Goal: Contribute content: Contribute content

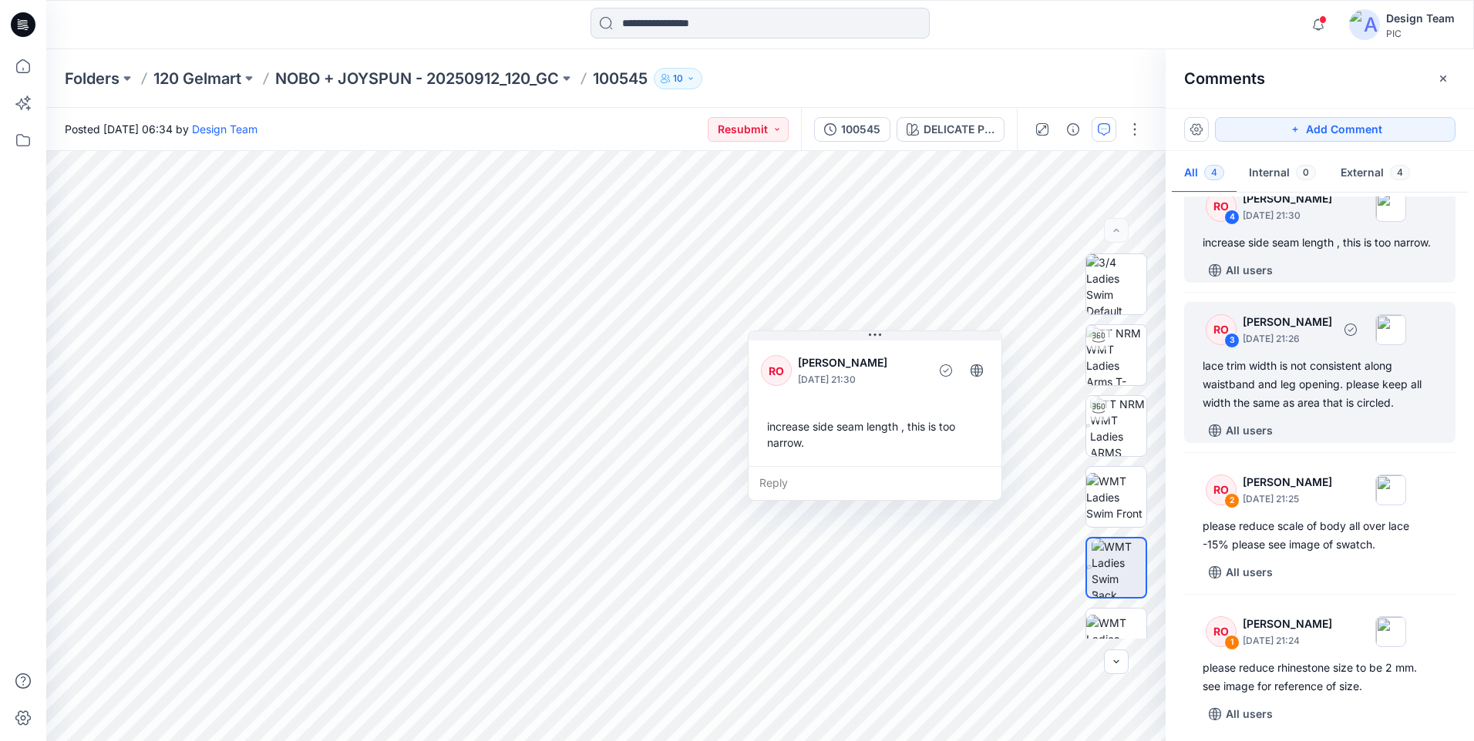
scroll to position [52, 0]
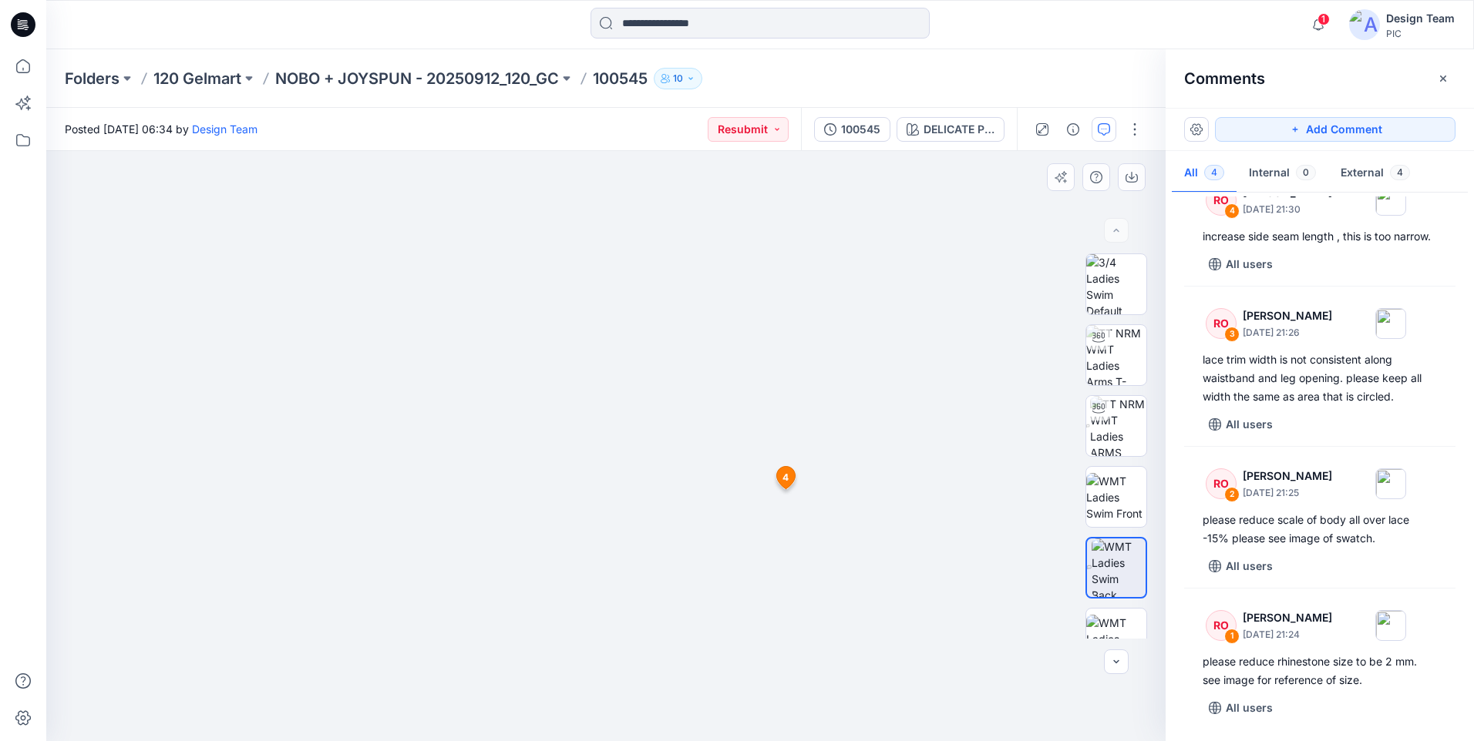
click at [889, 573] on img at bounding box center [606, 257] width 1002 height 967
click at [1118, 349] on img at bounding box center [1116, 355] width 60 height 60
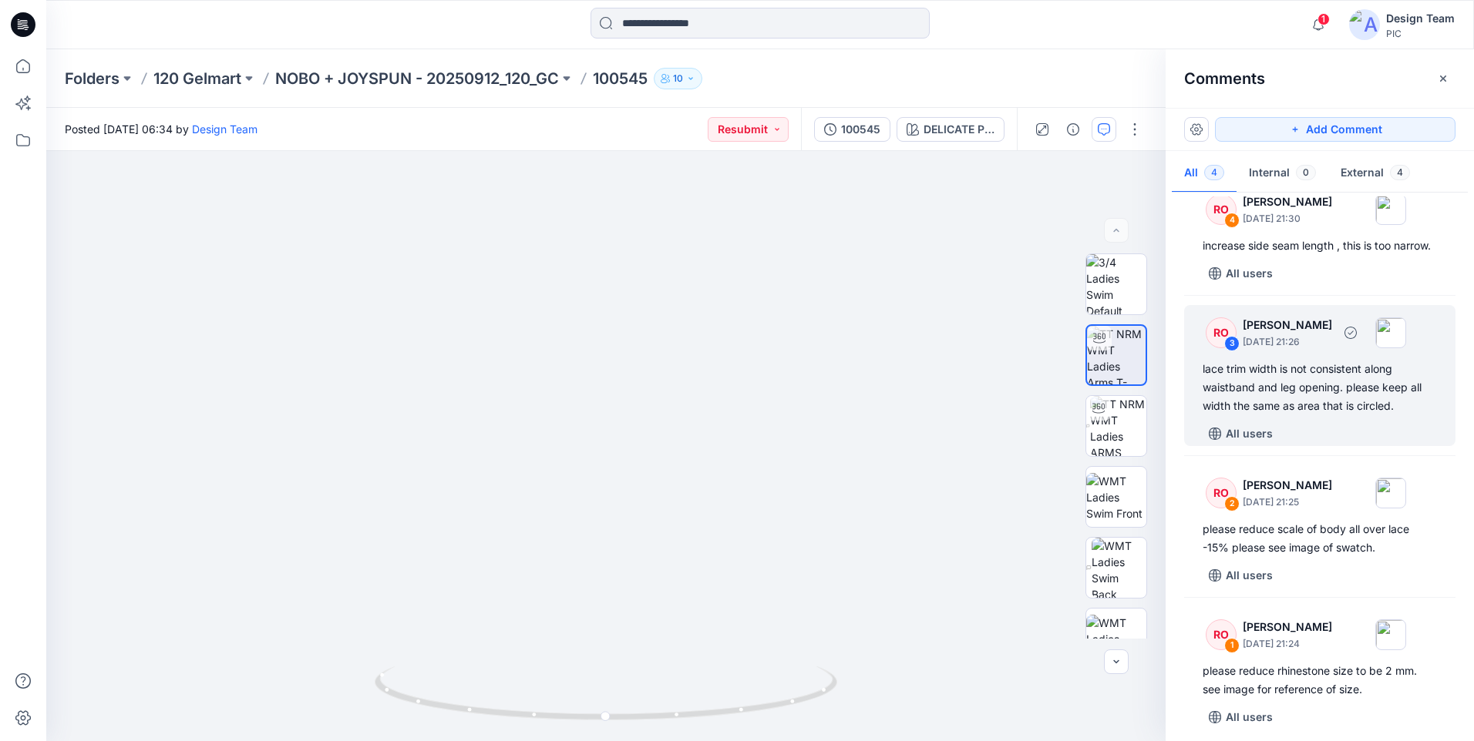
scroll to position [0, 0]
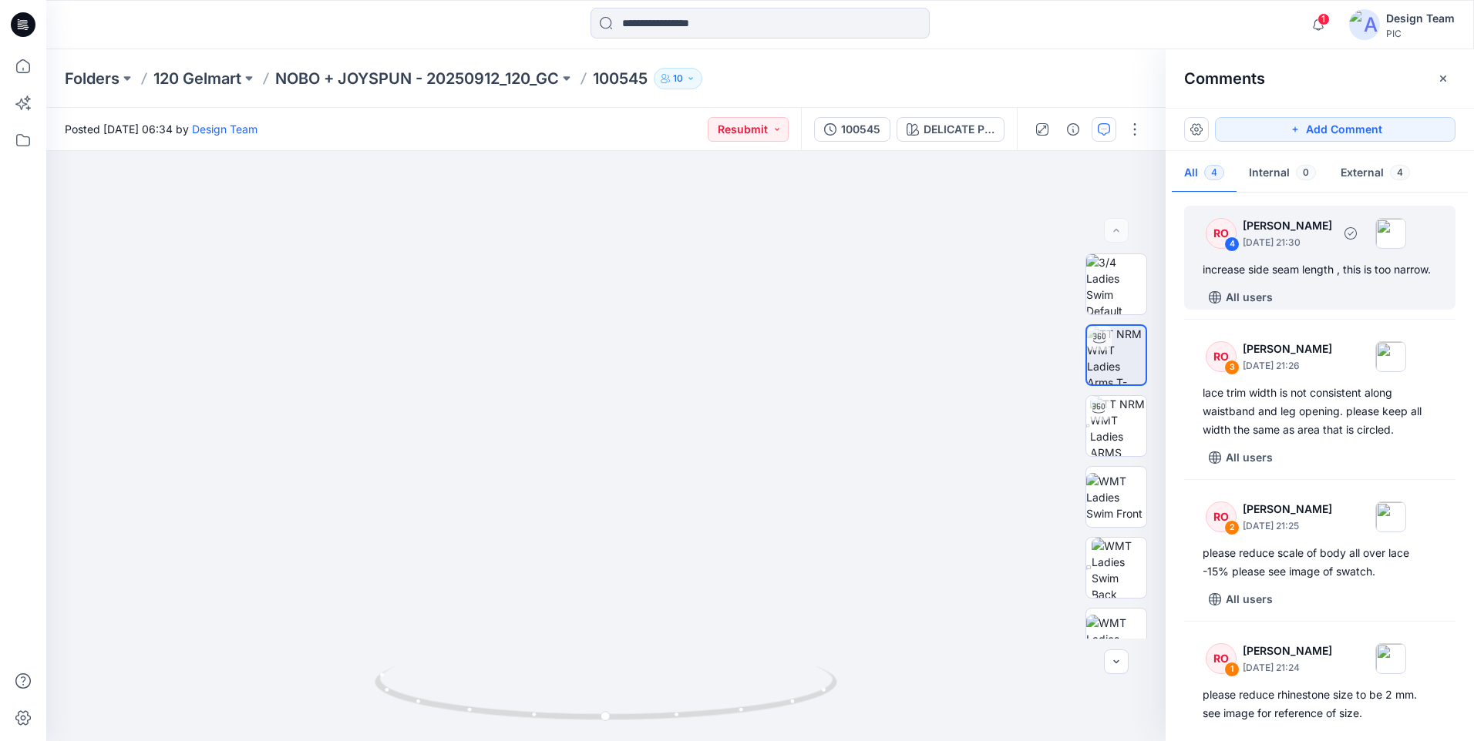
click at [1286, 300] on div "RO 4 Raquel Ortiz September 30, 2025 21:30 increase side seam length , this is …" at bounding box center [1319, 258] width 271 height 104
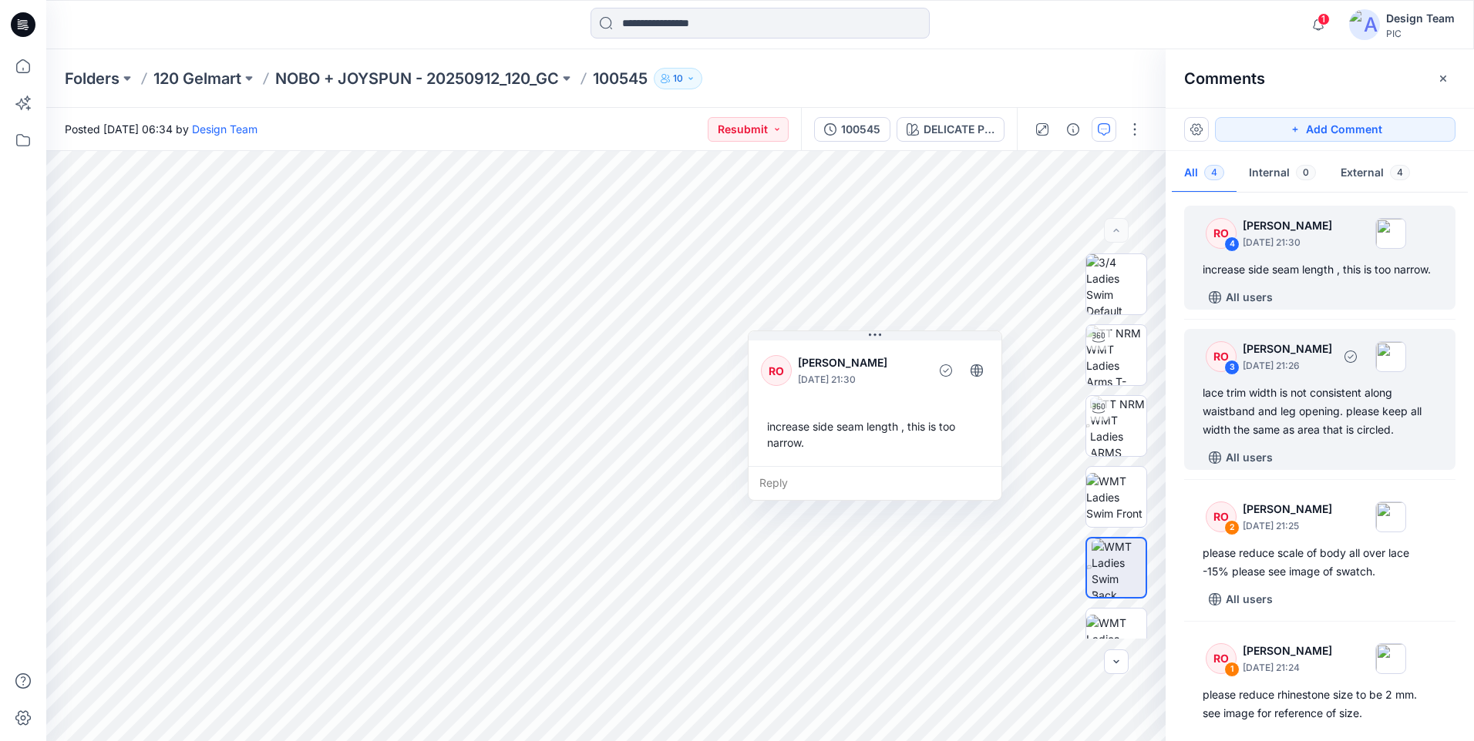
click at [1338, 439] on div "lace trim width is not consistent along waistband and leg opening. please keep …" at bounding box center [1319, 411] width 234 height 55
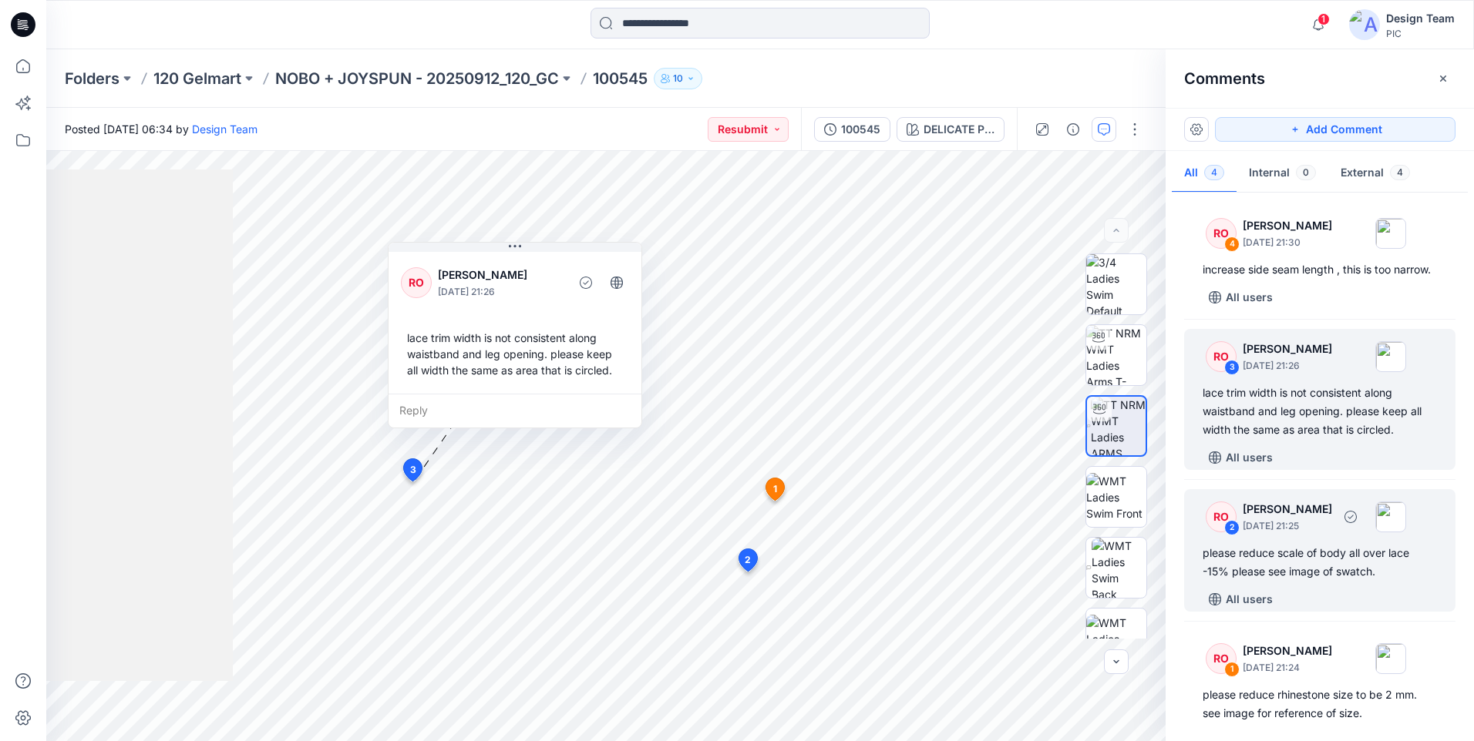
scroll to position [52, 0]
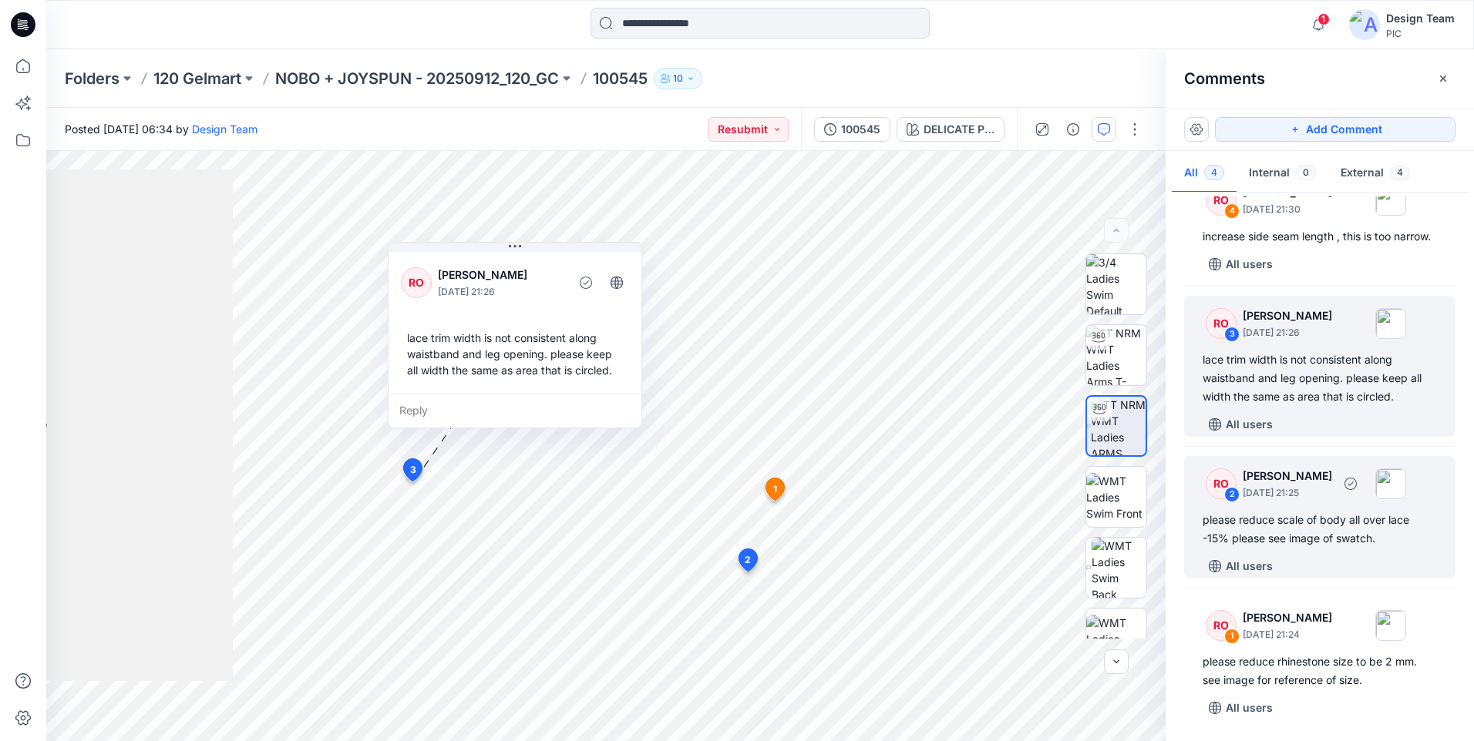
click at [1299, 549] on div "RO 2 Raquel Ortiz September 30, 2025 21:25 please reduce scale of body all over…" at bounding box center [1319, 517] width 271 height 123
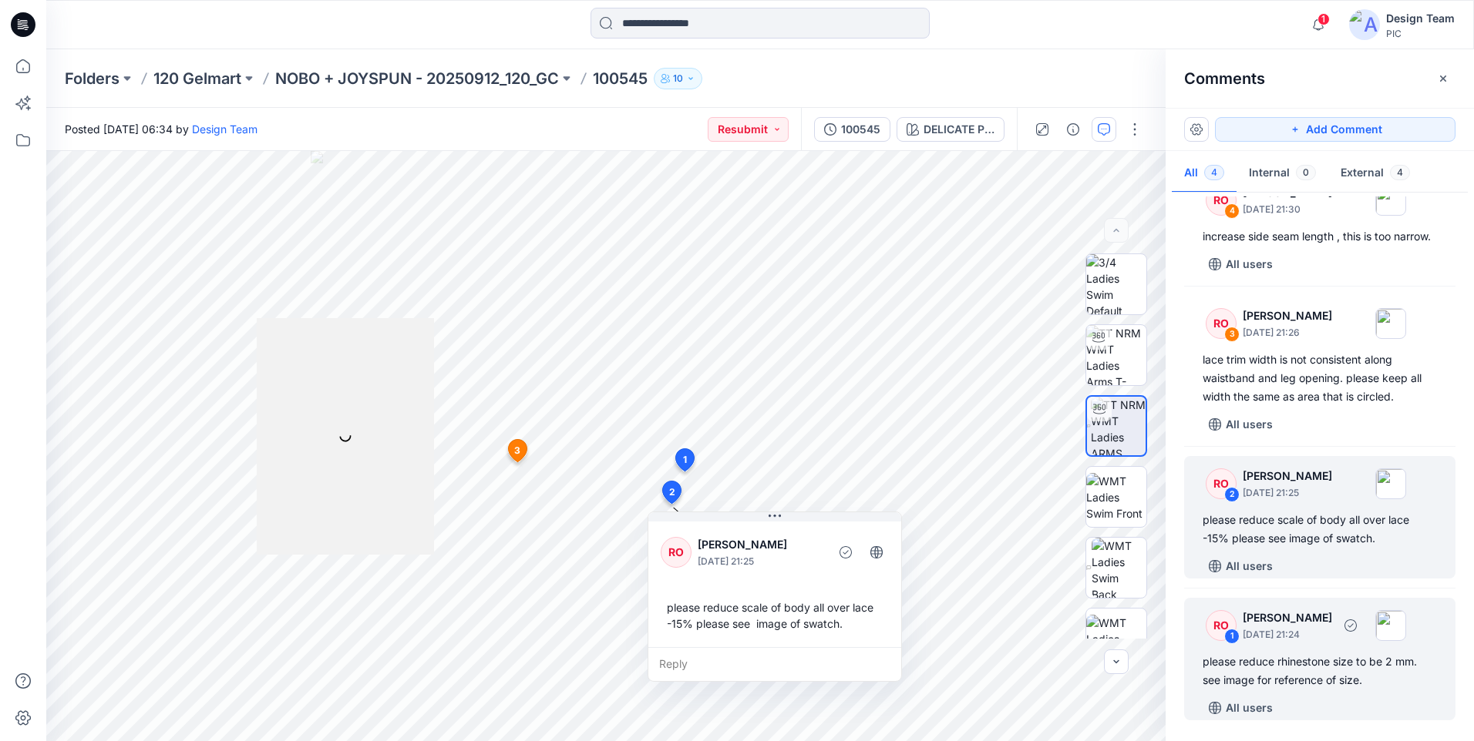
click at [1318, 670] on div "please reduce rhinestone size to be 2 mm. see image for reference of size." at bounding box center [1319, 671] width 234 height 37
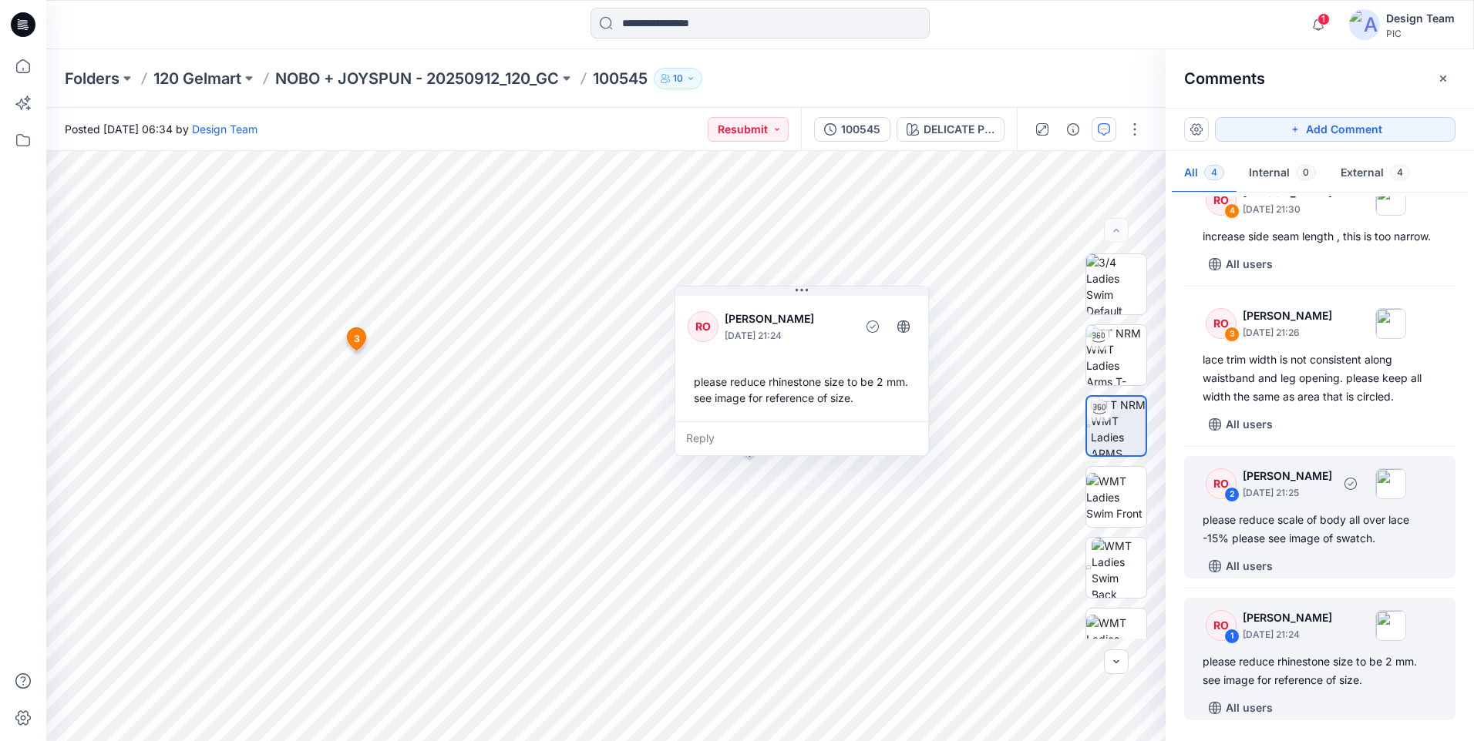
click at [1315, 549] on div "RO 2 Raquel Ortiz September 30, 2025 21:25 please reduce scale of body all over…" at bounding box center [1319, 517] width 271 height 123
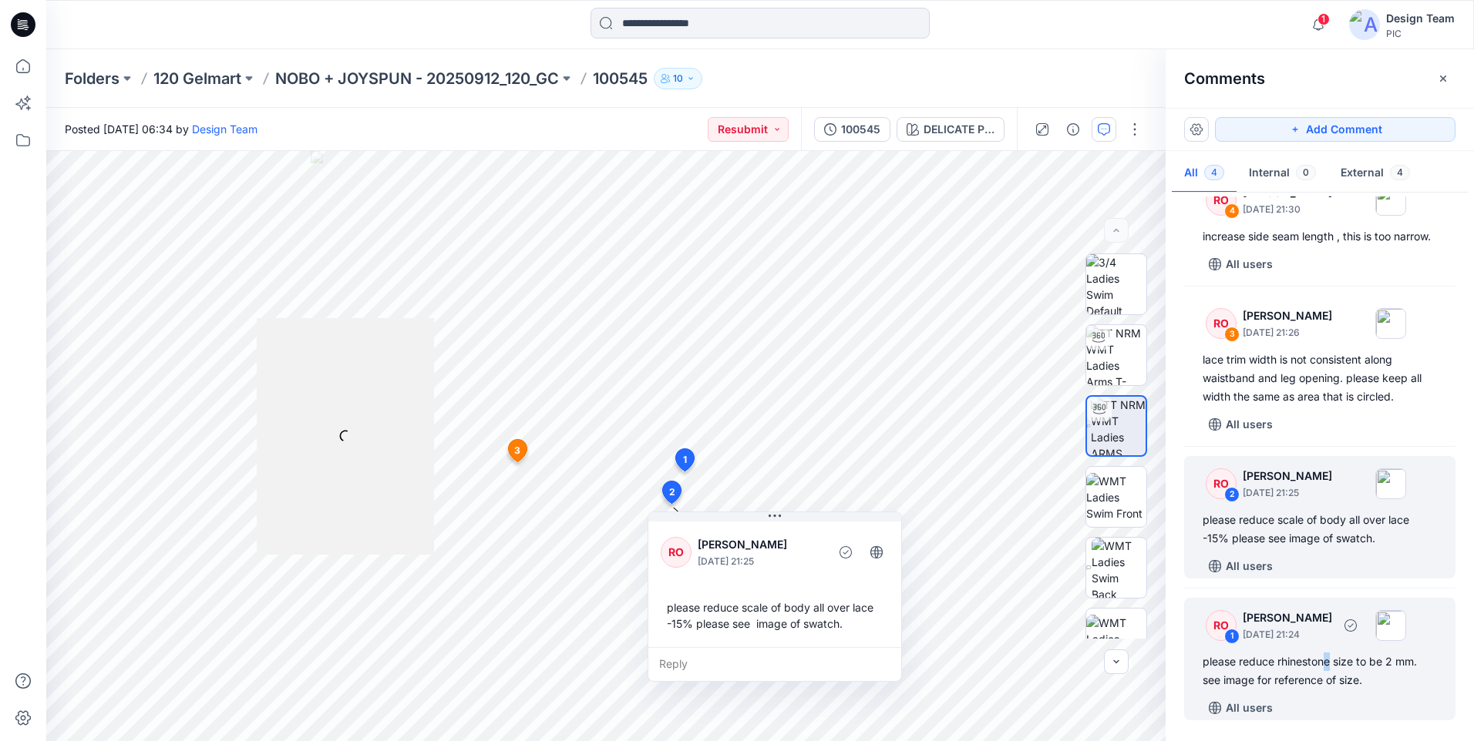
click at [1330, 666] on div "please reduce rhinestone size to be 2 mm. see image for reference of size." at bounding box center [1319, 671] width 234 height 37
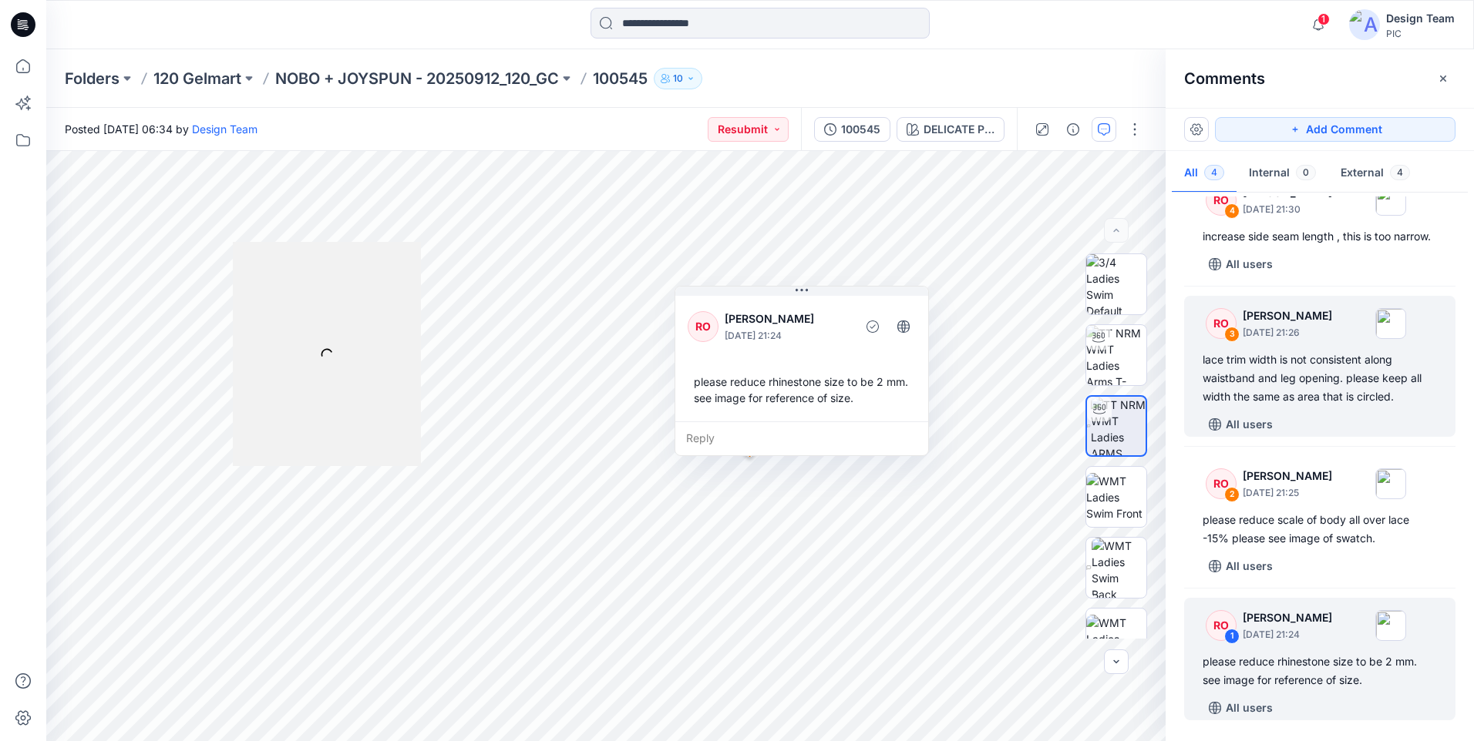
drag, startPoint x: 1330, startPoint y: 666, endPoint x: 1298, endPoint y: 393, distance: 274.8
click at [1299, 393] on div "lace trim width is not consistent along waistband and leg opening. please keep …" at bounding box center [1319, 378] width 234 height 55
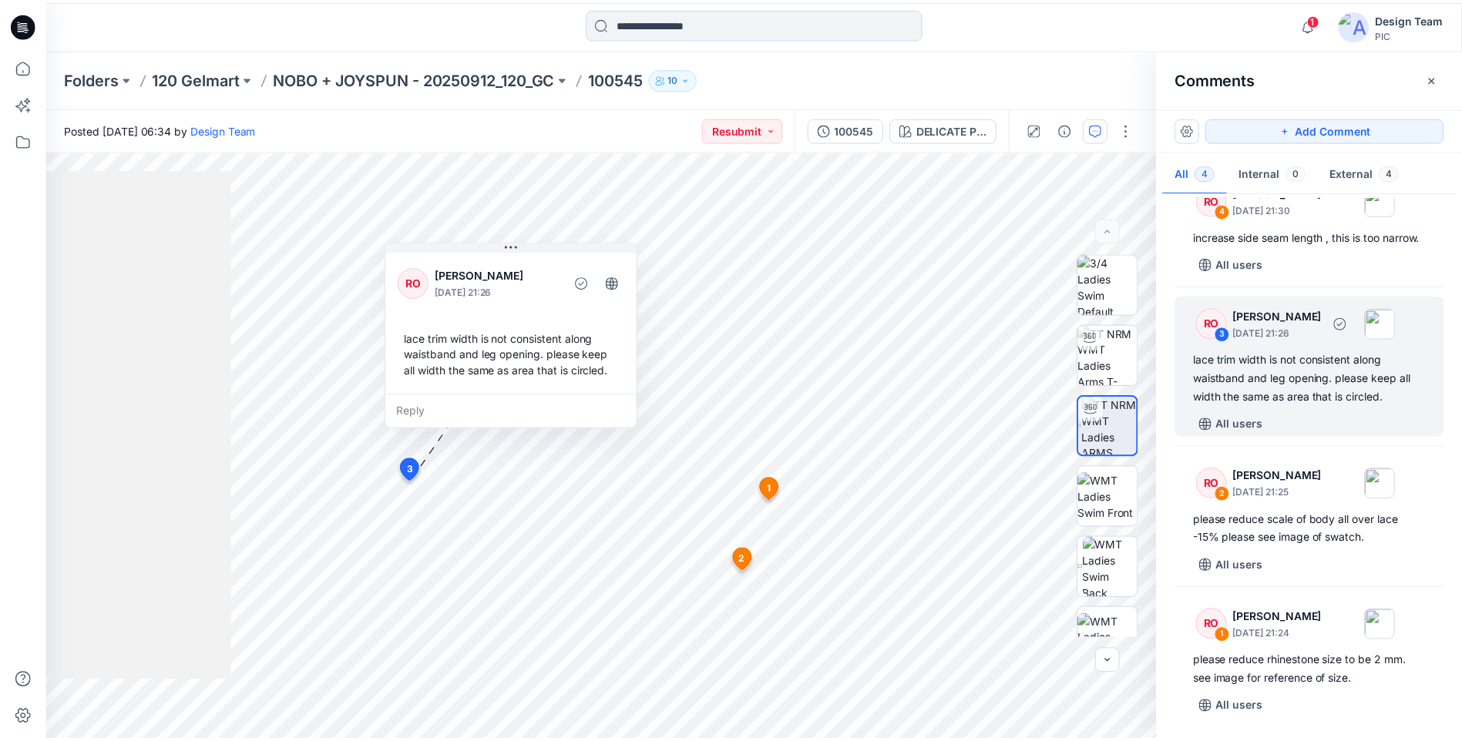
scroll to position [0, 0]
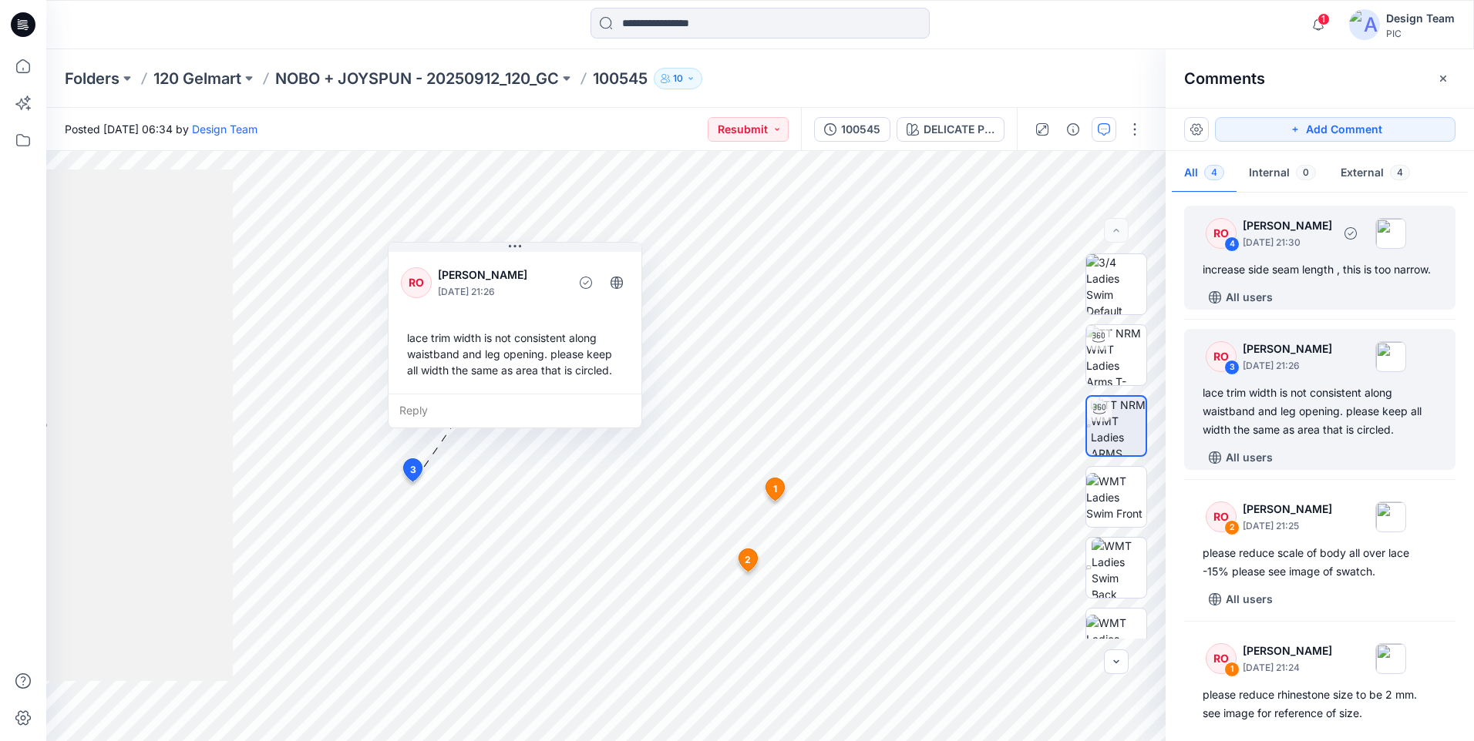
click at [1312, 279] on div "increase side seam length , this is too narrow." at bounding box center [1319, 270] width 234 height 18
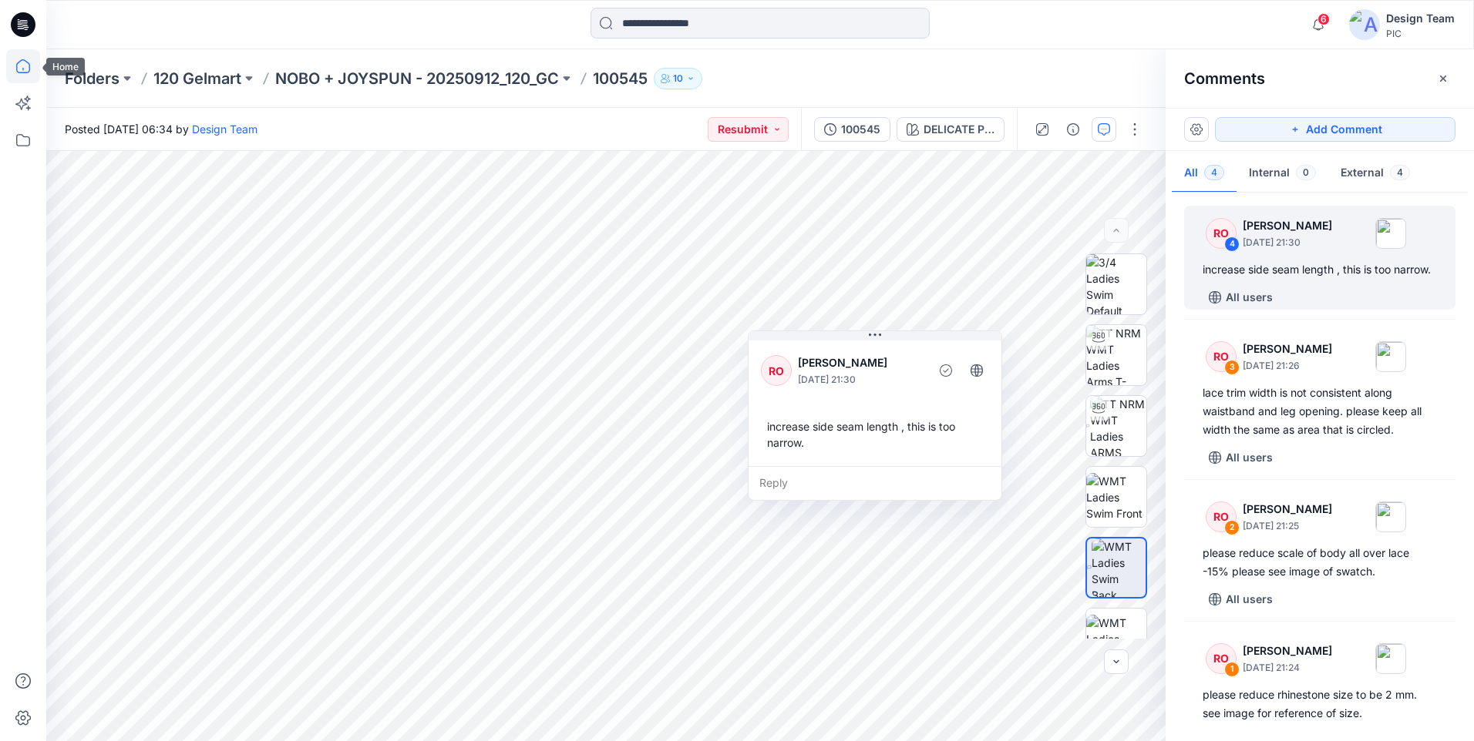
click at [19, 69] on icon at bounding box center [23, 66] width 34 height 34
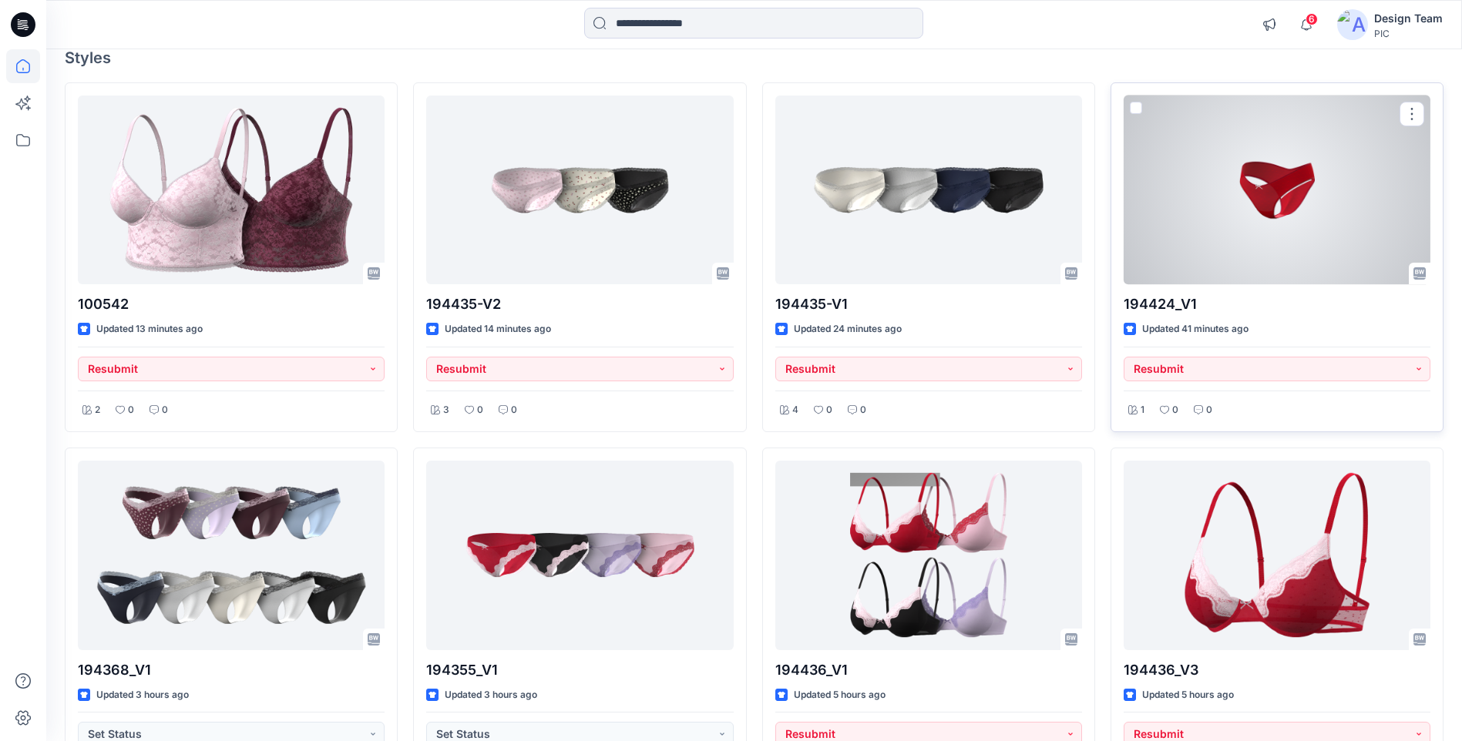
scroll to position [385, 0]
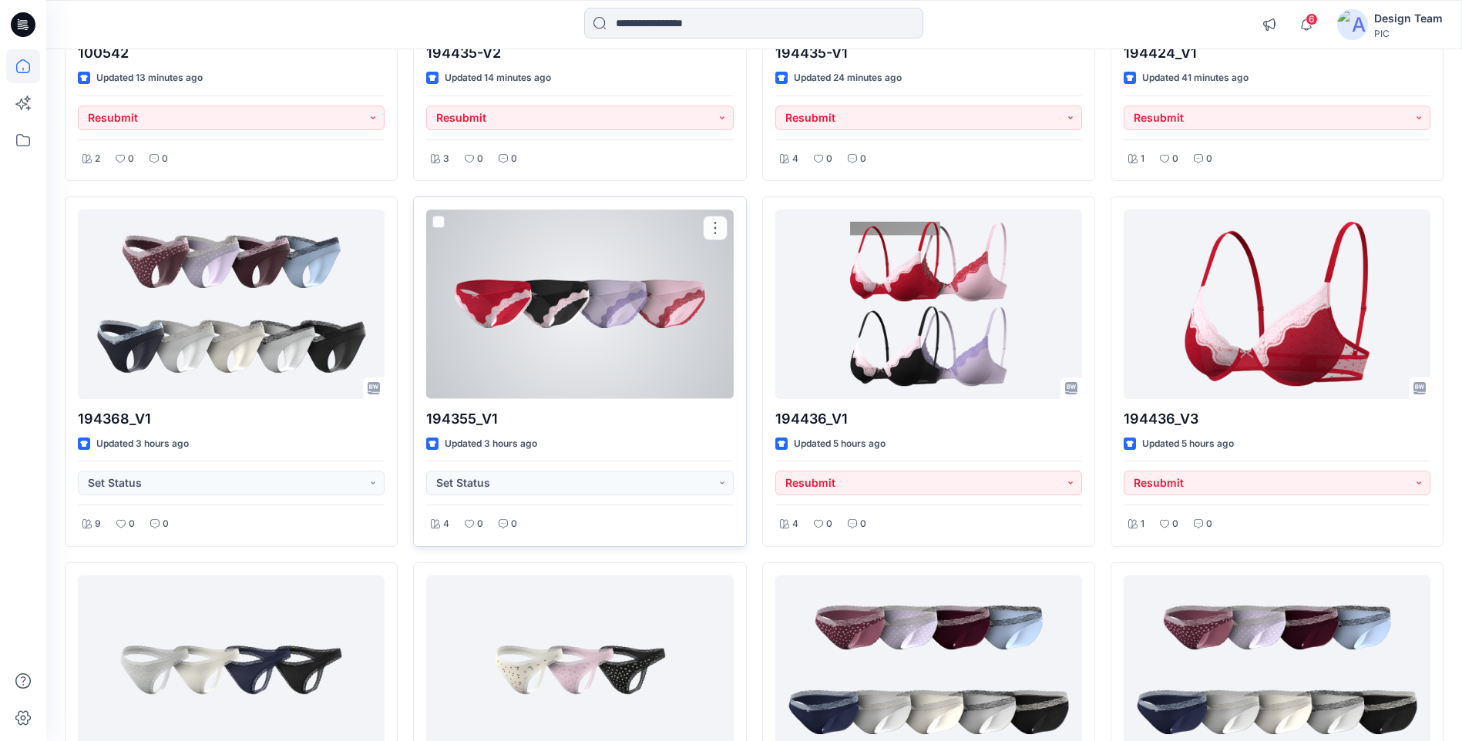
click at [709, 328] on div at bounding box center [579, 304] width 307 height 189
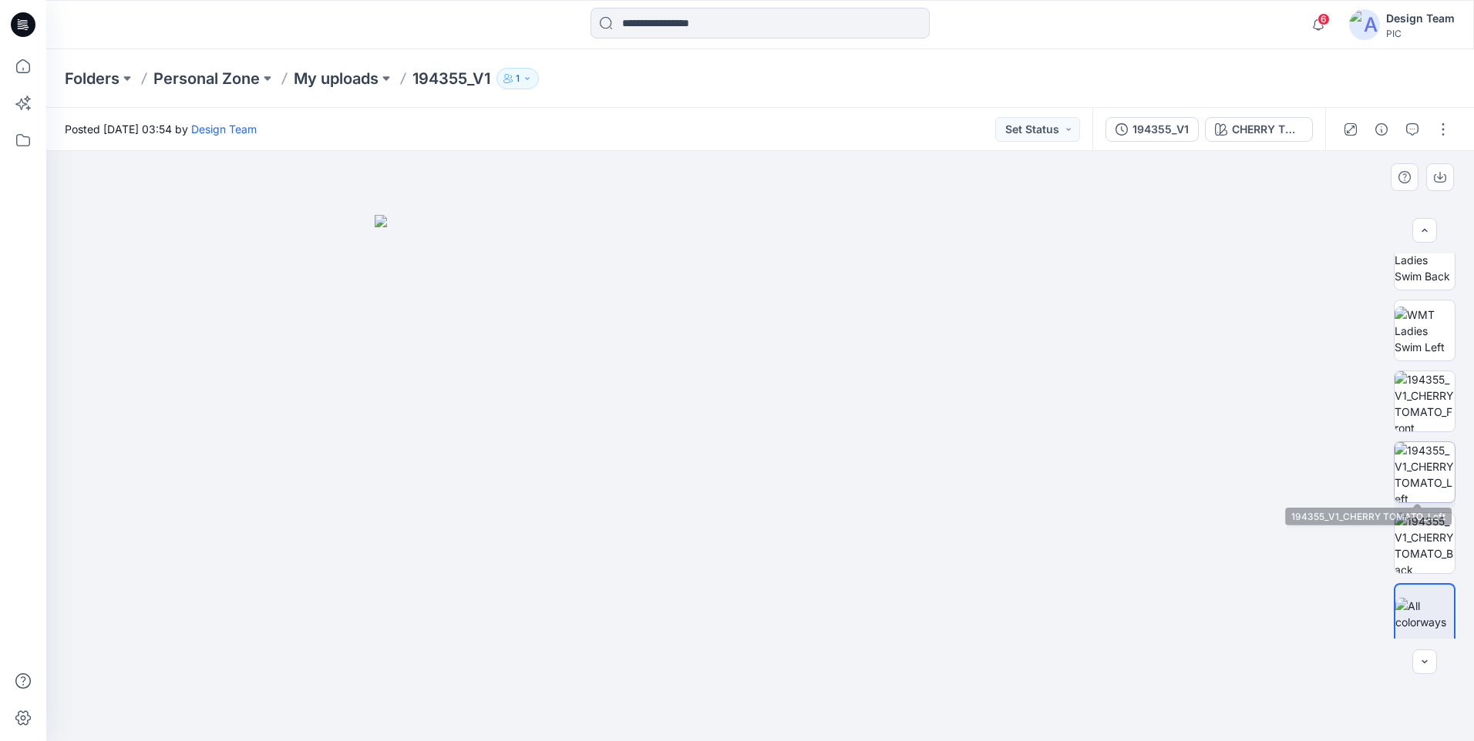
scroll to position [314, 0]
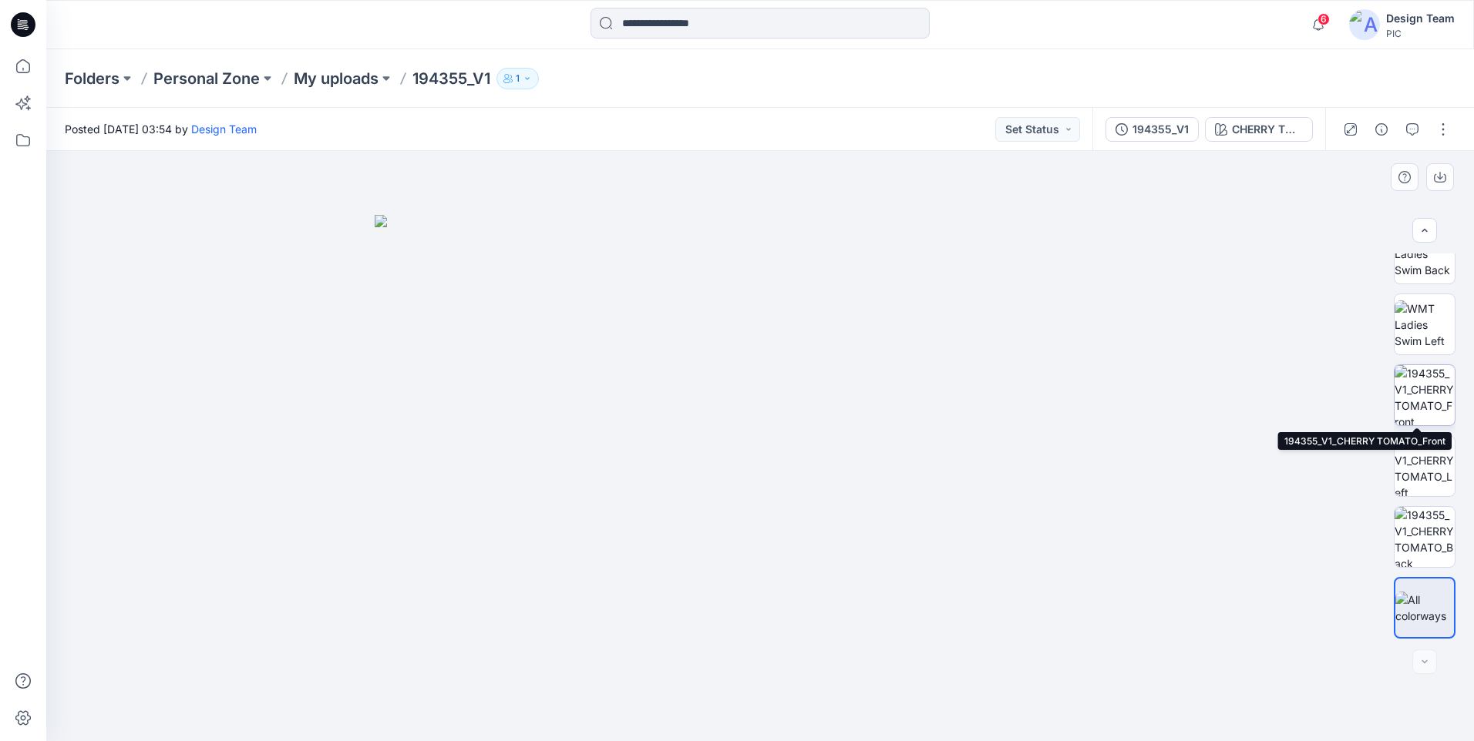
click at [1433, 392] on img at bounding box center [1424, 395] width 60 height 60
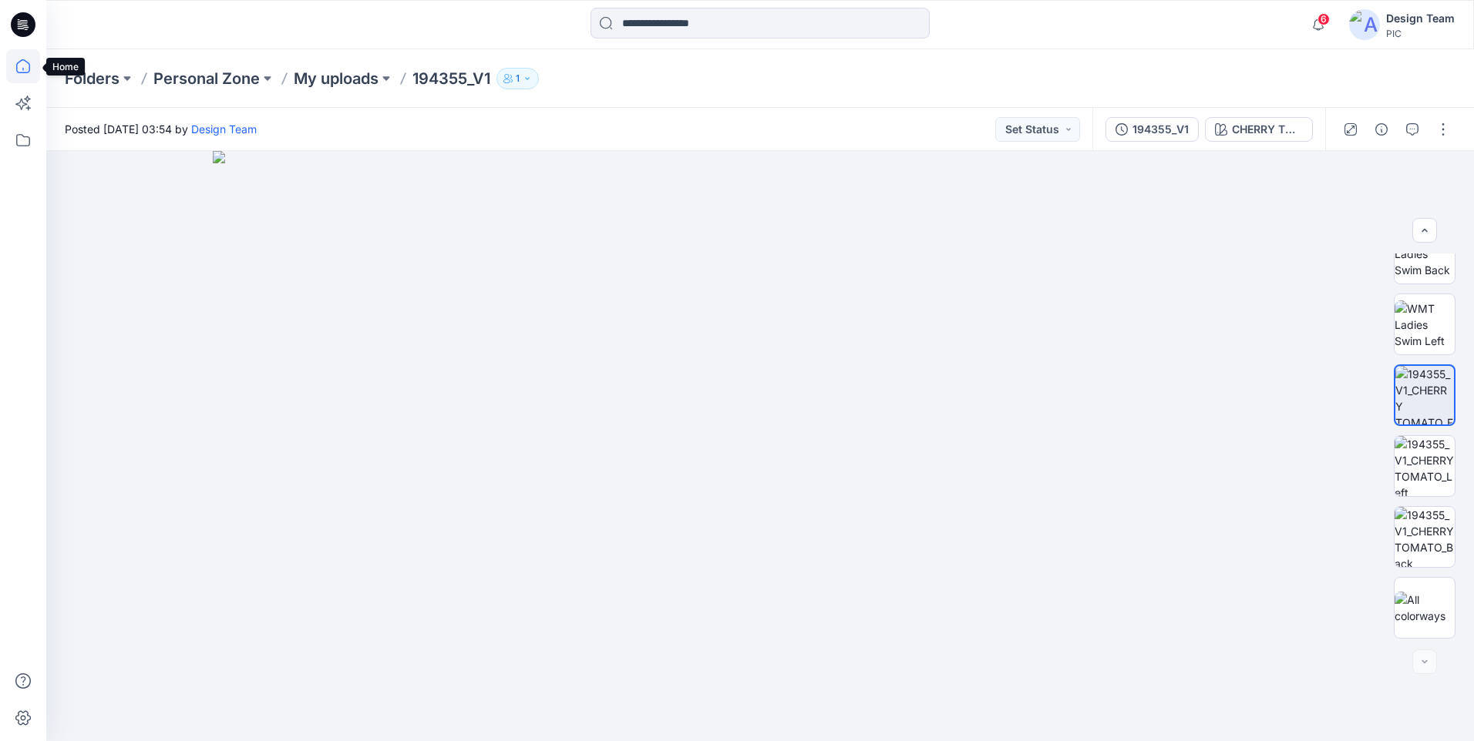
click at [25, 62] on icon at bounding box center [23, 66] width 34 height 34
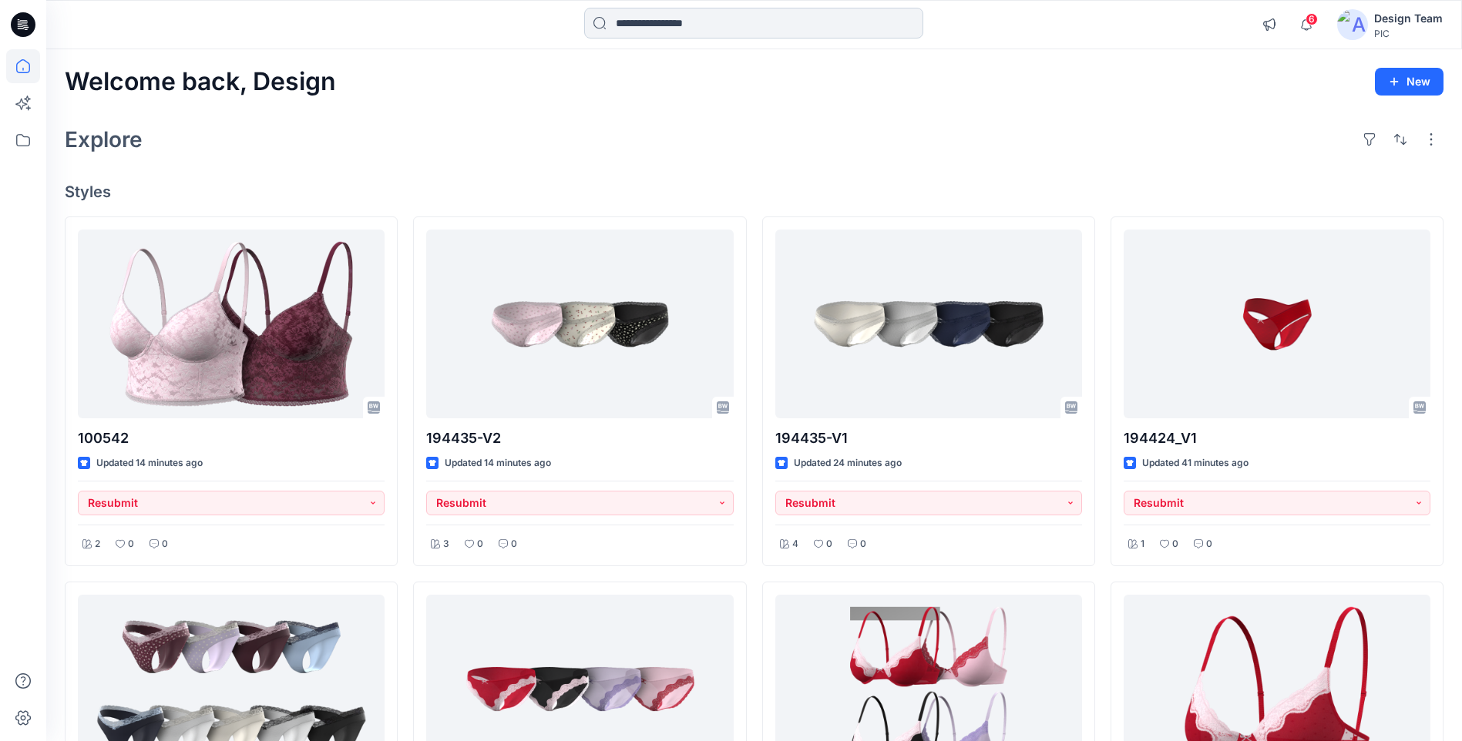
click at [620, 25] on input at bounding box center [753, 23] width 339 height 31
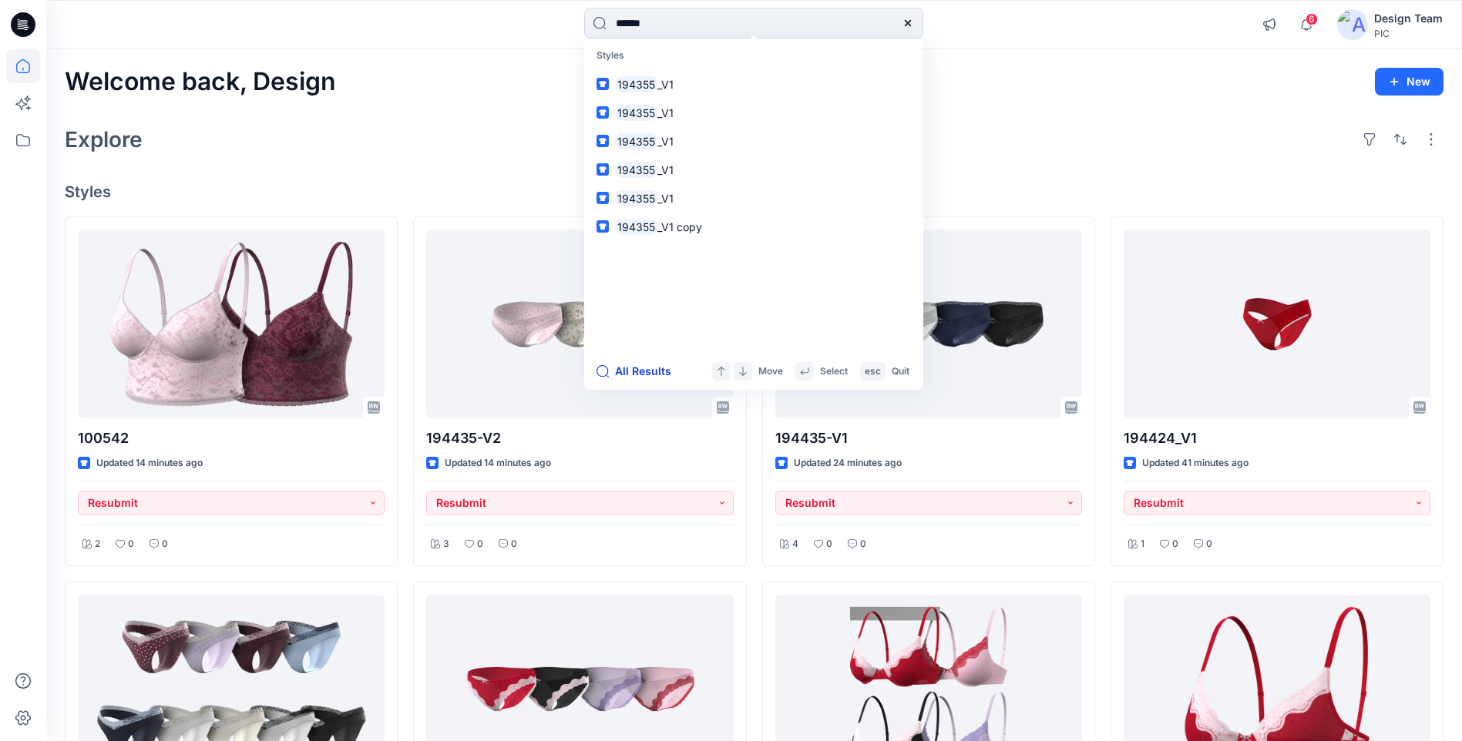
type input "******"
click at [640, 380] on button "All Results" at bounding box center [639, 371] width 85 height 18
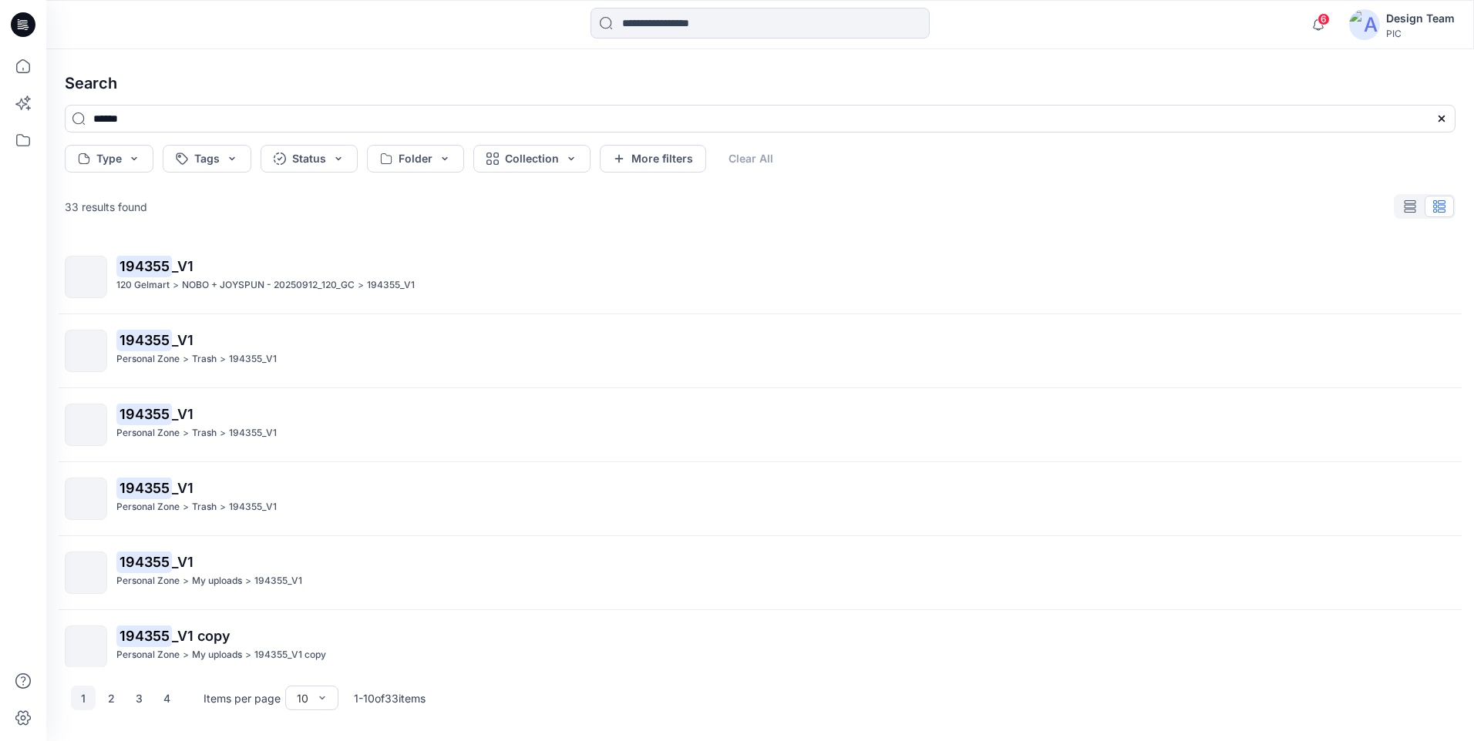
click at [200, 273] on p "194355 _V1" at bounding box center [785, 267] width 1338 height 22
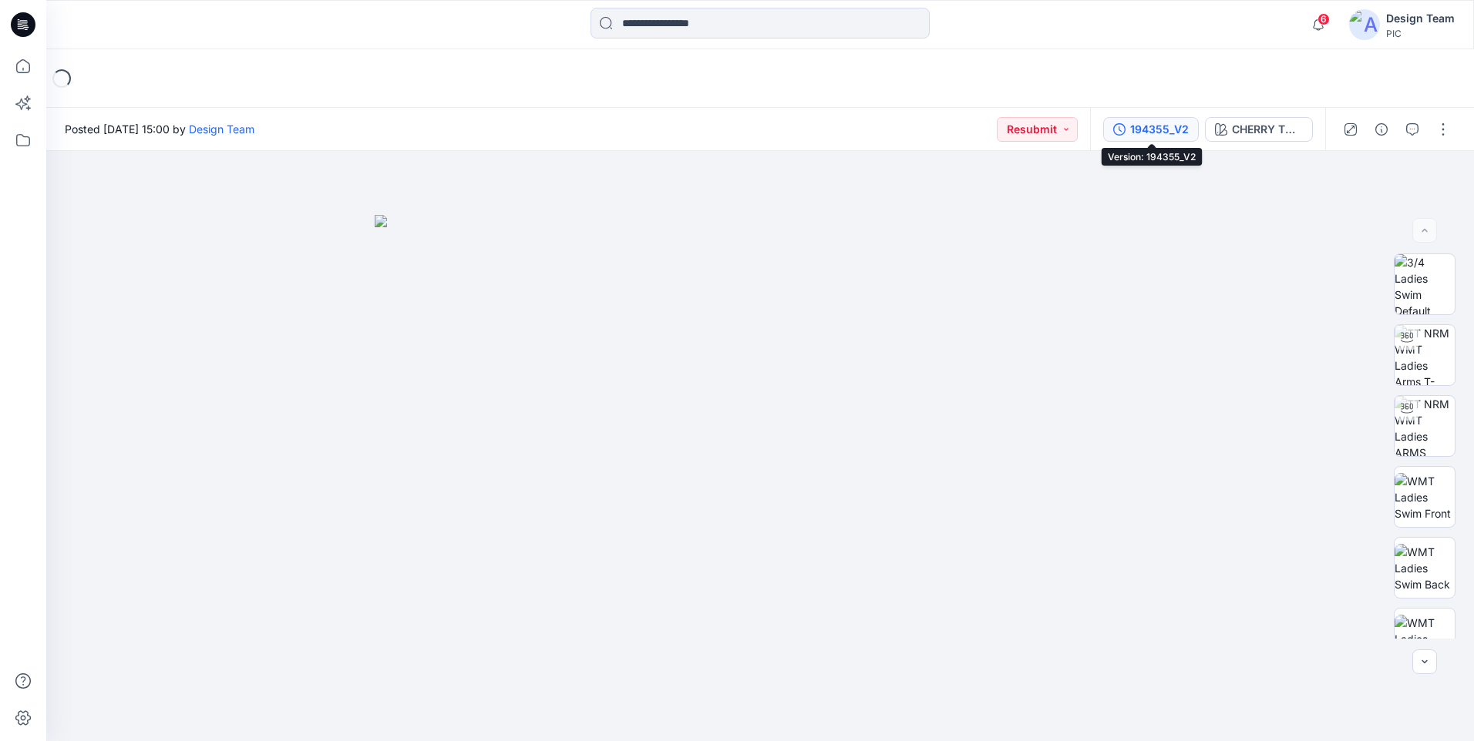
click at [1172, 125] on div "194355_V2" at bounding box center [1159, 129] width 59 height 17
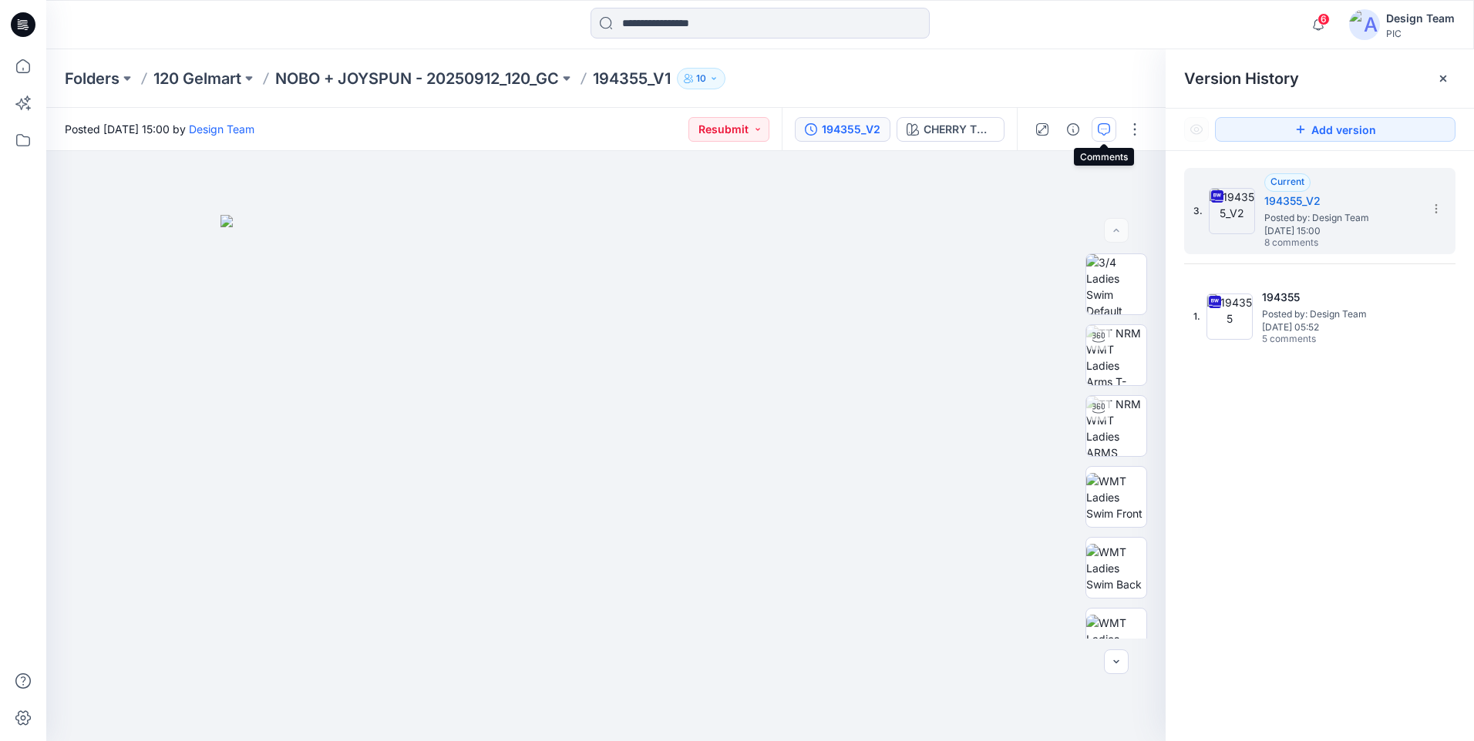
click at [1095, 124] on button "button" at bounding box center [1103, 129] width 25 height 25
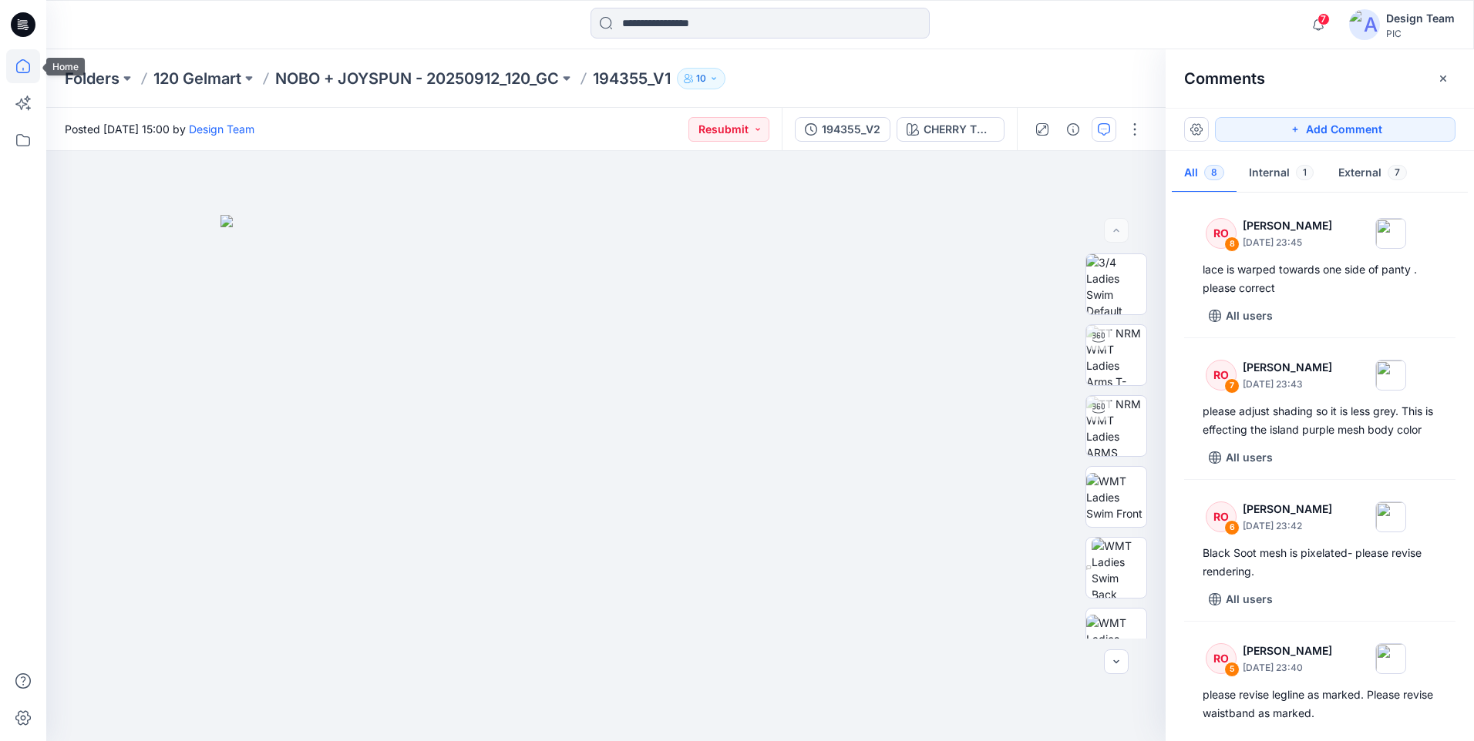
click at [18, 60] on icon at bounding box center [23, 66] width 34 height 34
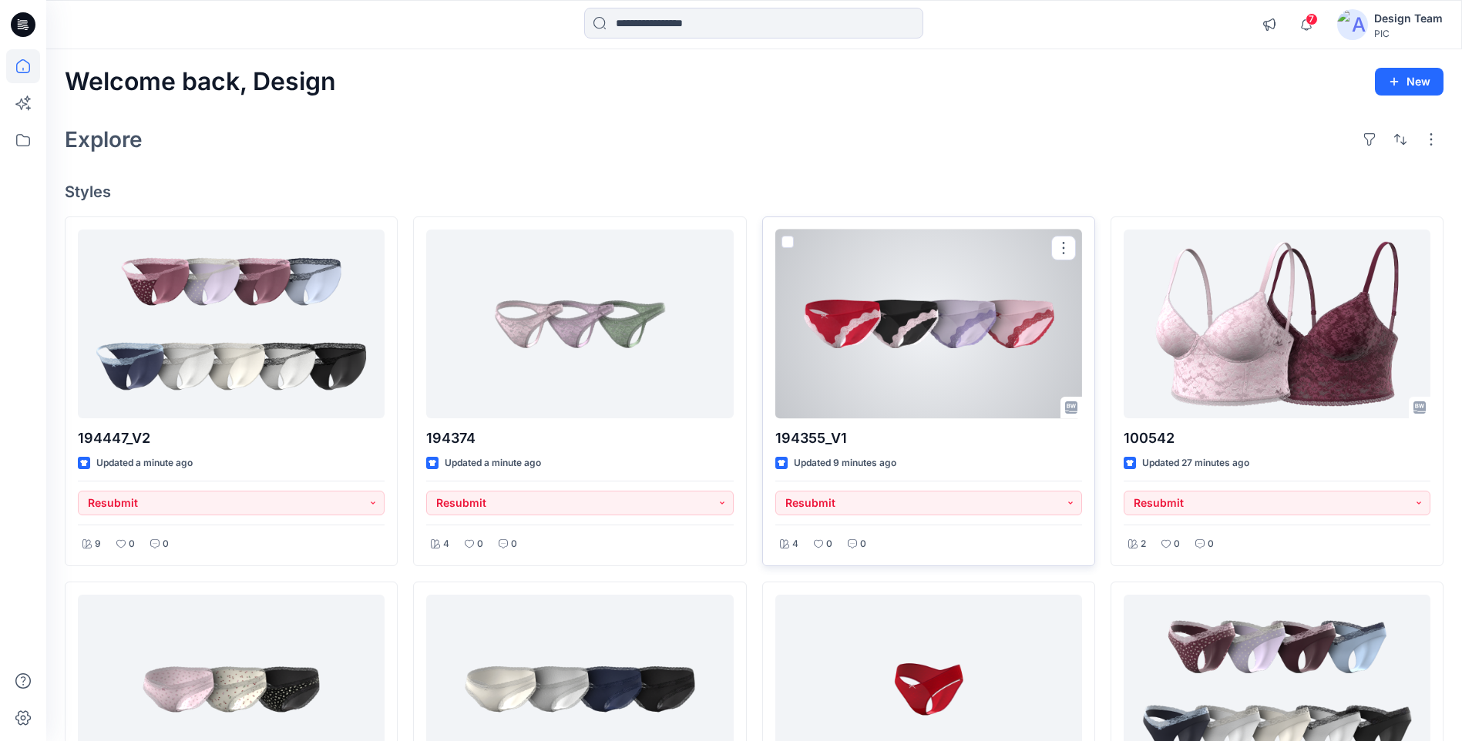
click at [1005, 340] on div at bounding box center [928, 324] width 307 height 189
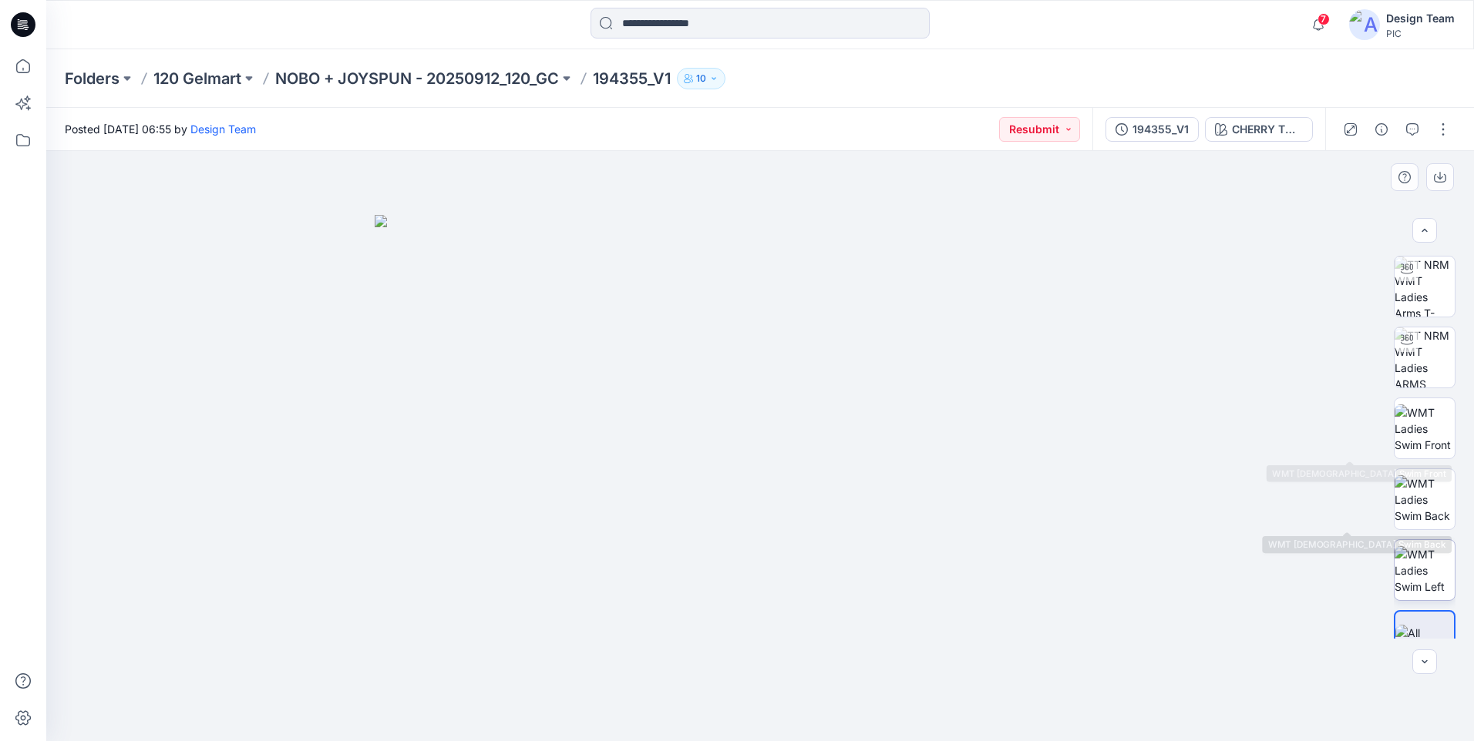
scroll to position [102, 0]
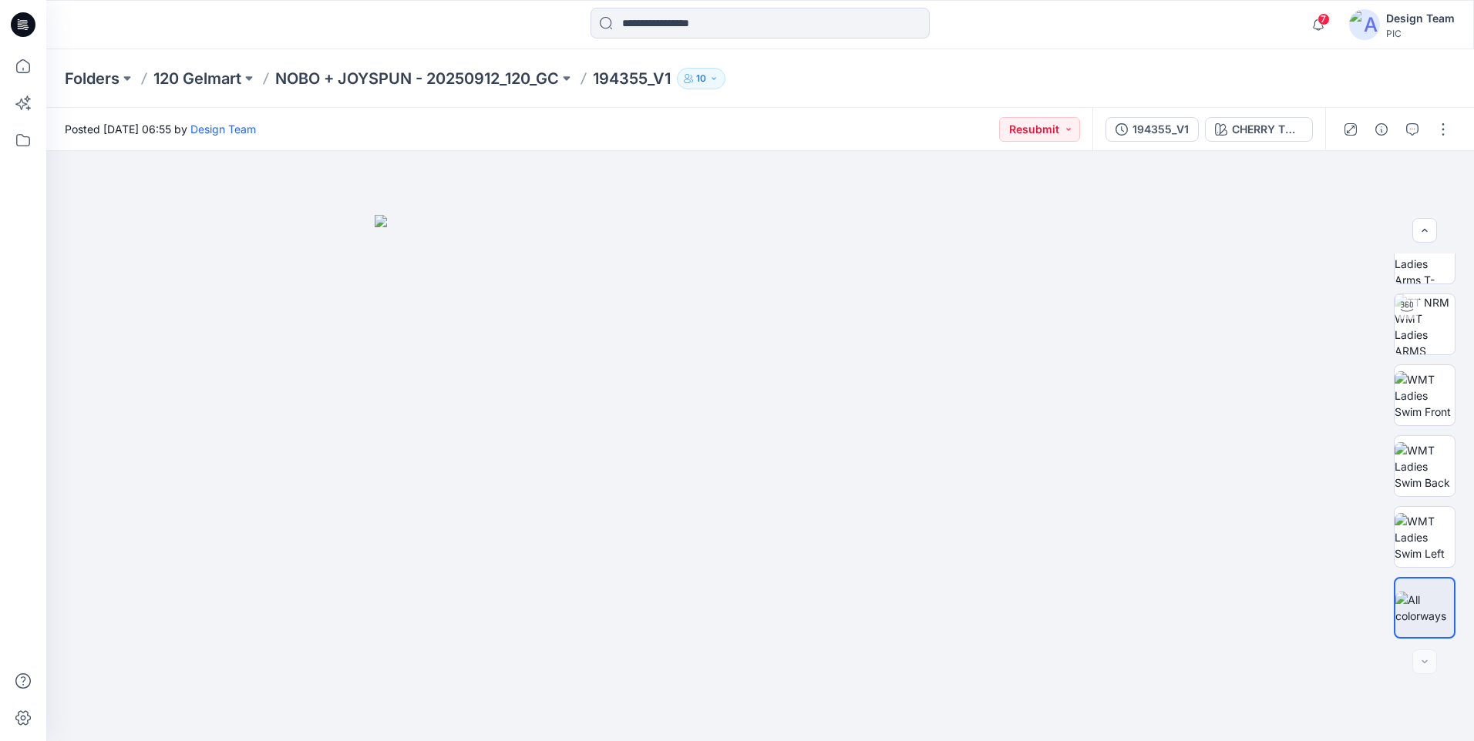
click at [1458, 129] on div at bounding box center [1396, 129] width 143 height 43
click at [1447, 129] on button "button" at bounding box center [1443, 129] width 25 height 25
click at [1400, 217] on button "Edit" at bounding box center [1378, 208] width 142 height 29
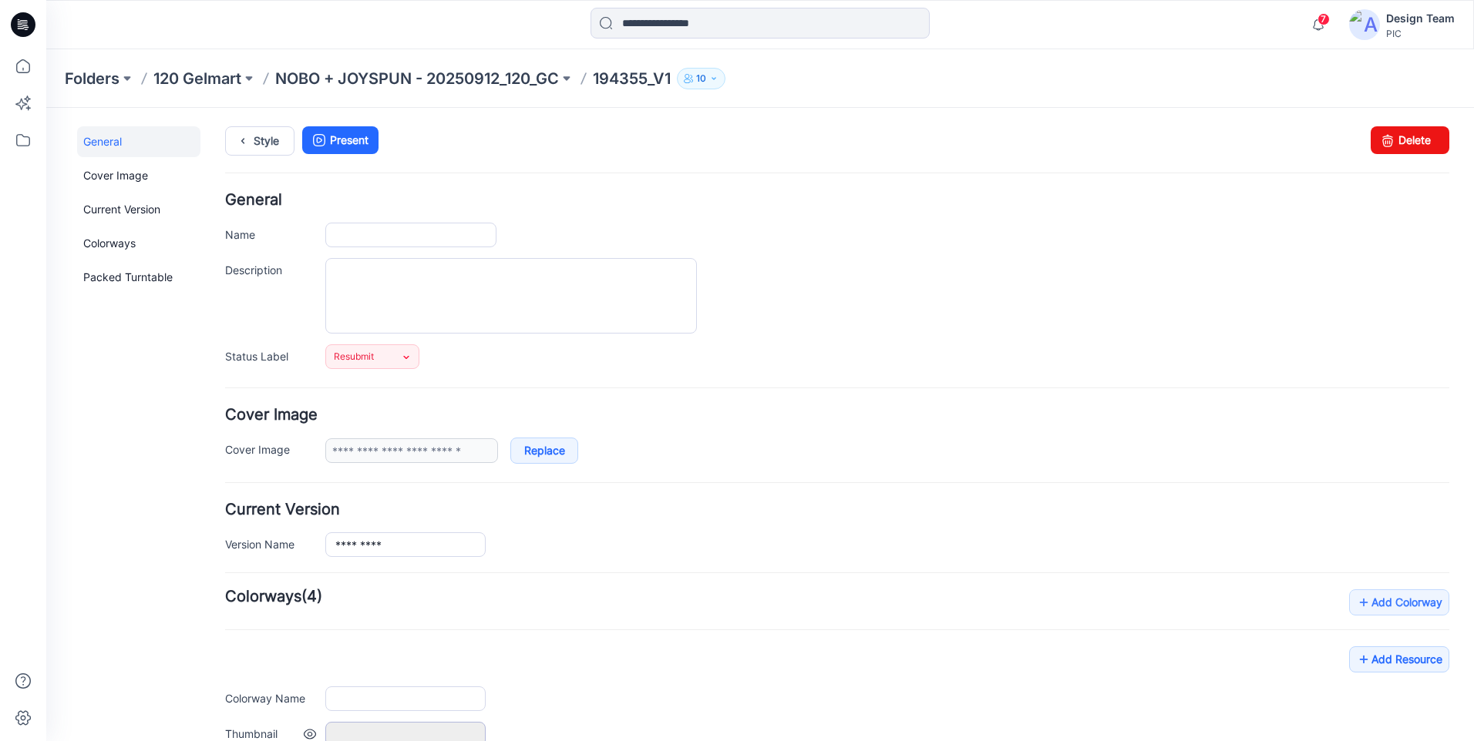
type input "*********"
type input "**********"
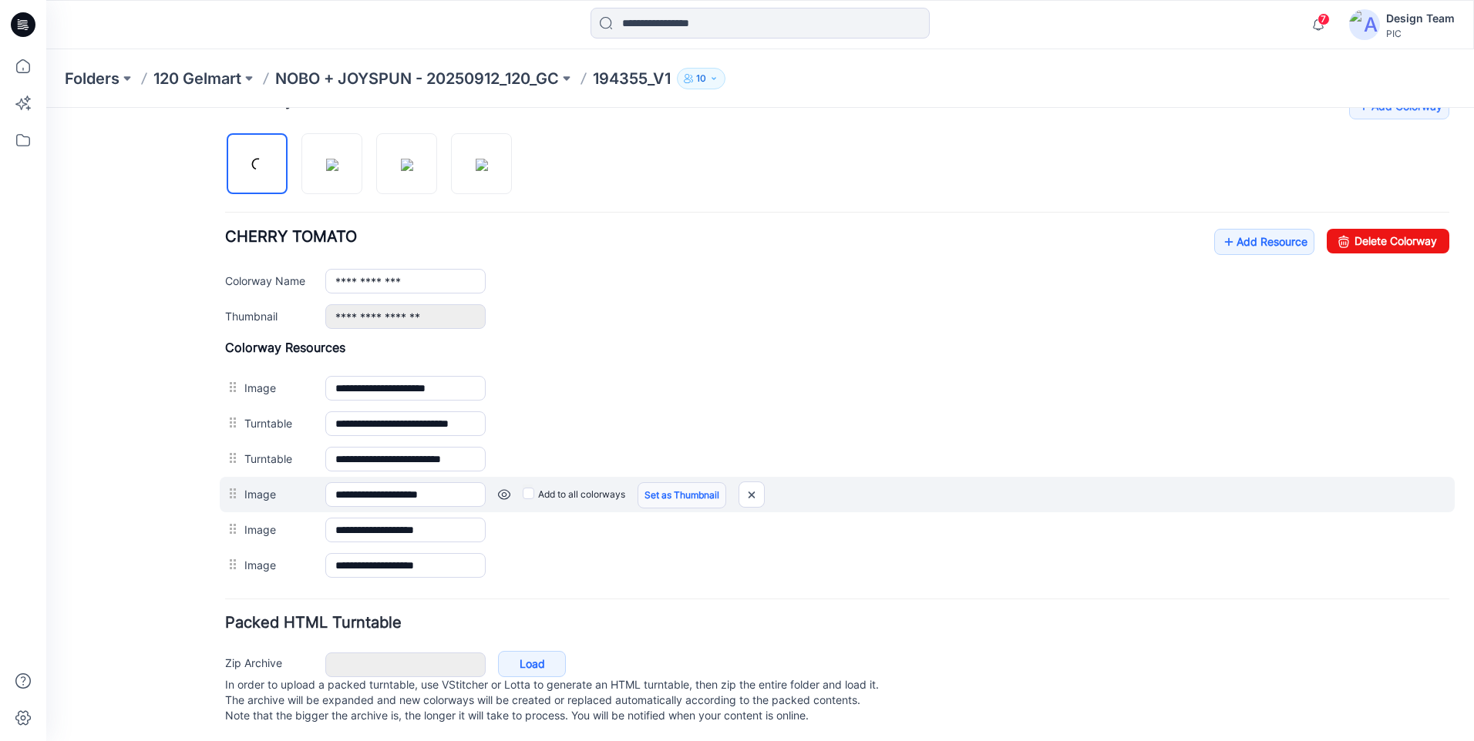
scroll to position [515, 0]
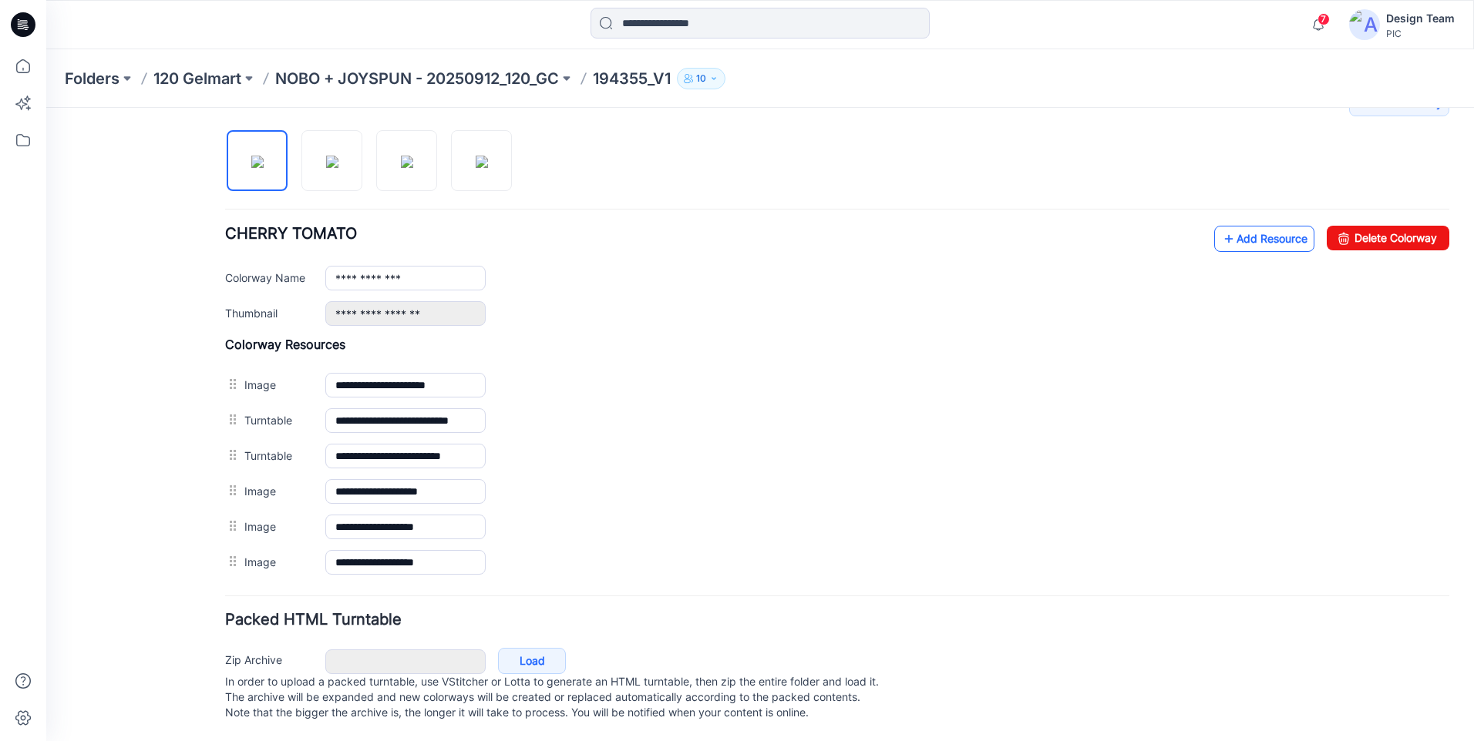
click at [1223, 230] on link "Add Resource" at bounding box center [1264, 239] width 100 height 26
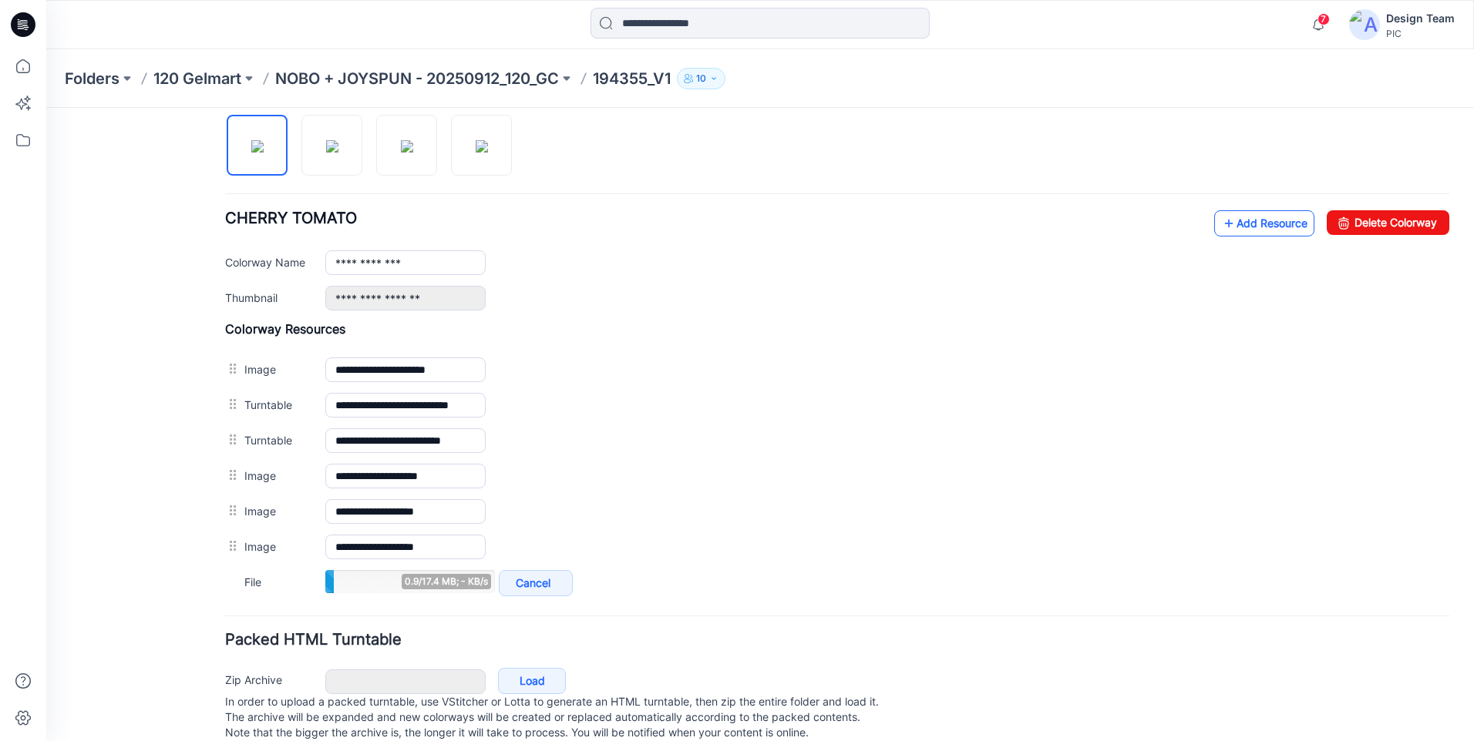
click at [1225, 224] on link "Add Resource" at bounding box center [1264, 223] width 100 height 26
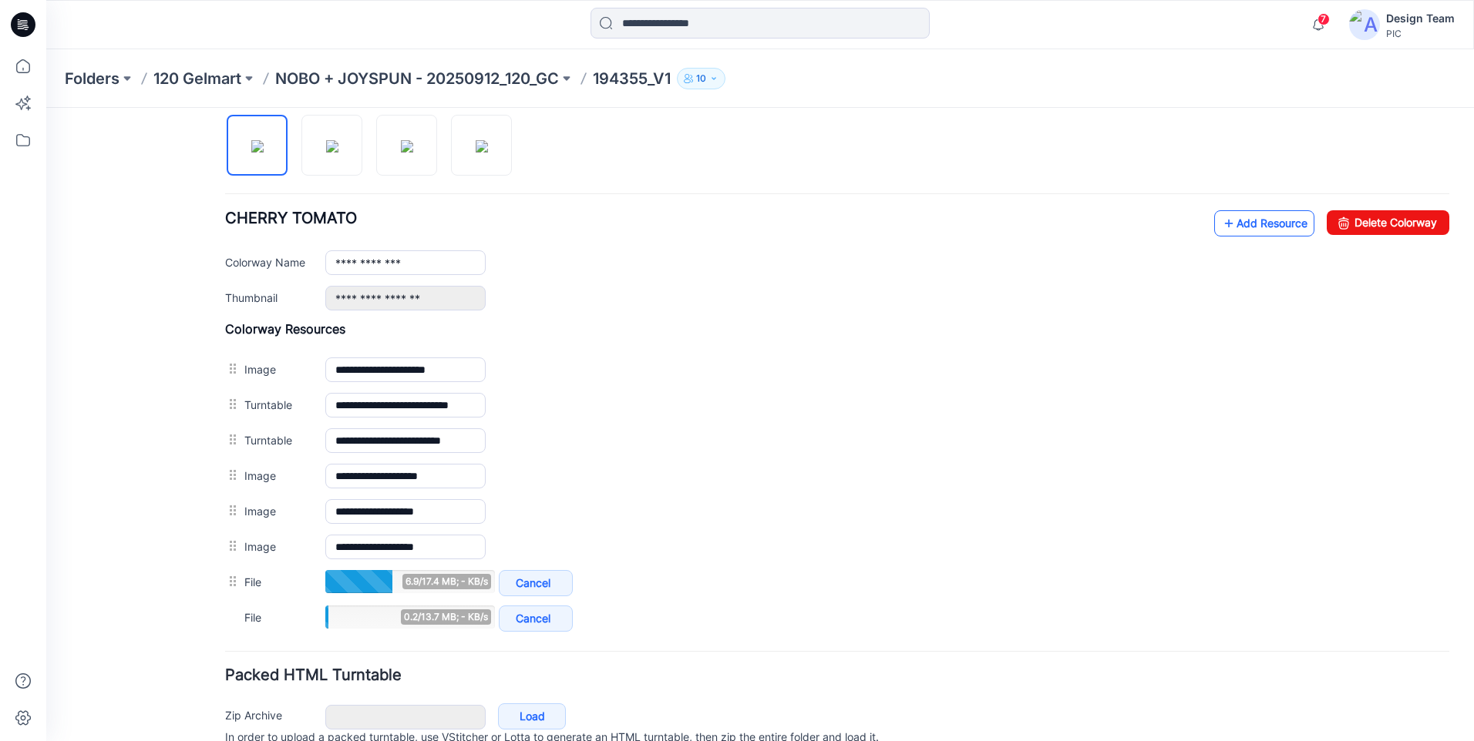
click at [1232, 223] on link "Add Resource" at bounding box center [1264, 223] width 100 height 26
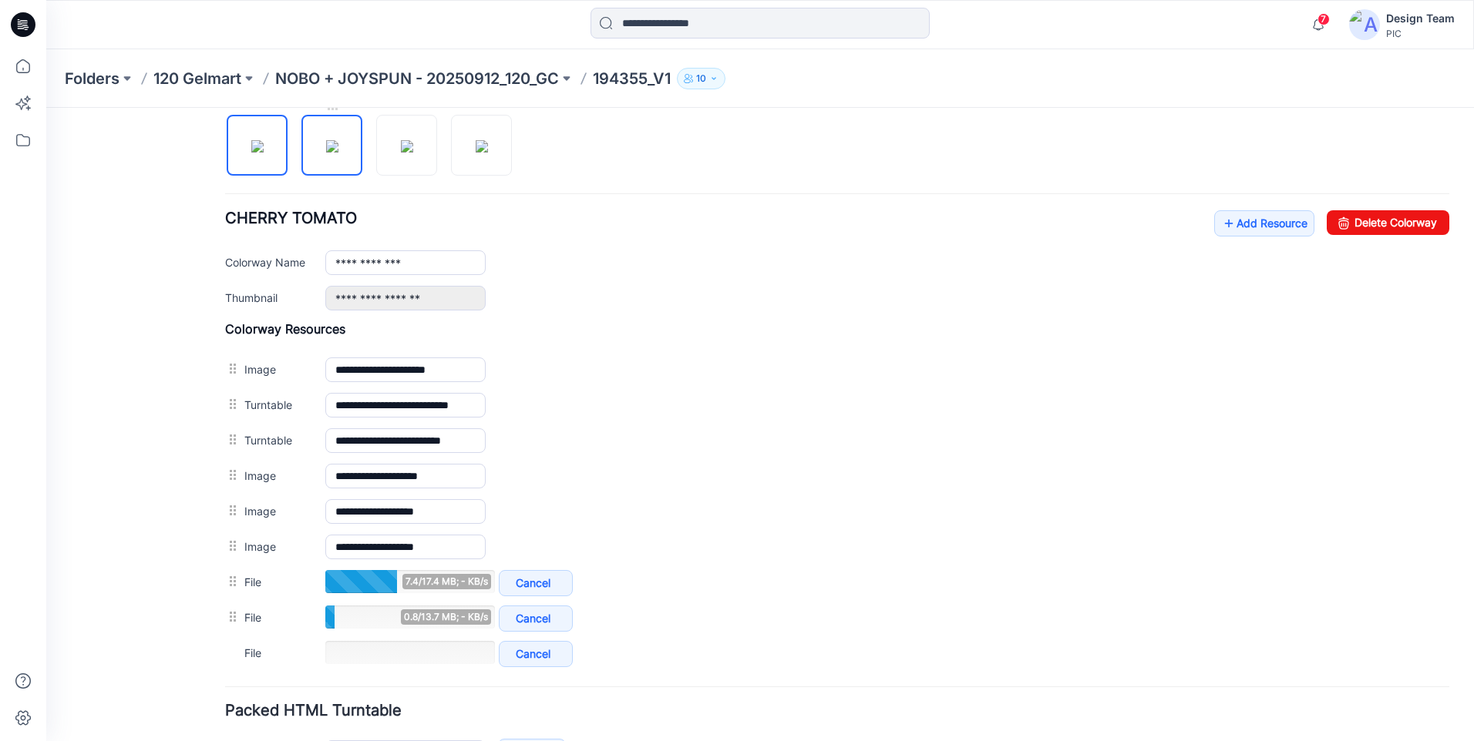
click at [338, 146] on img at bounding box center [332, 146] width 12 height 12
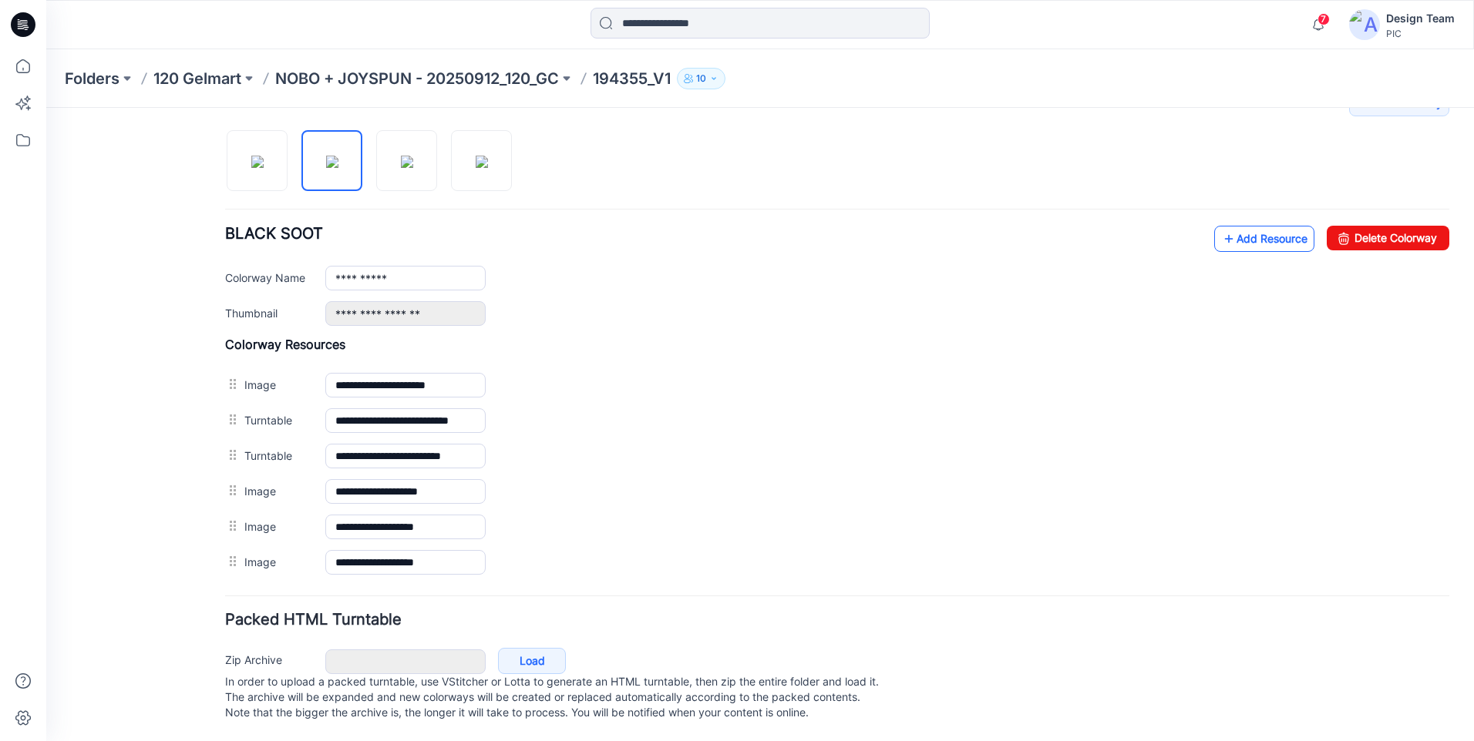
click at [1236, 226] on link "Add Resource" at bounding box center [1264, 239] width 100 height 26
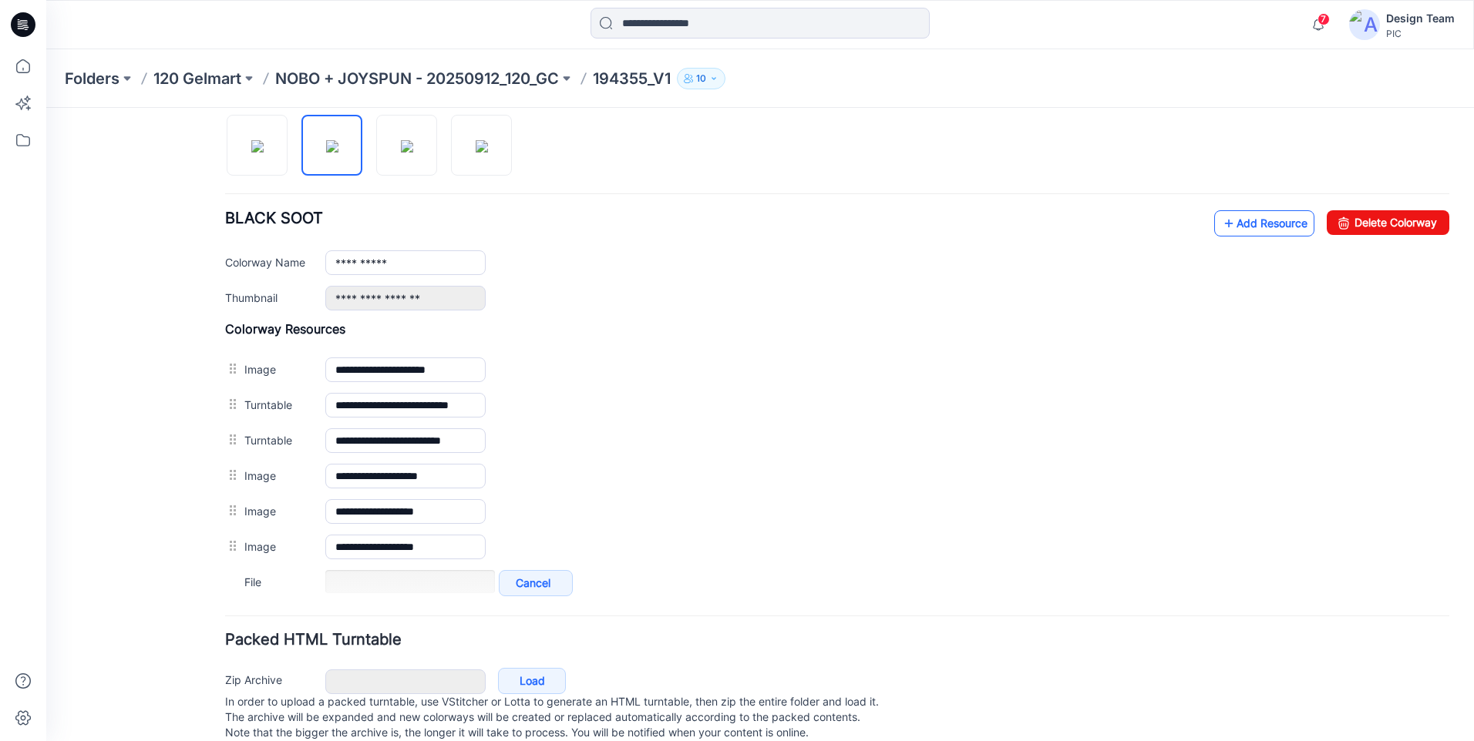
click at [1241, 224] on link "Add Resource" at bounding box center [1264, 223] width 100 height 26
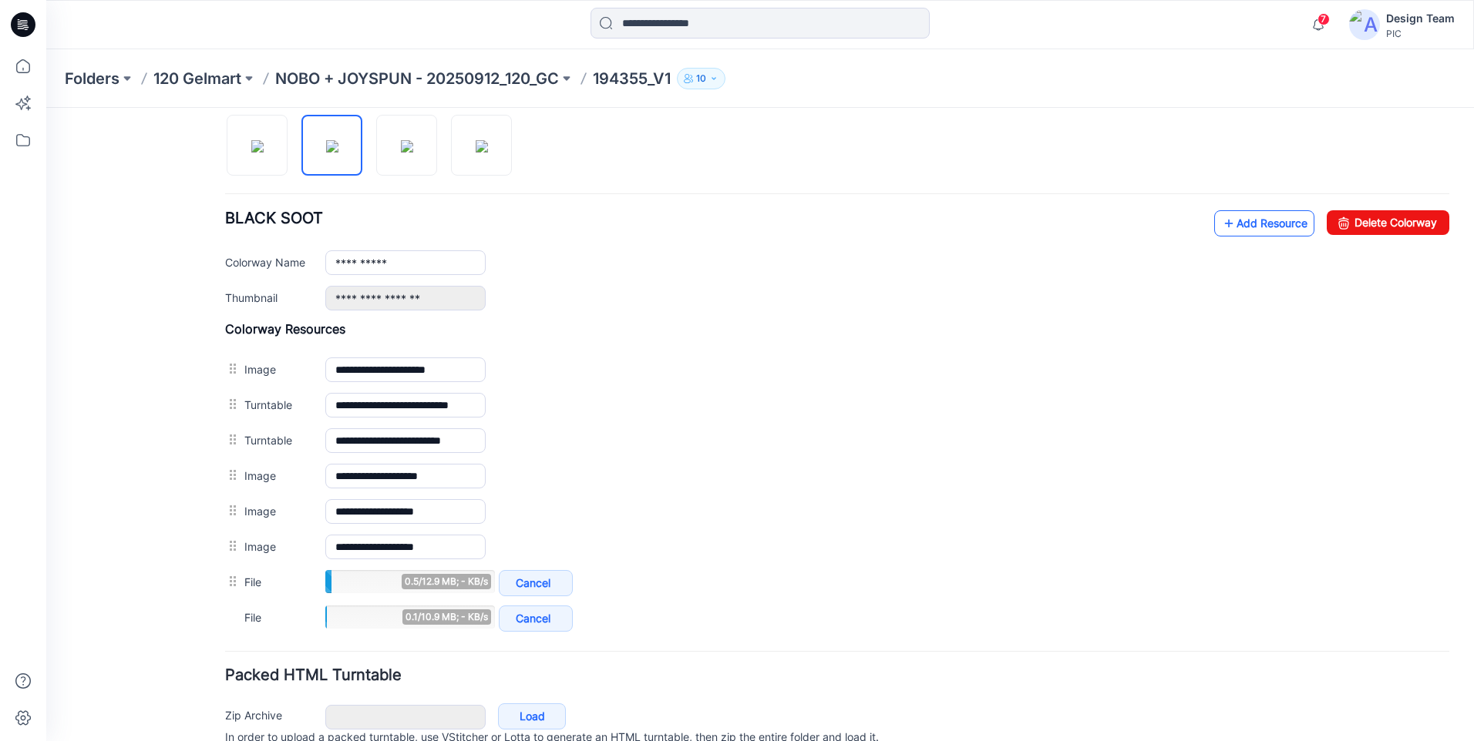
click at [1244, 220] on link "Add Resource" at bounding box center [1264, 223] width 100 height 26
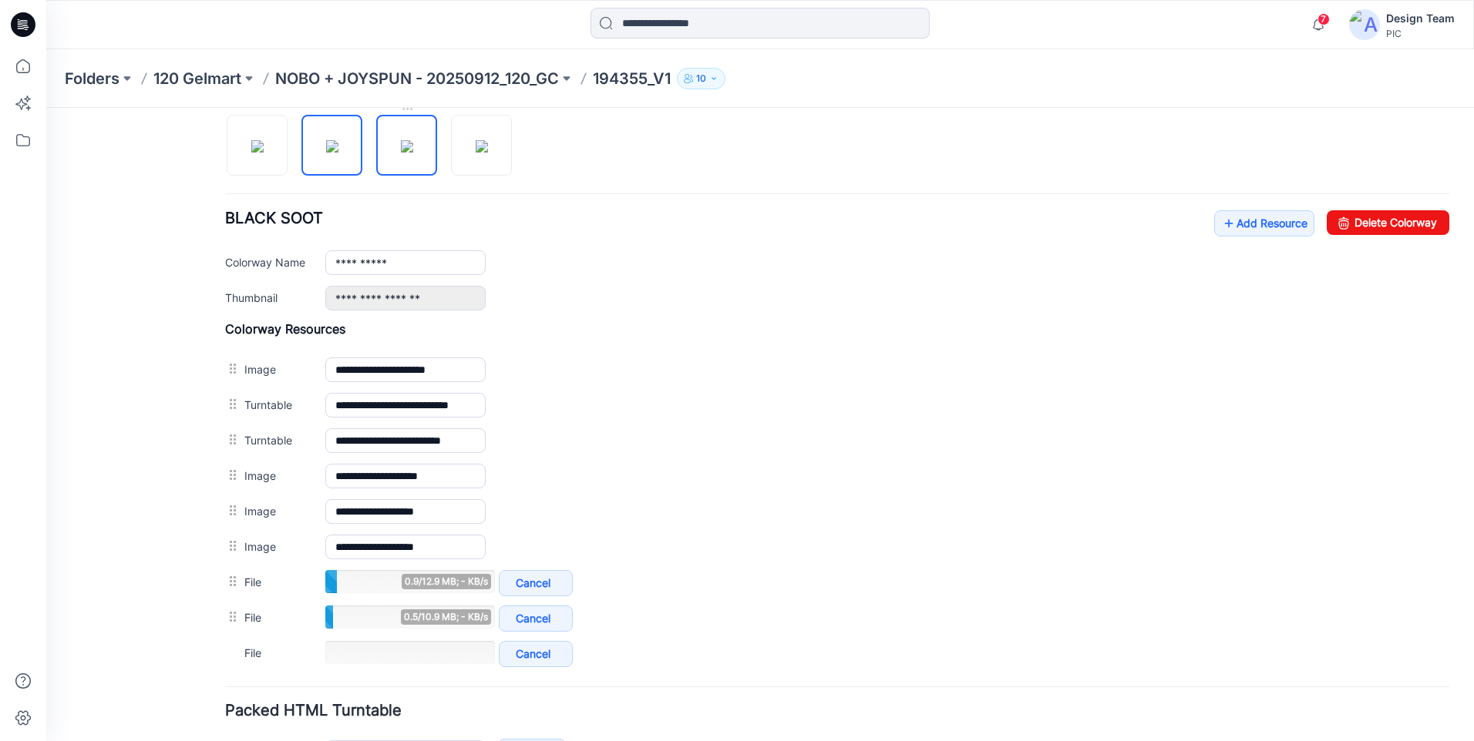
click at [401, 143] on img at bounding box center [407, 146] width 12 height 12
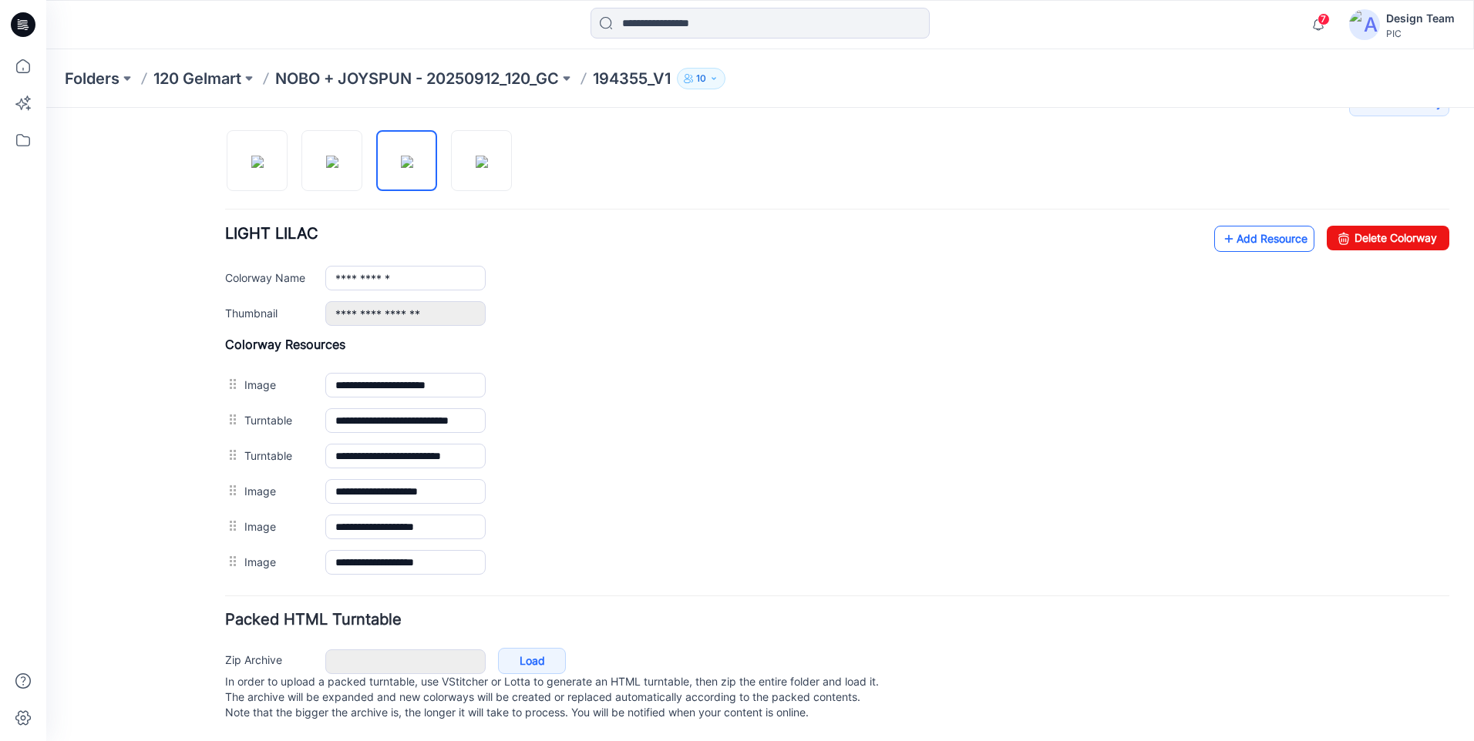
click at [1225, 226] on link "Add Resource" at bounding box center [1264, 239] width 100 height 26
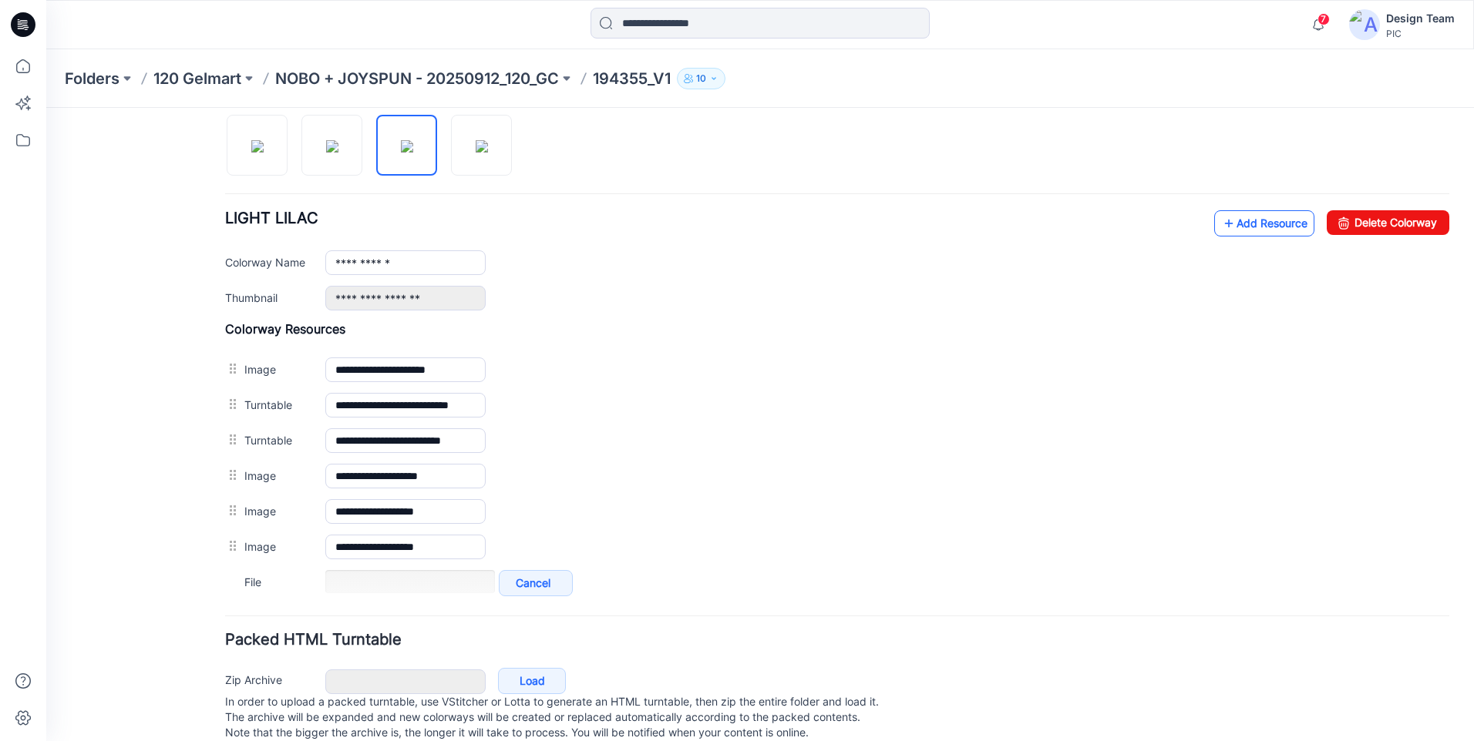
click at [1265, 216] on link "Add Resource" at bounding box center [1264, 223] width 100 height 26
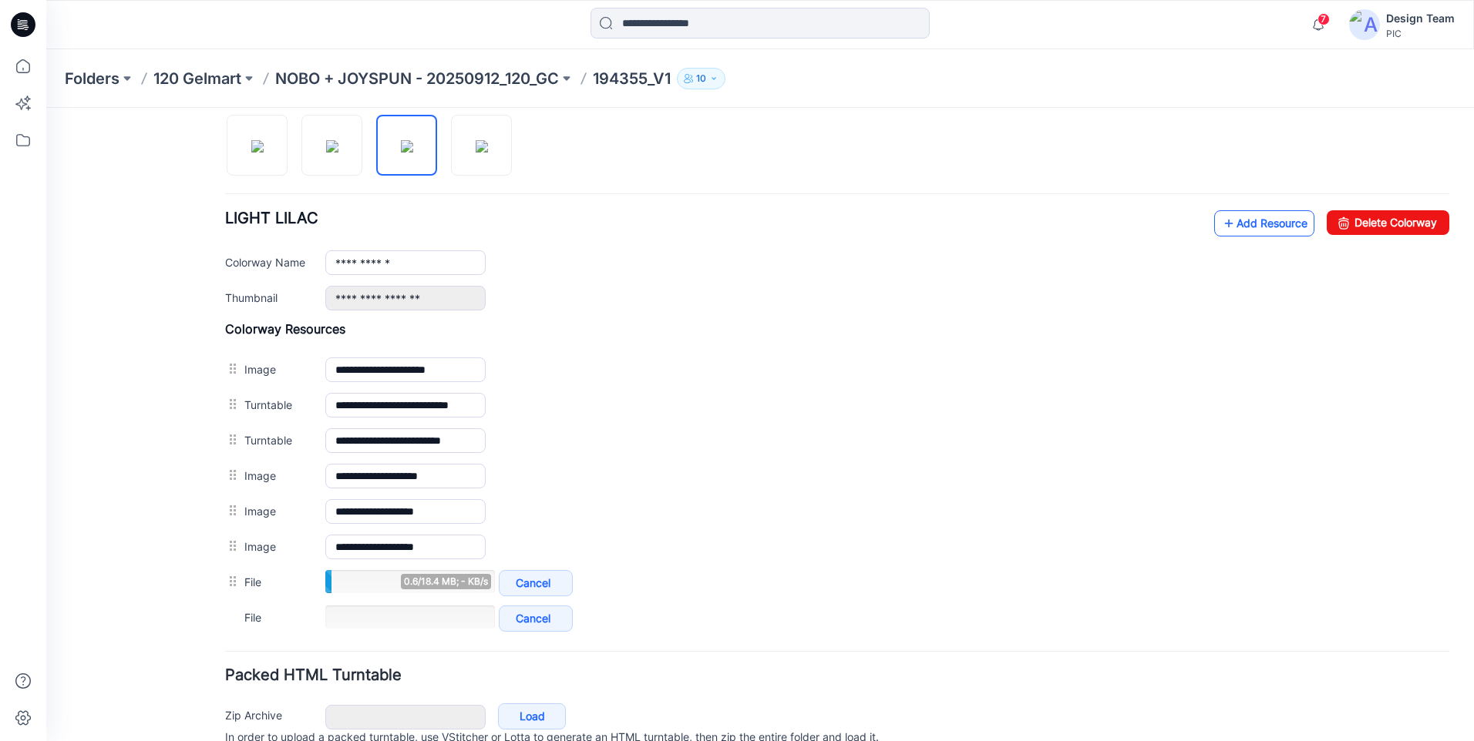
click at [1258, 224] on link "Add Resource" at bounding box center [1264, 223] width 100 height 26
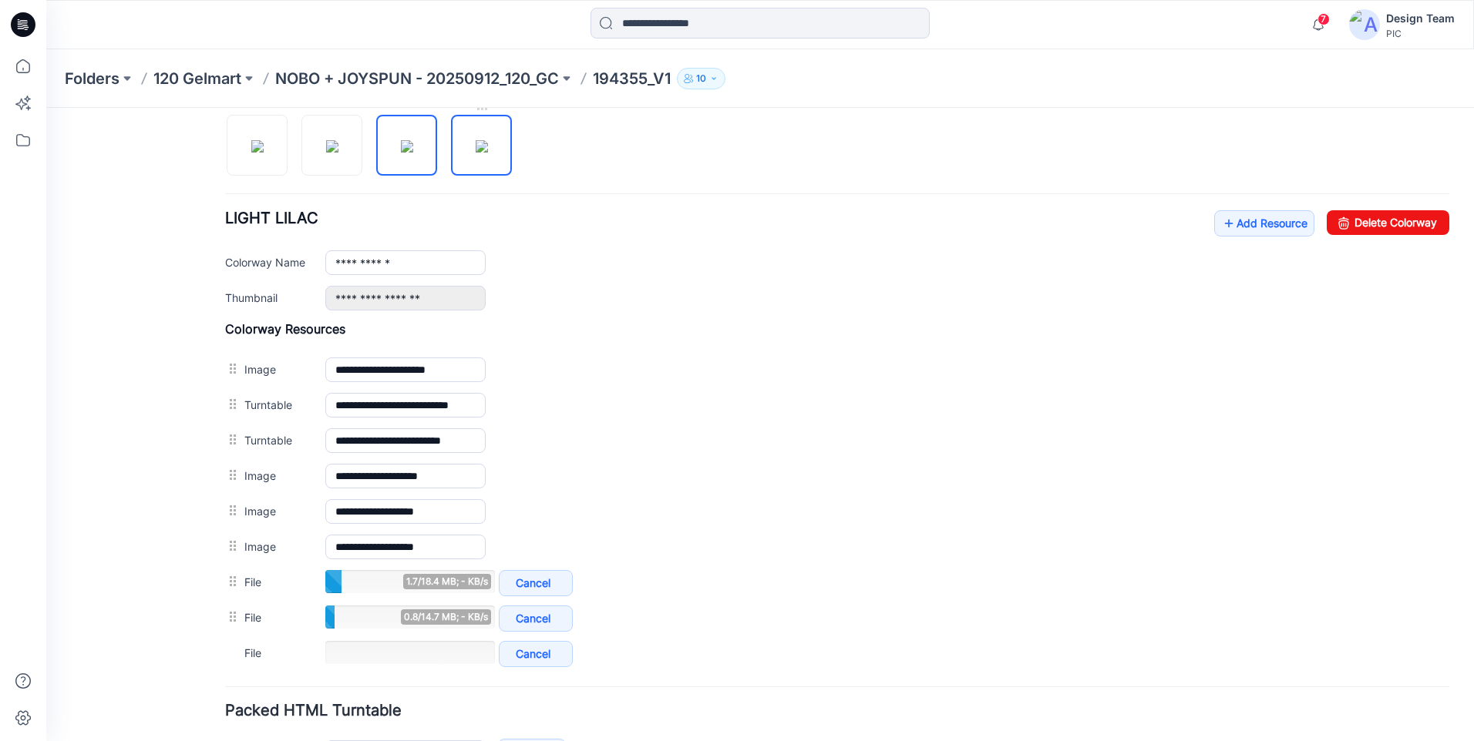
click at [476, 141] on img at bounding box center [482, 146] width 12 height 12
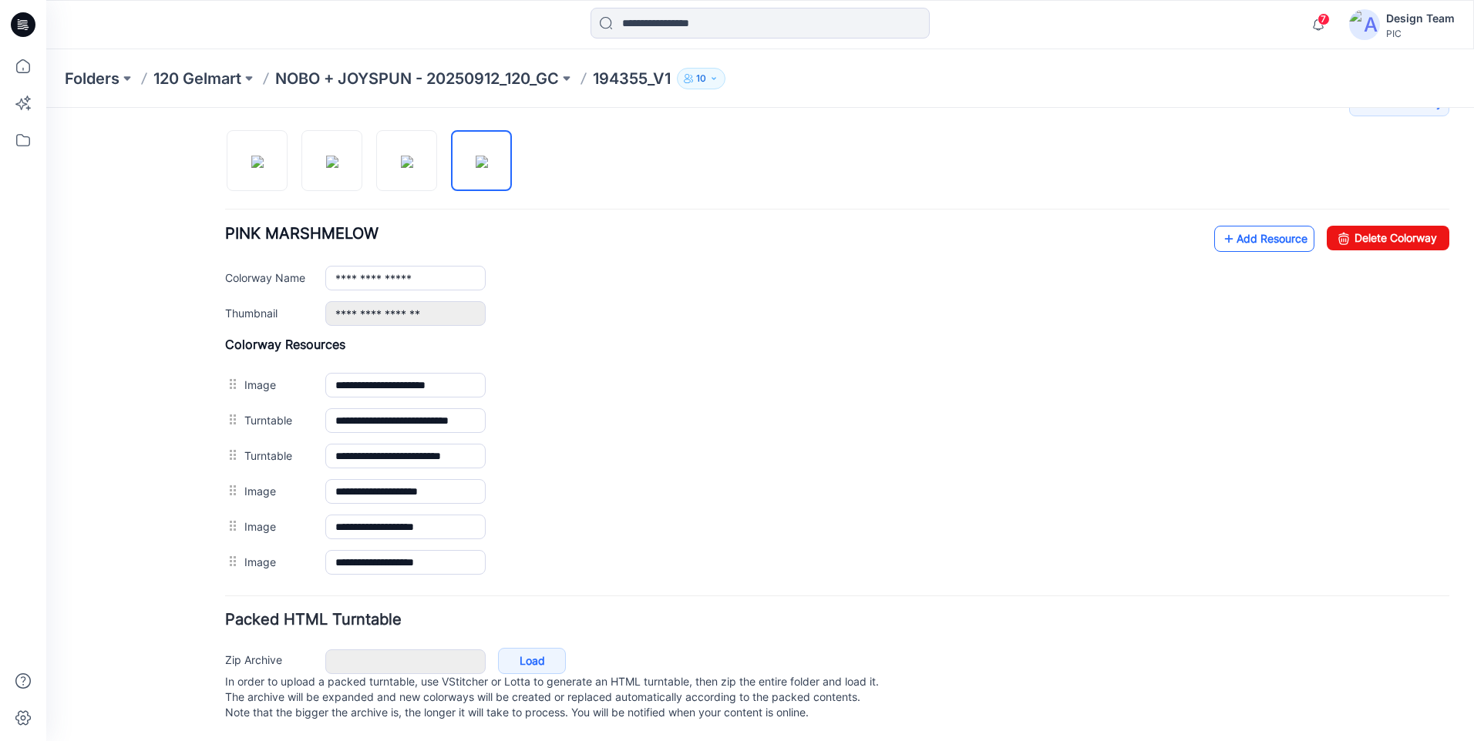
click at [1232, 226] on link "Add Resource" at bounding box center [1264, 239] width 100 height 26
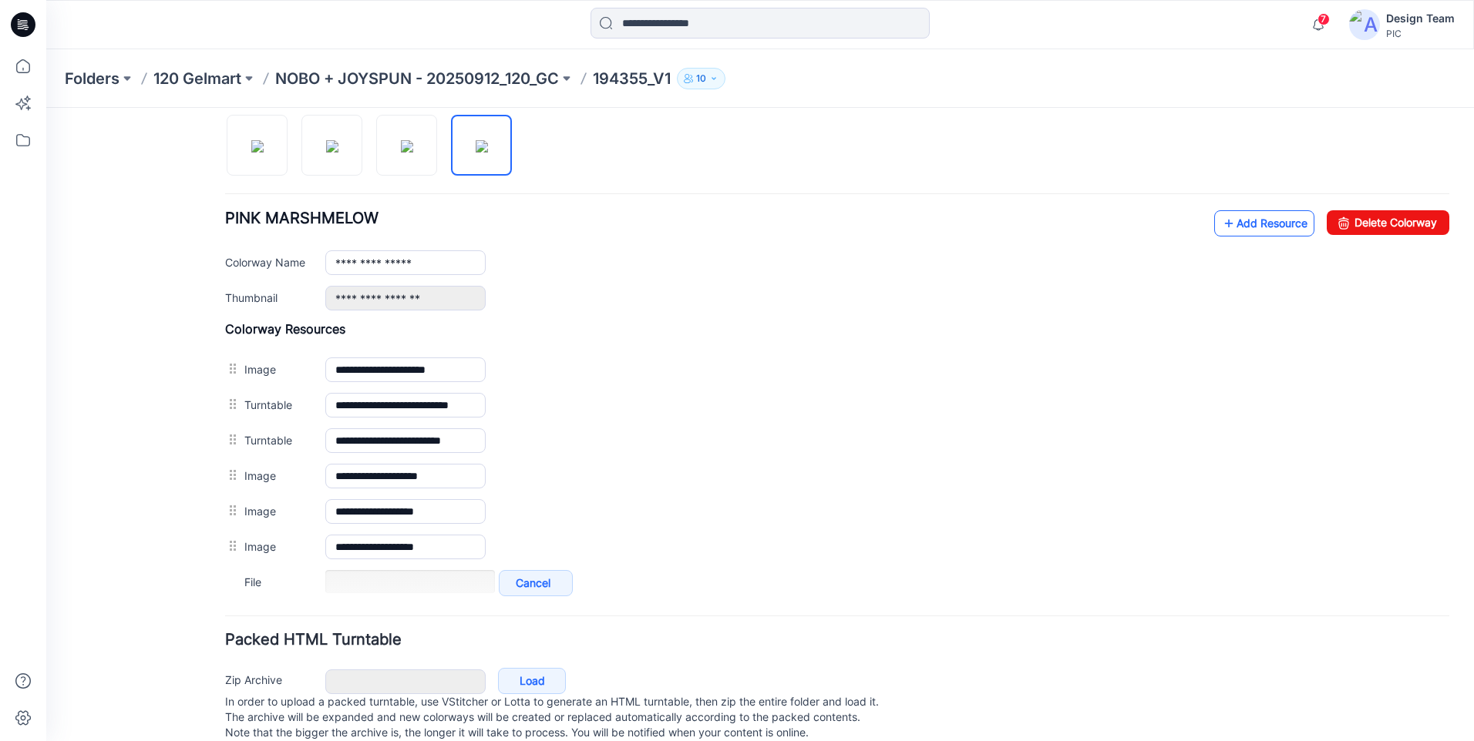
click at [1223, 226] on link "Add Resource" at bounding box center [1264, 223] width 100 height 26
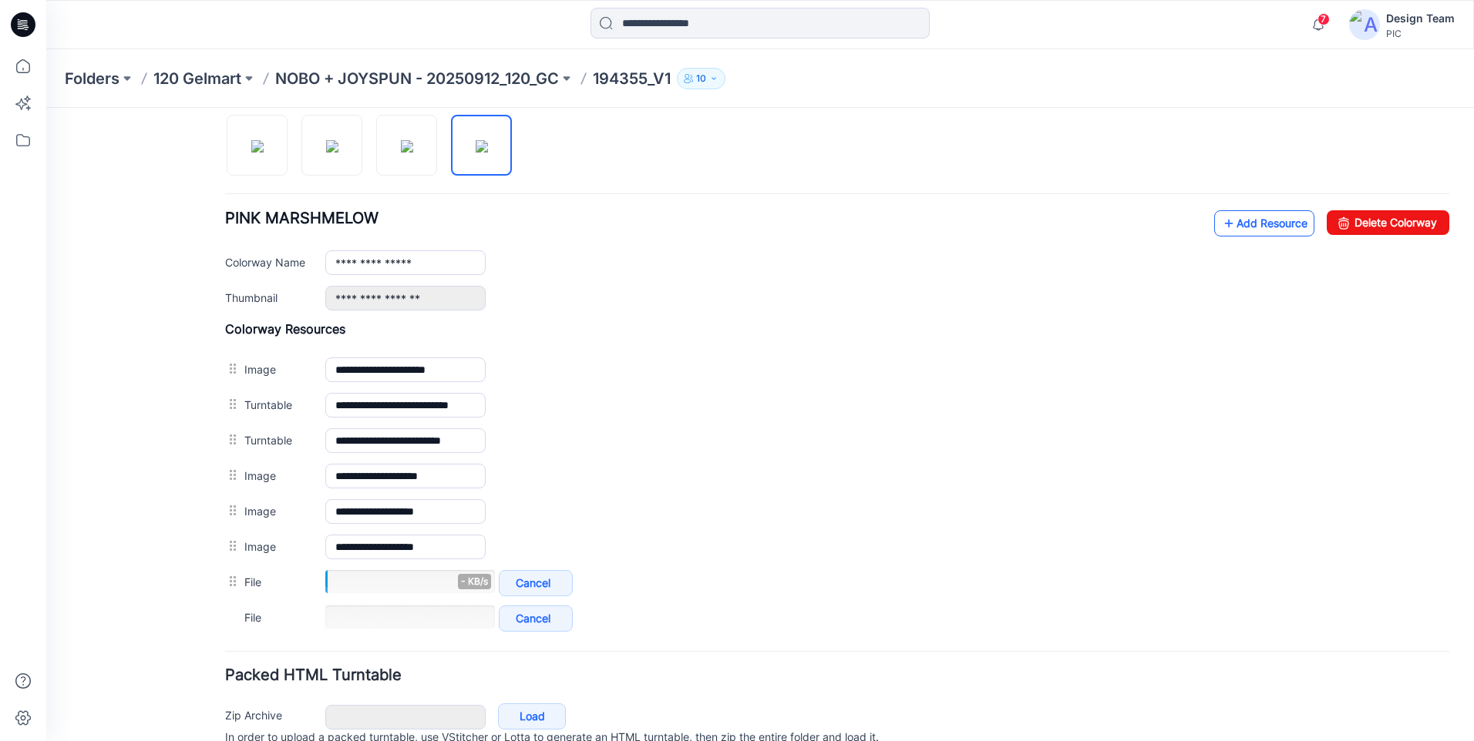
click at [1225, 228] on link "Add Resource" at bounding box center [1264, 223] width 100 height 26
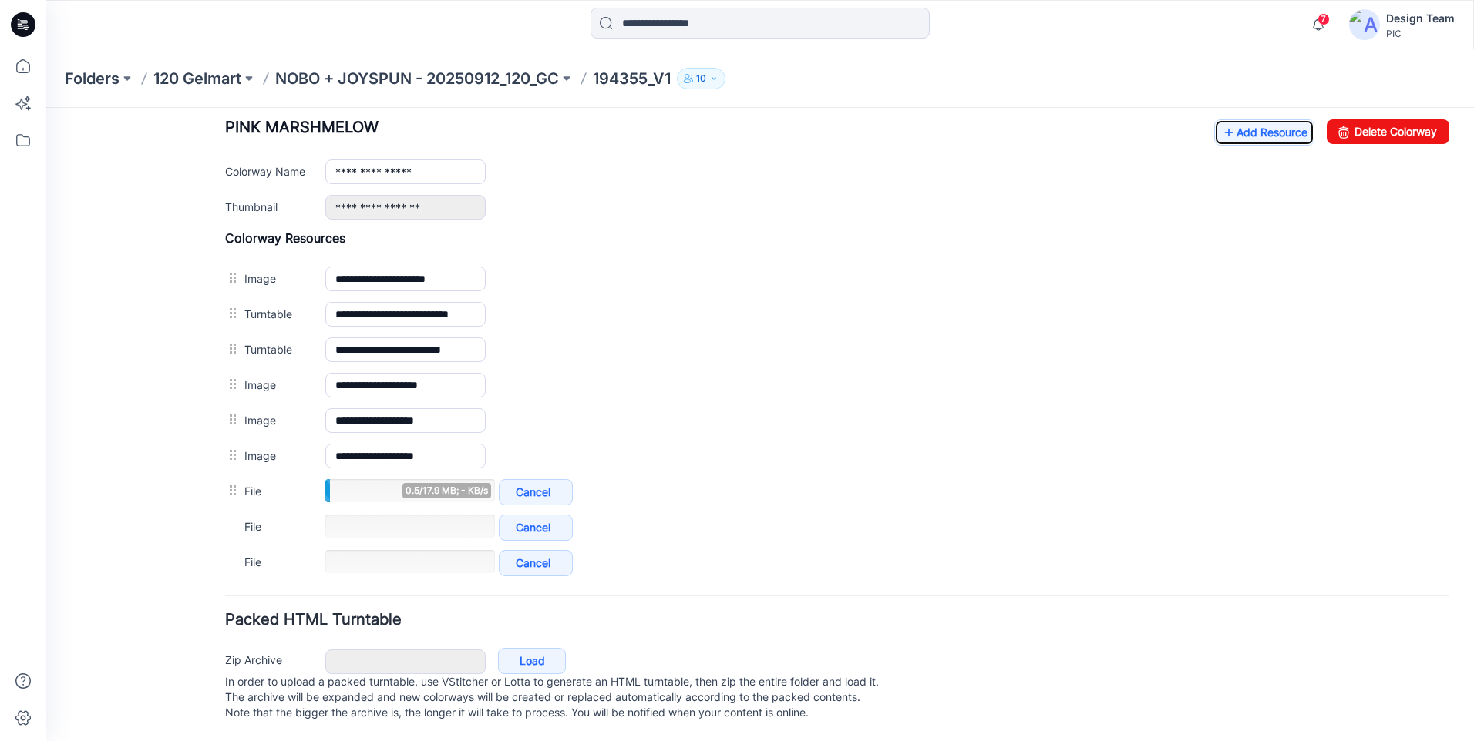
scroll to position [467, 0]
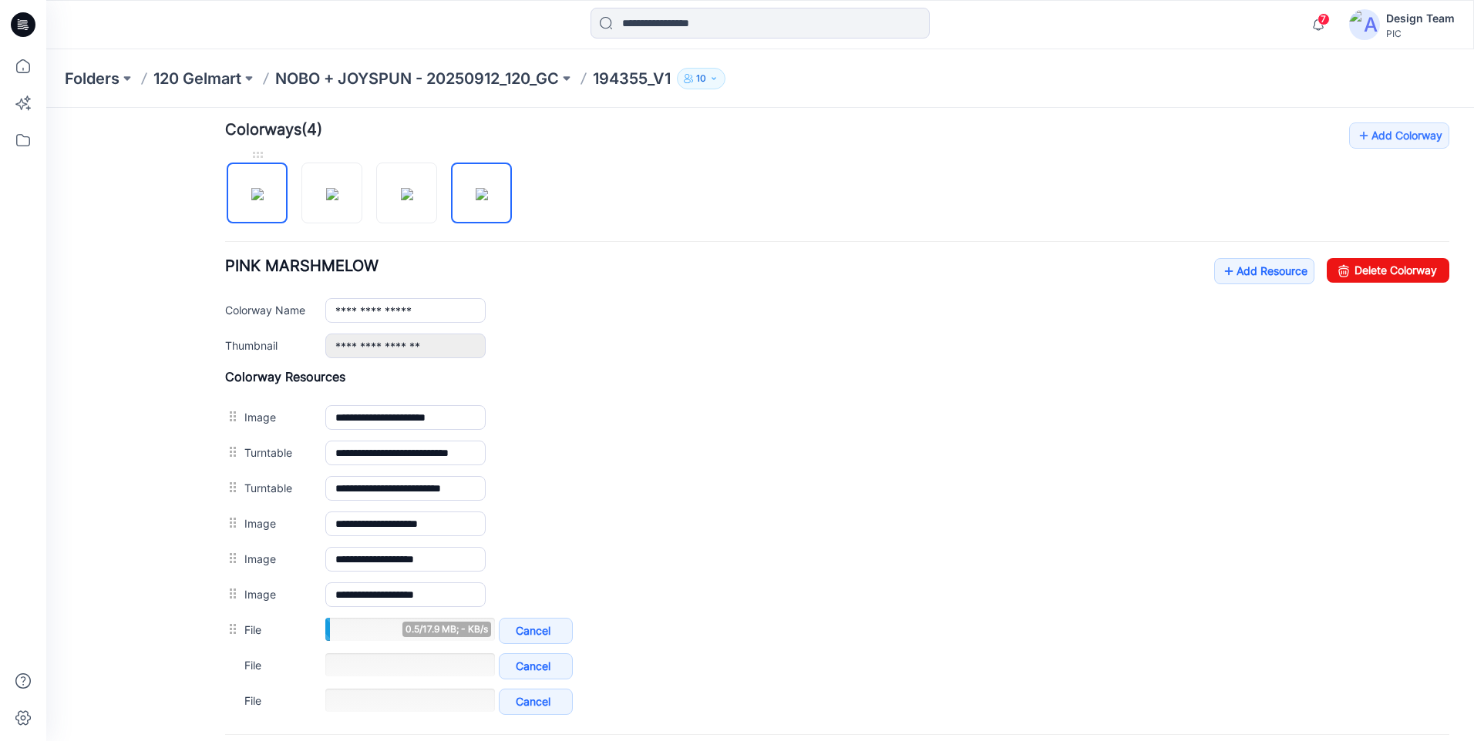
click at [264, 200] on img at bounding box center [257, 194] width 12 height 12
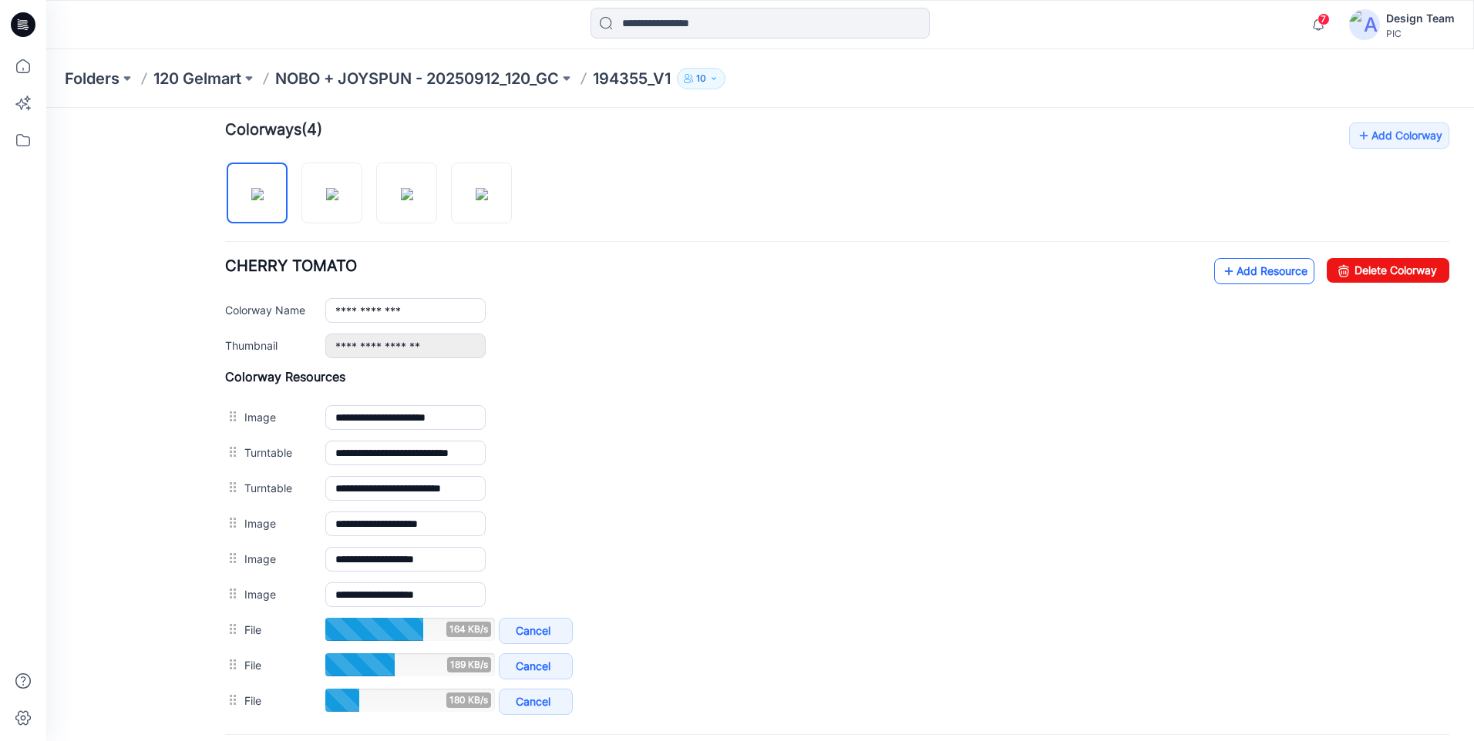
click at [1241, 281] on link "Add Resource" at bounding box center [1264, 271] width 100 height 26
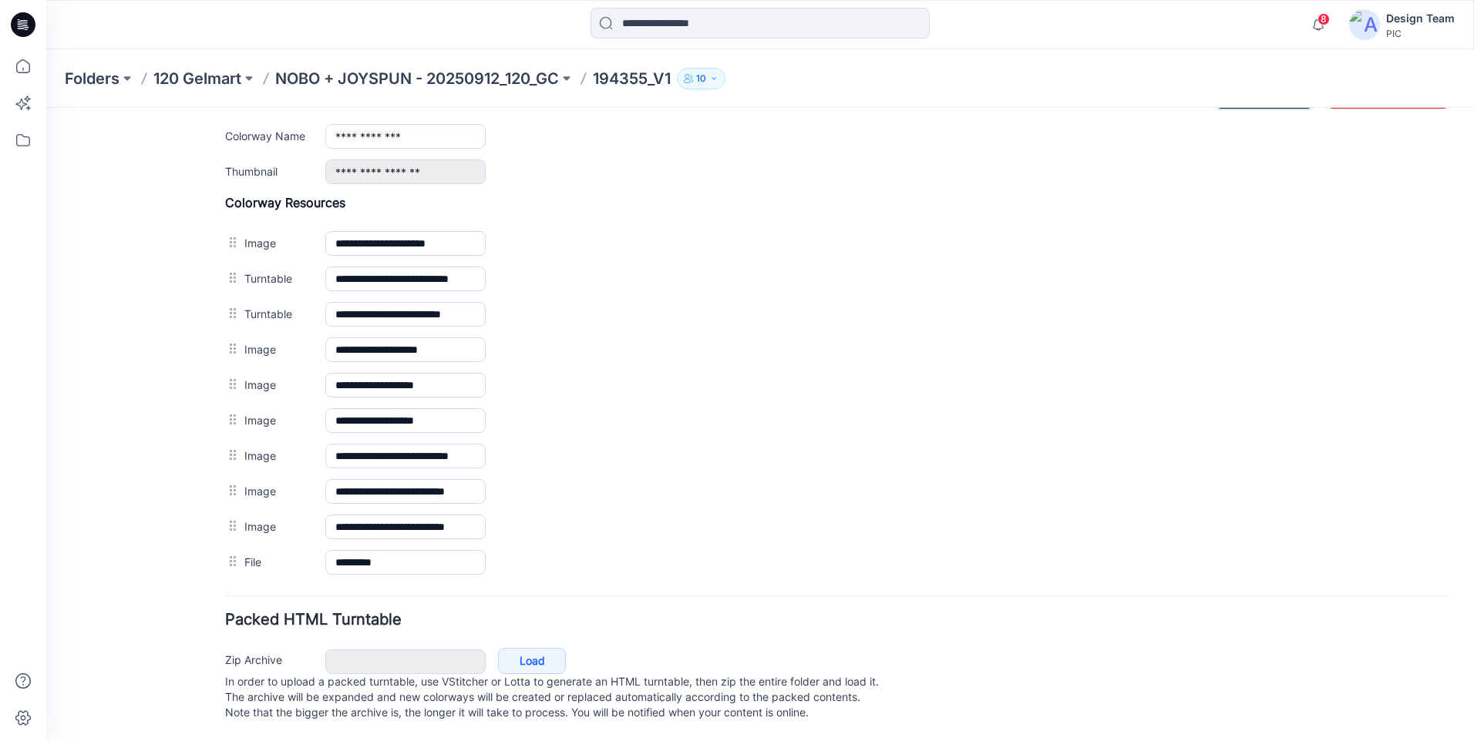
scroll to position [348, 0]
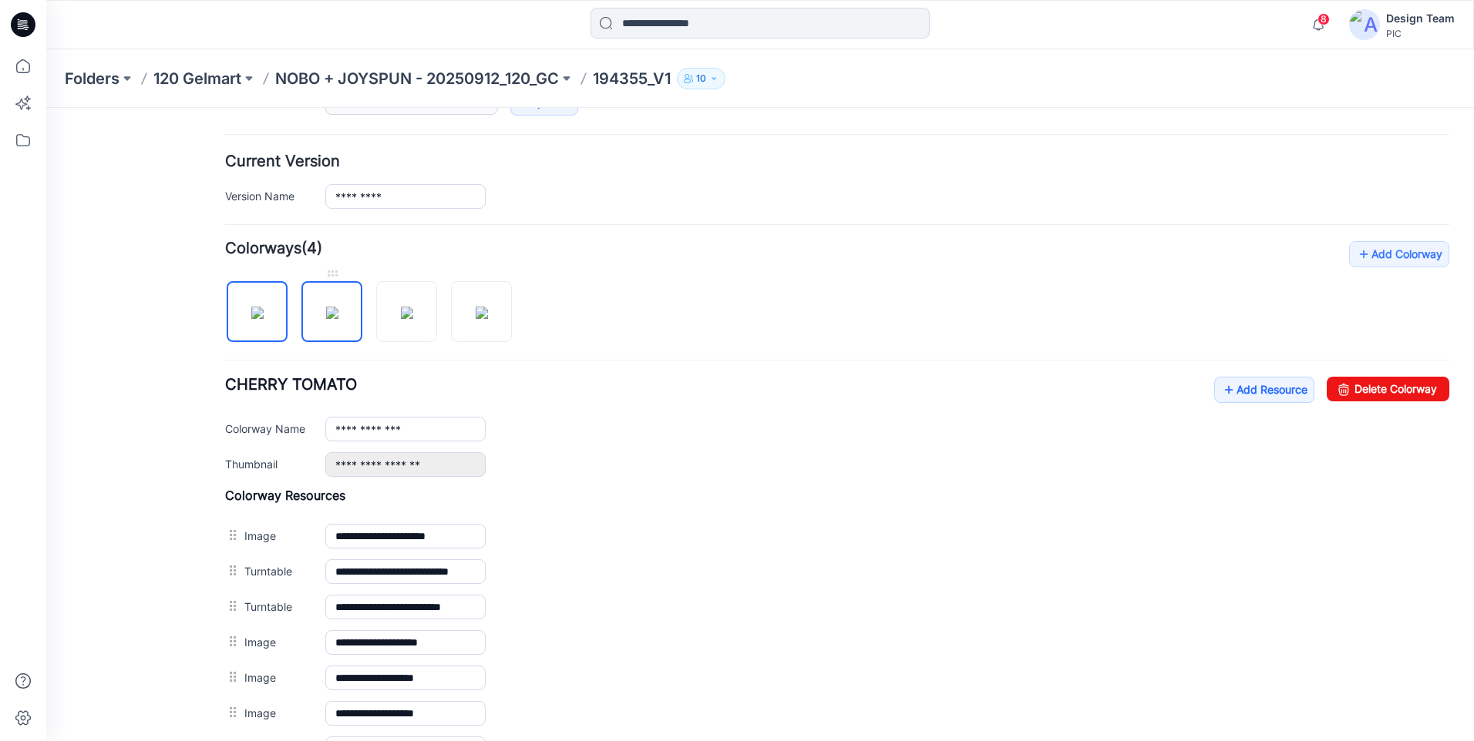
click at [338, 307] on img at bounding box center [332, 313] width 12 height 12
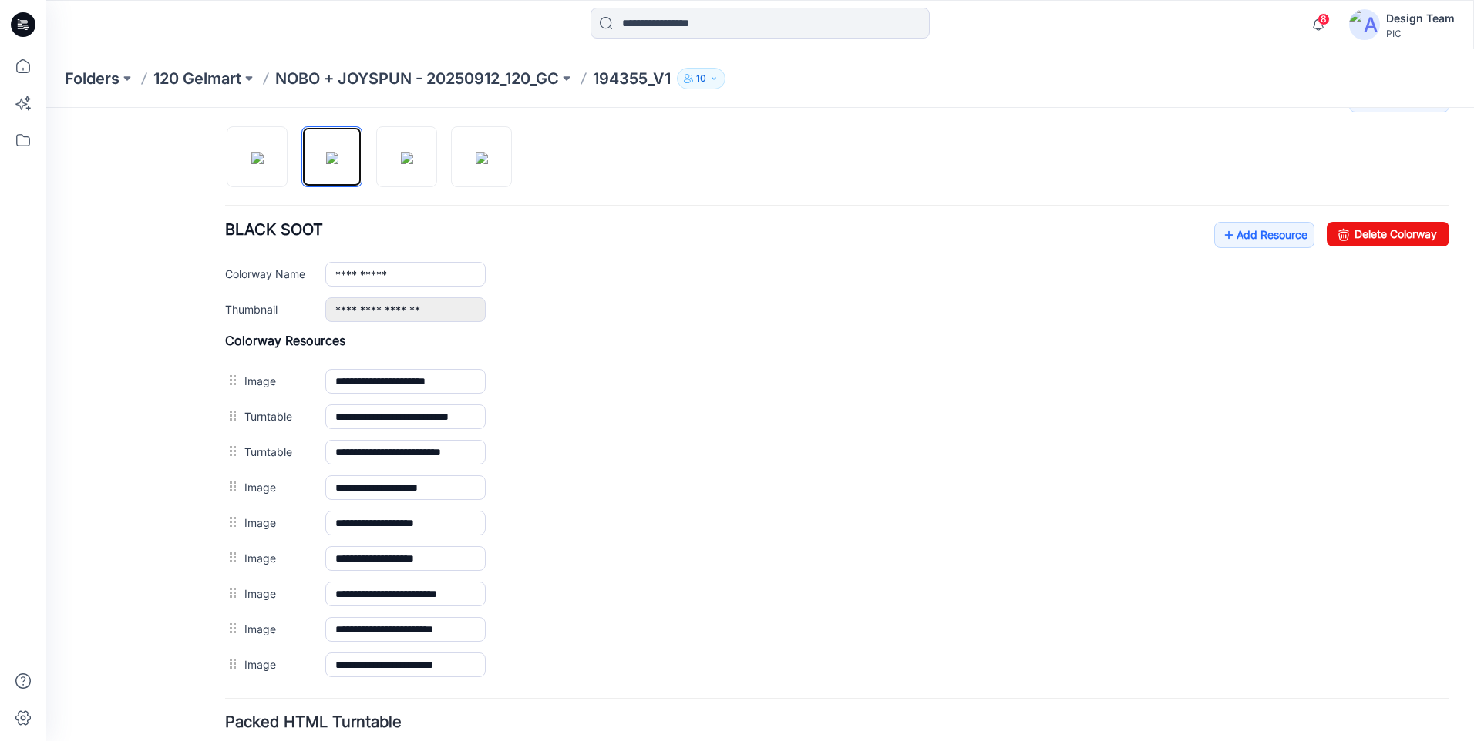
scroll to position [390, 0]
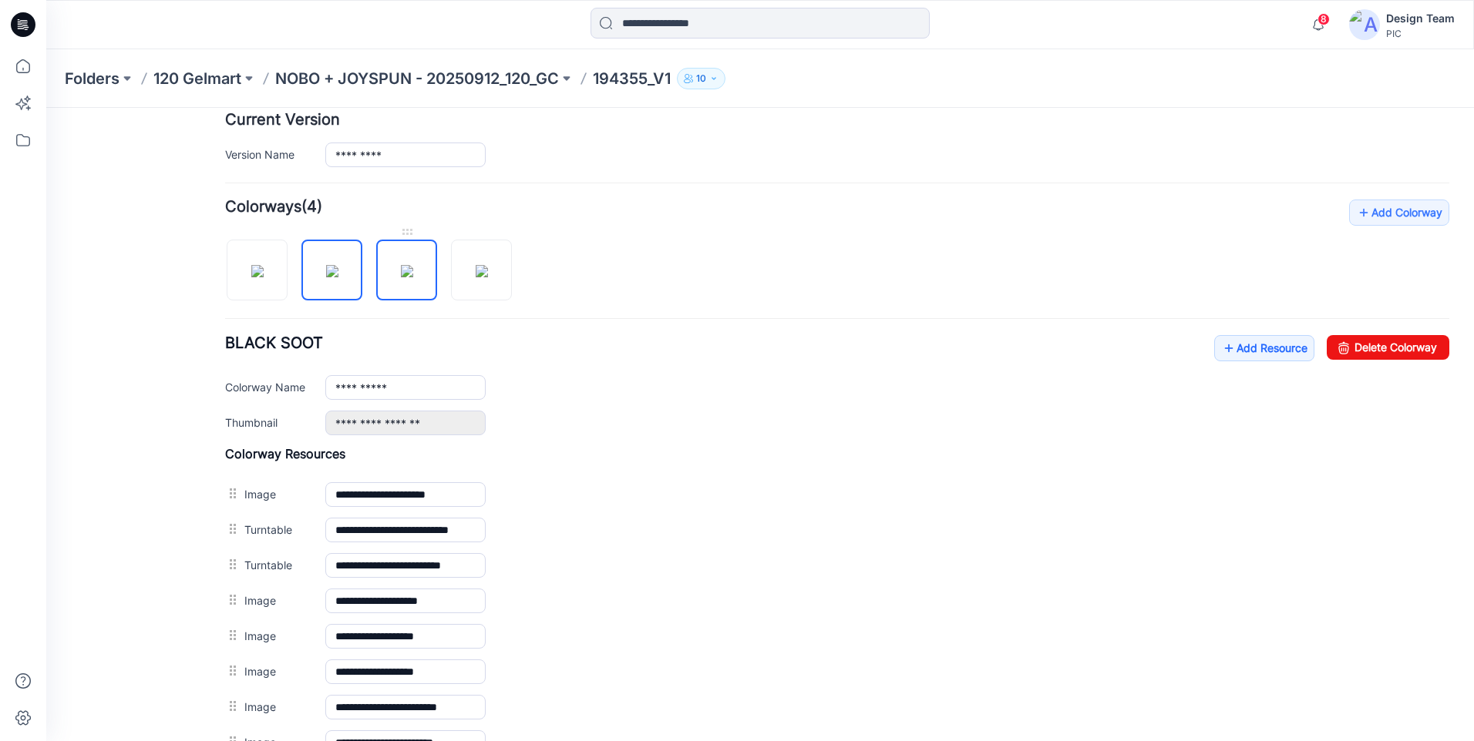
drag, startPoint x: 388, startPoint y: 273, endPoint x: 46, endPoint y: 448, distance: 384.3
click at [401, 273] on img at bounding box center [407, 271] width 12 height 12
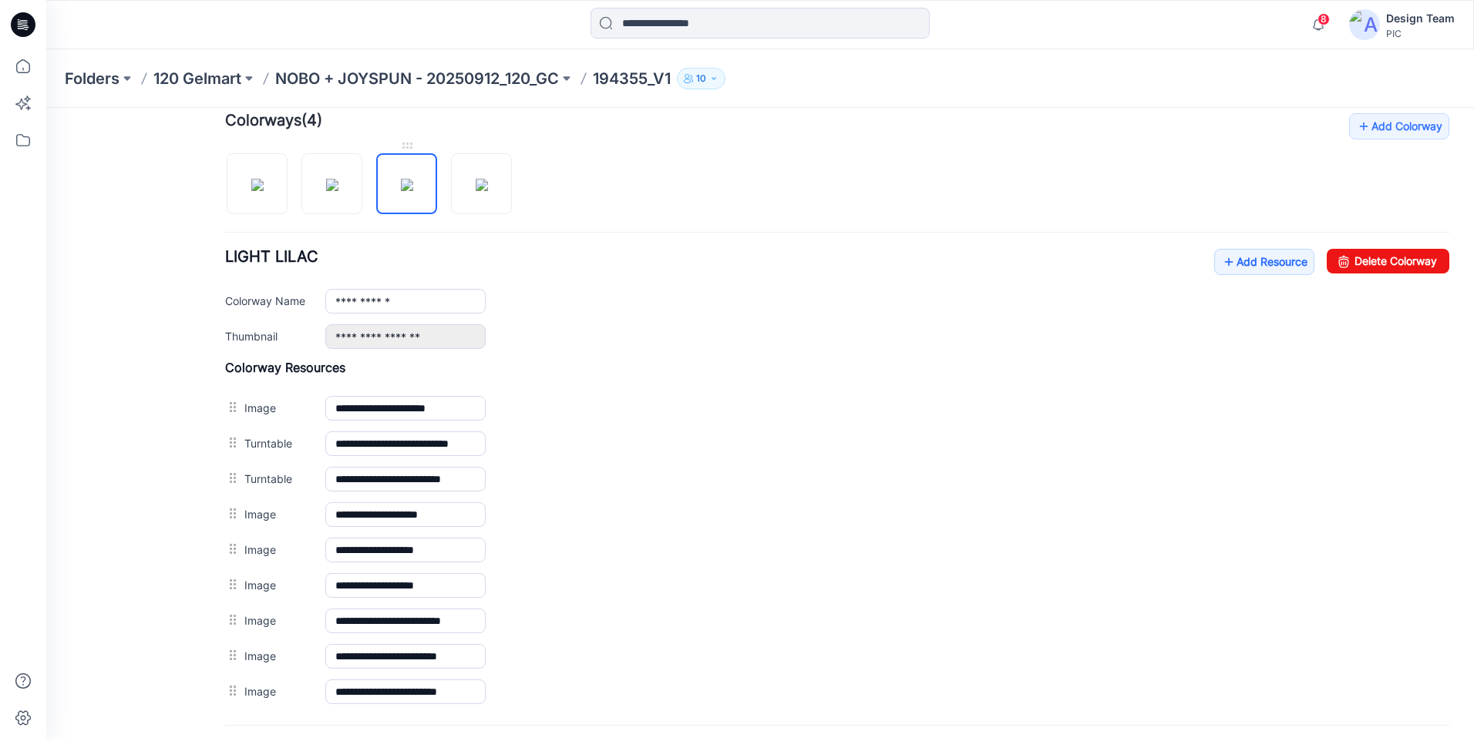
scroll to position [544, 0]
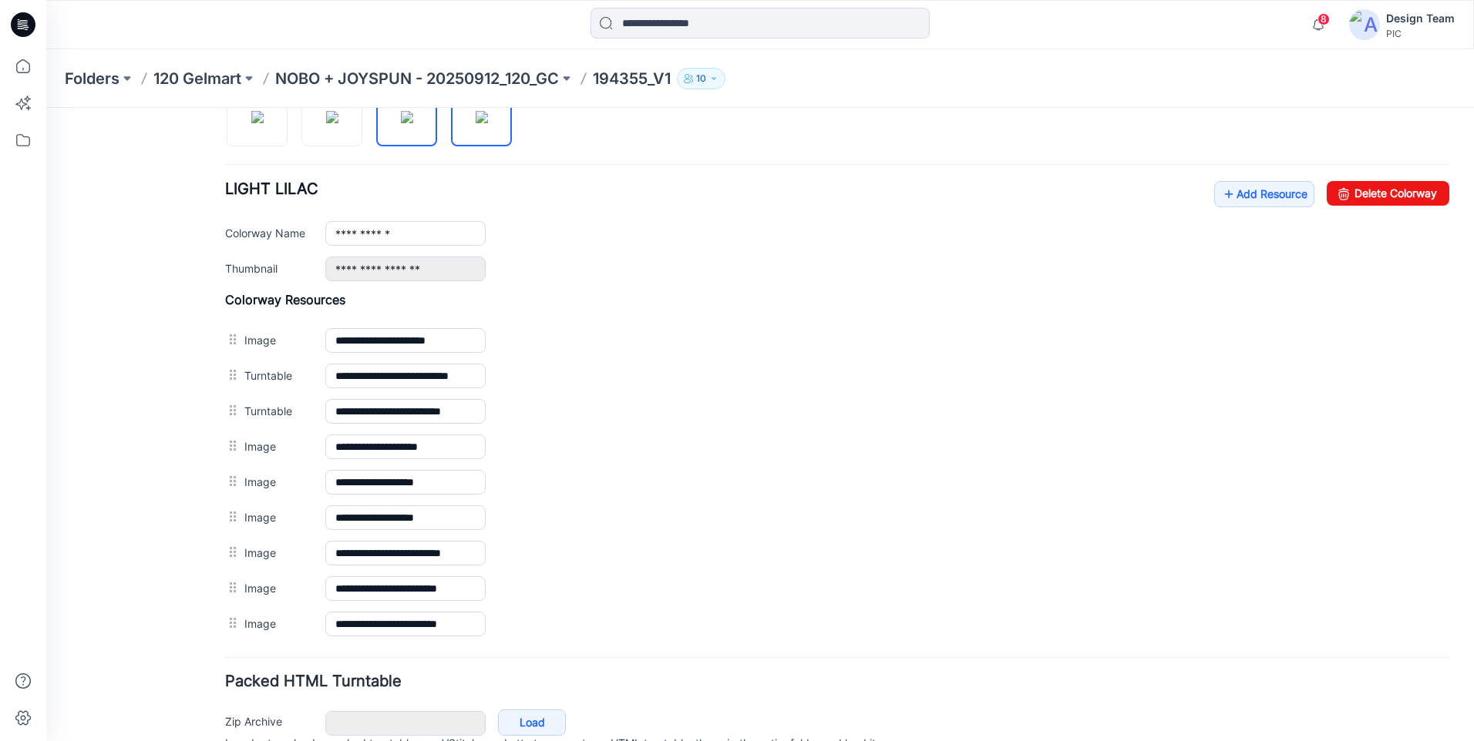
click at [476, 123] on img at bounding box center [482, 117] width 12 height 12
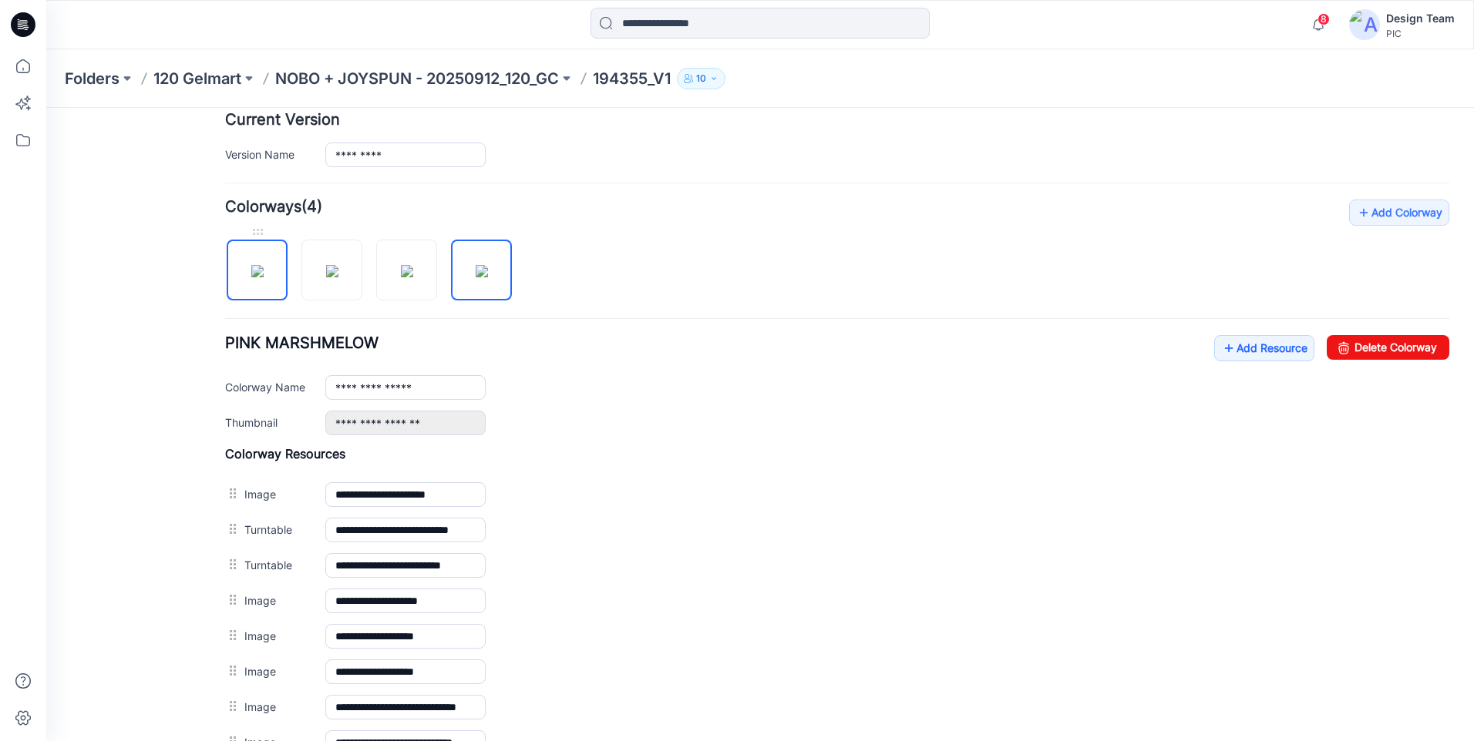
click at [264, 272] on img at bounding box center [257, 271] width 12 height 12
type input "**********"
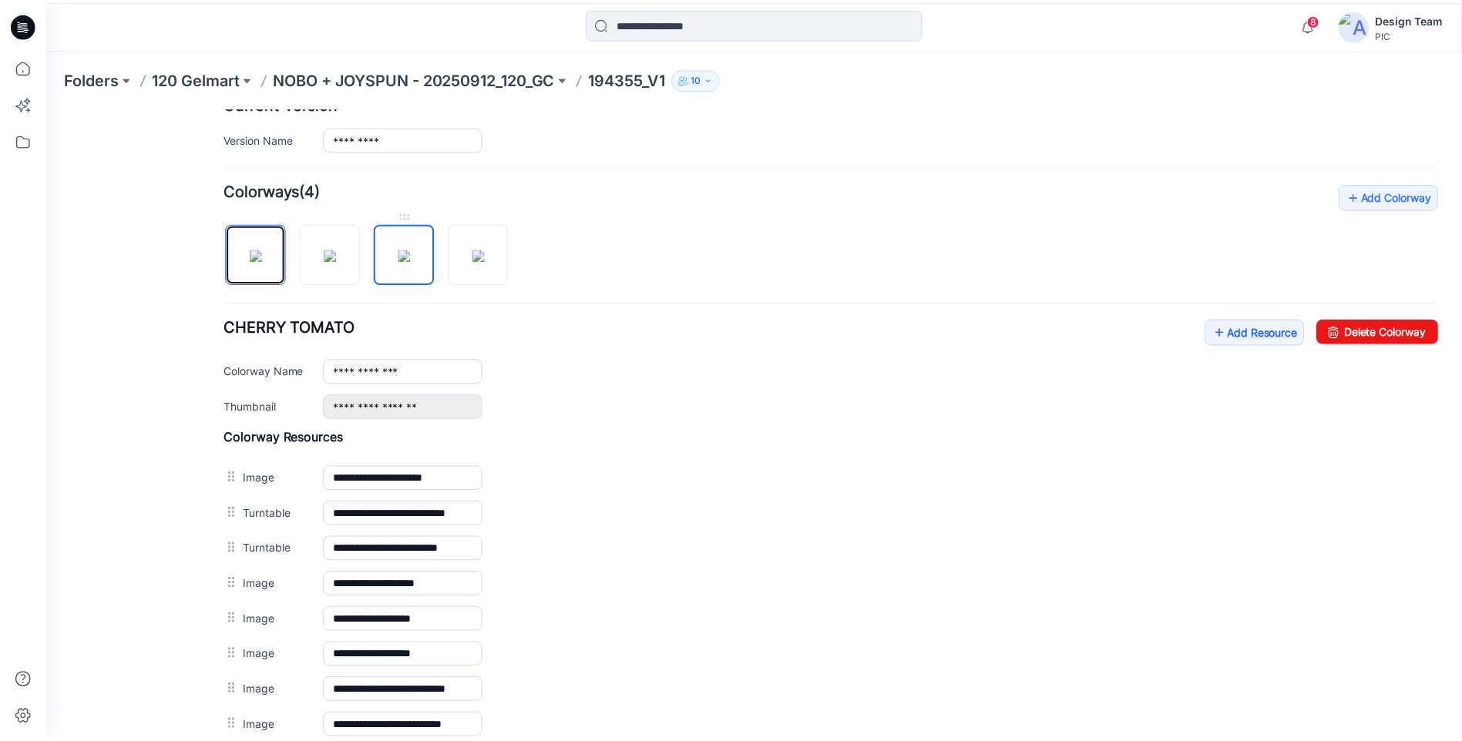
scroll to position [657, 0]
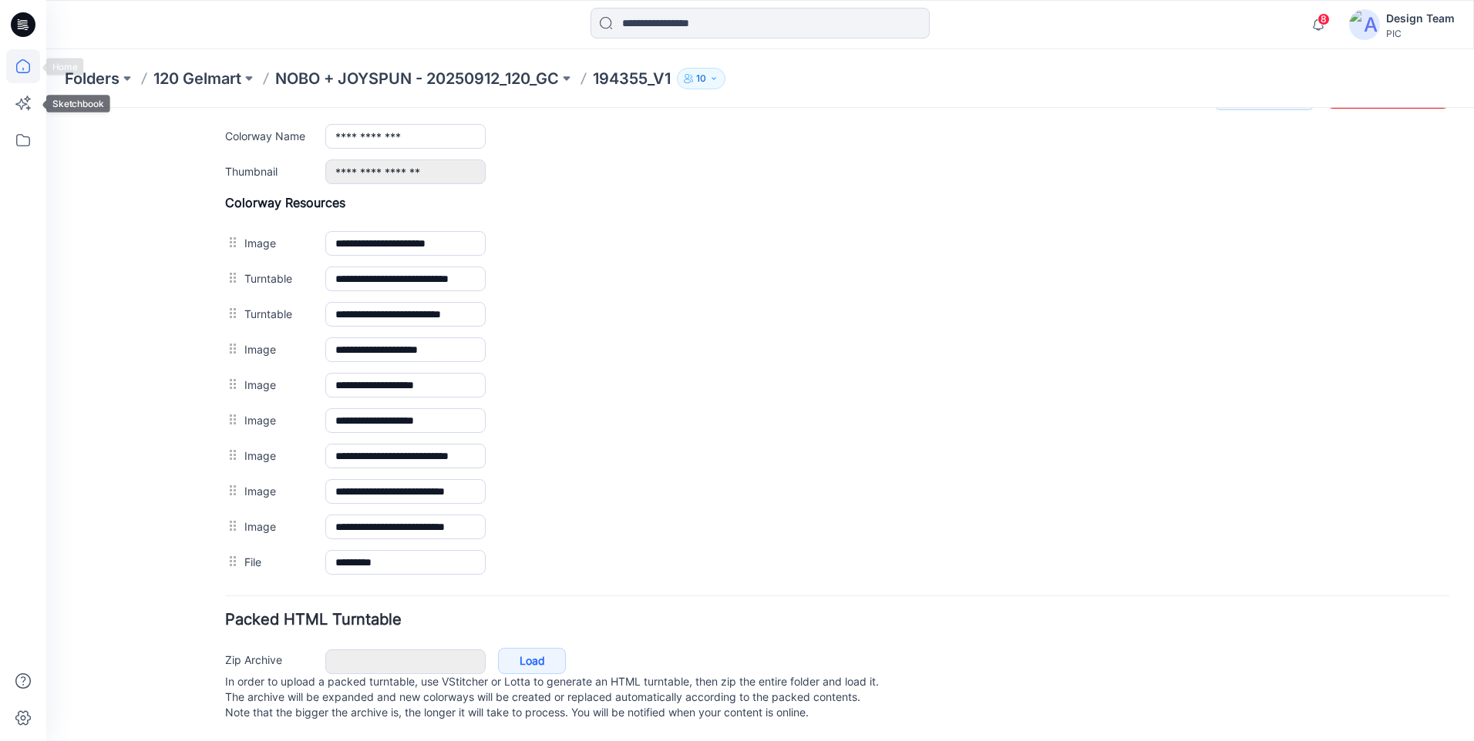
click at [8, 70] on icon at bounding box center [23, 66] width 34 height 34
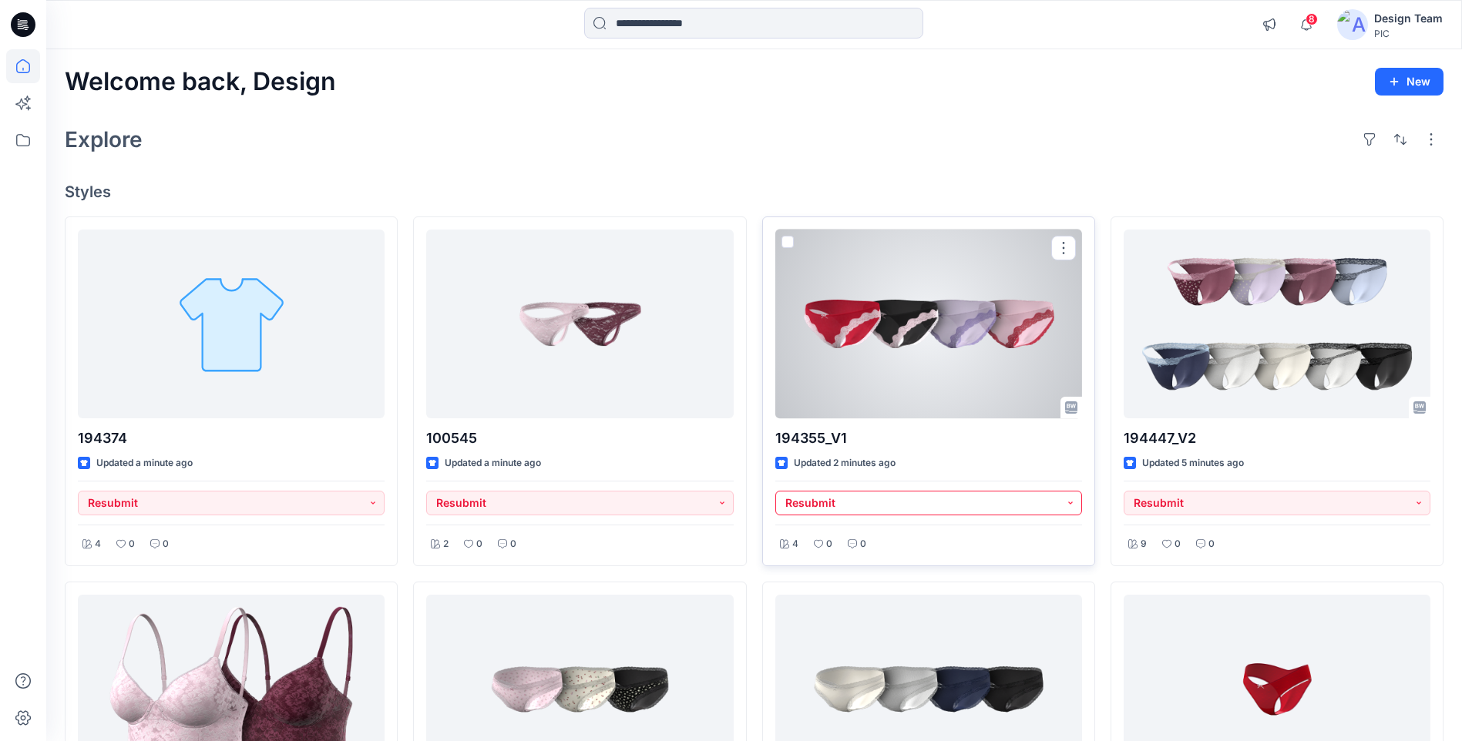
click at [1058, 507] on button "Resubmit" at bounding box center [928, 503] width 307 height 25
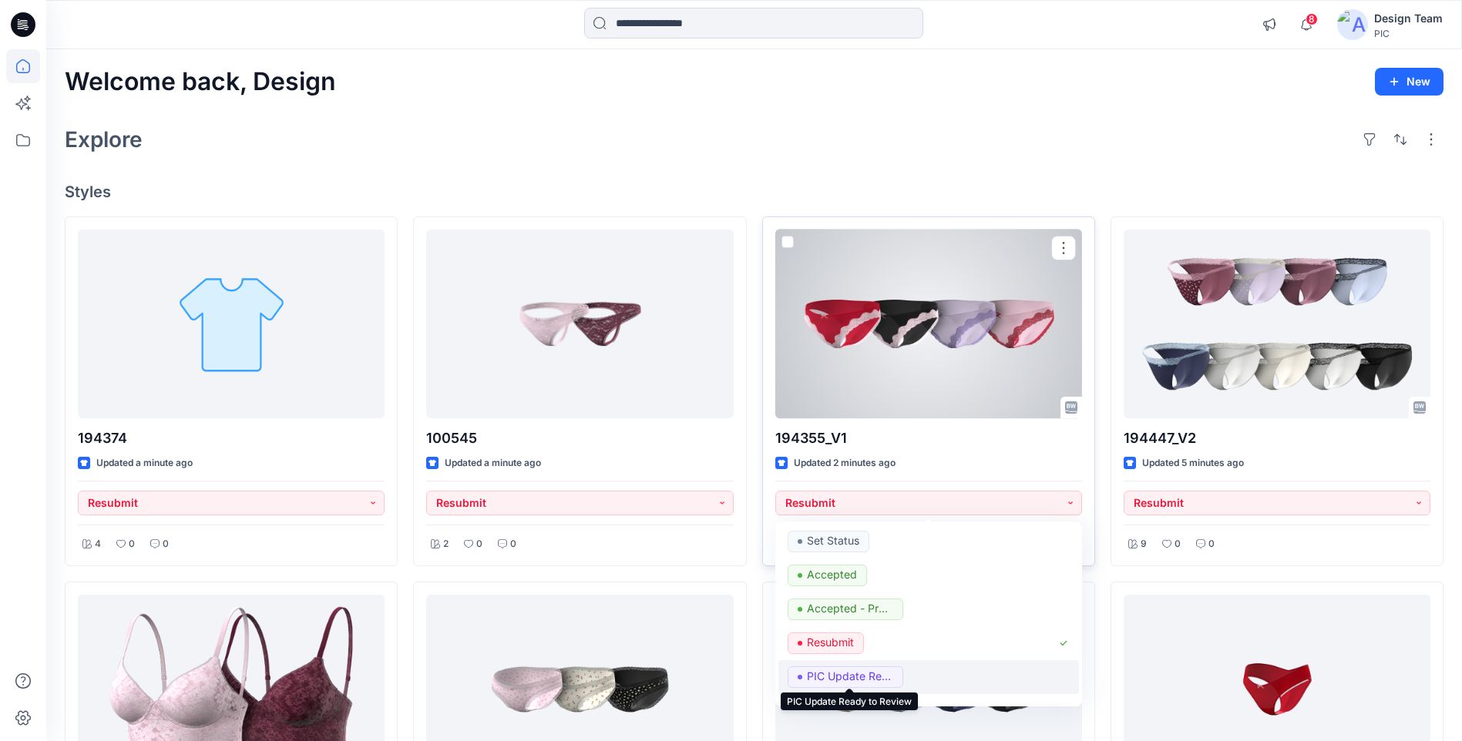
click at [874, 678] on p "PIC Update Ready to Review" at bounding box center [850, 677] width 86 height 20
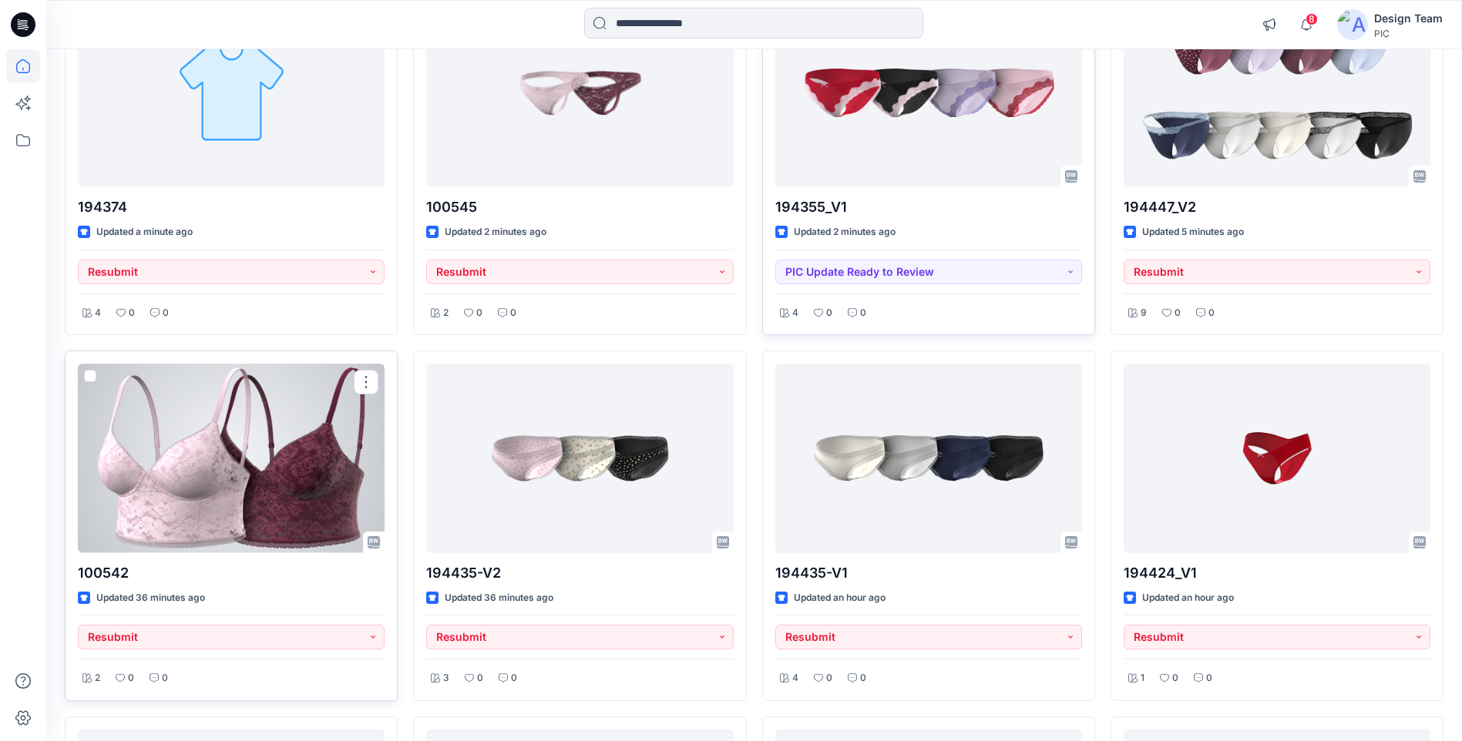
scroll to position [77, 0]
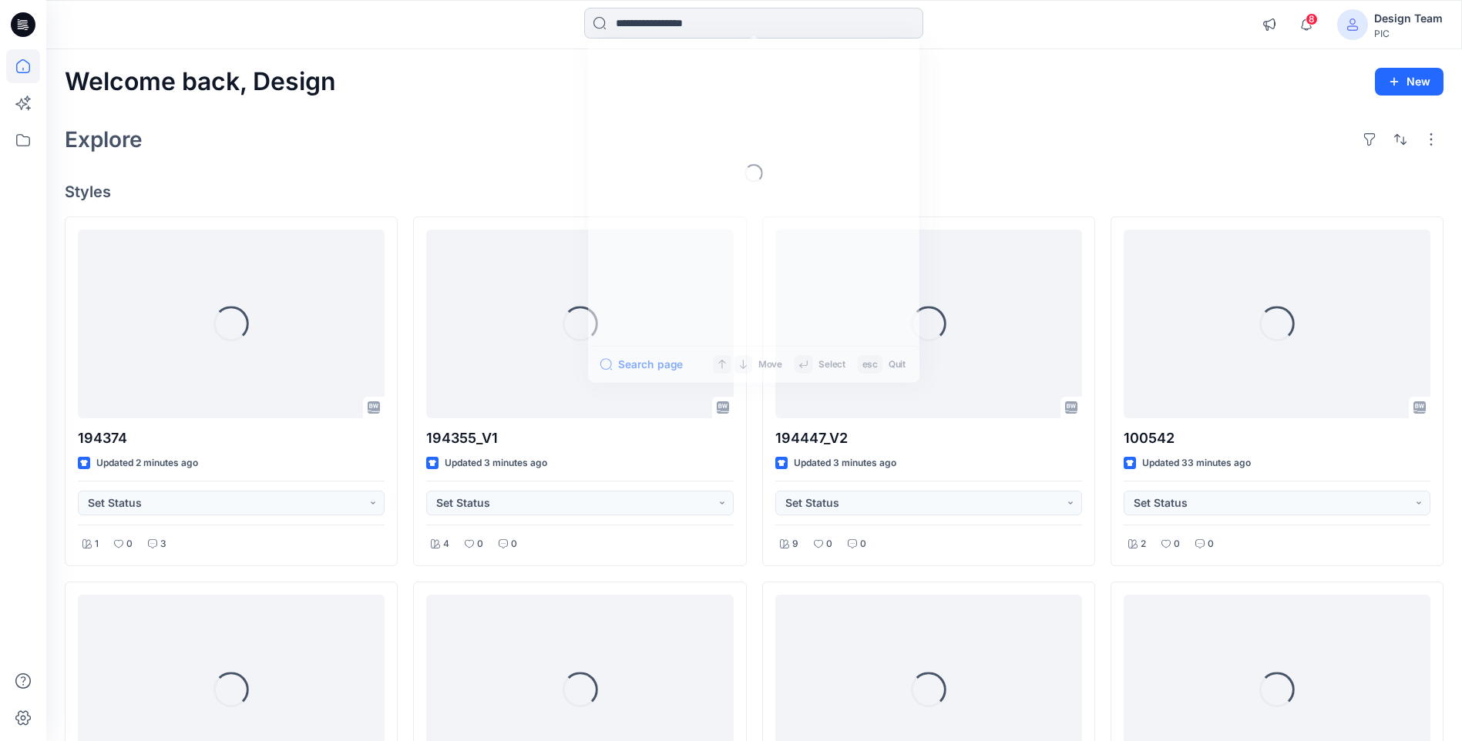
click at [681, 25] on input at bounding box center [753, 23] width 339 height 31
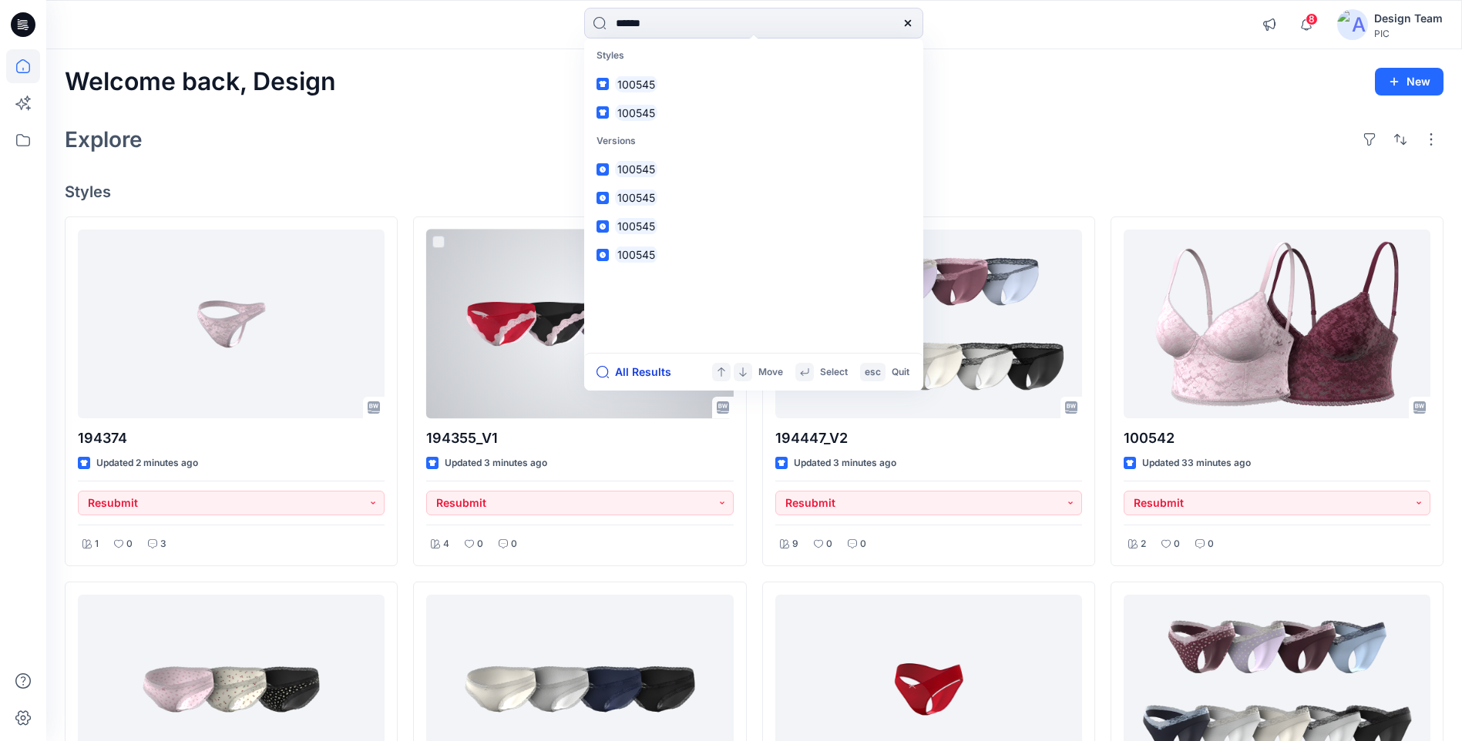
type input "******"
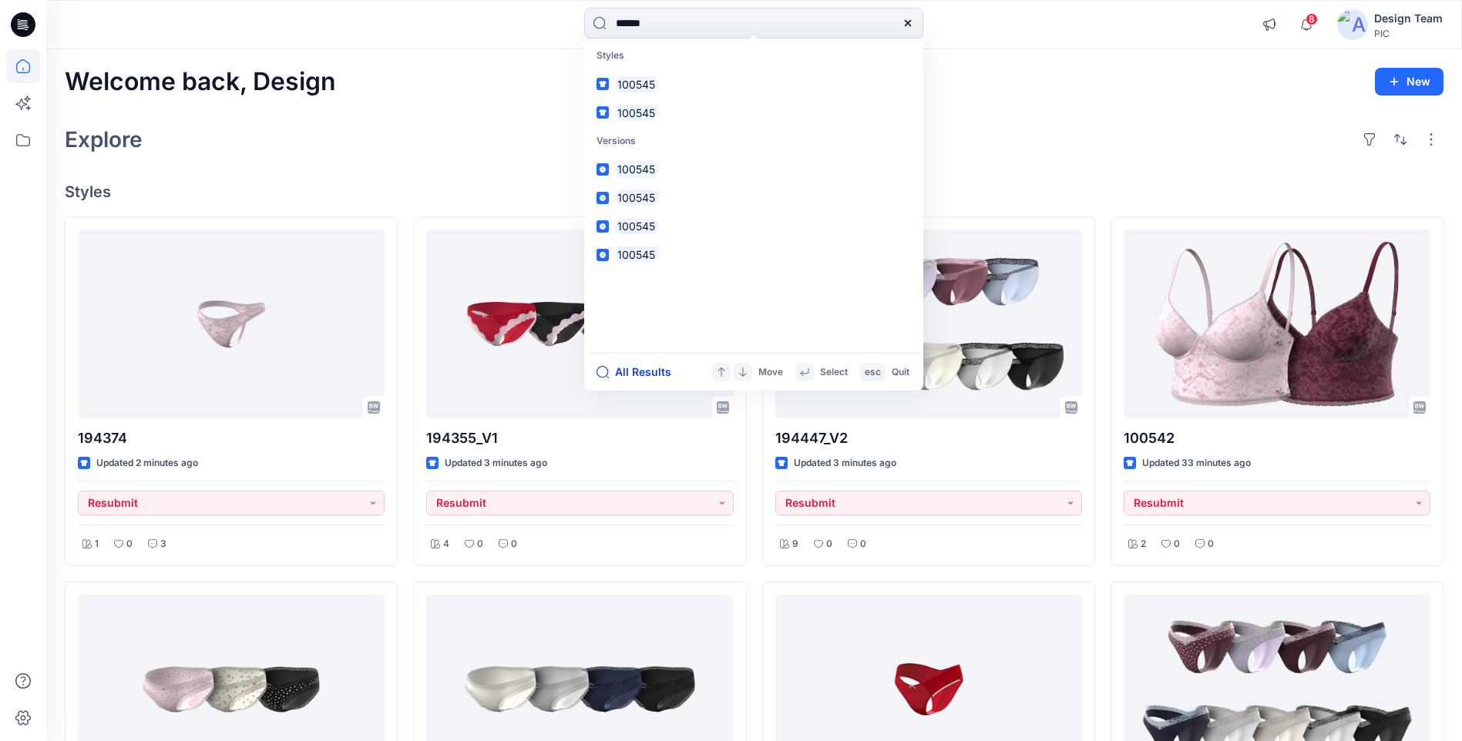
click at [650, 375] on button "All Results" at bounding box center [639, 372] width 85 height 18
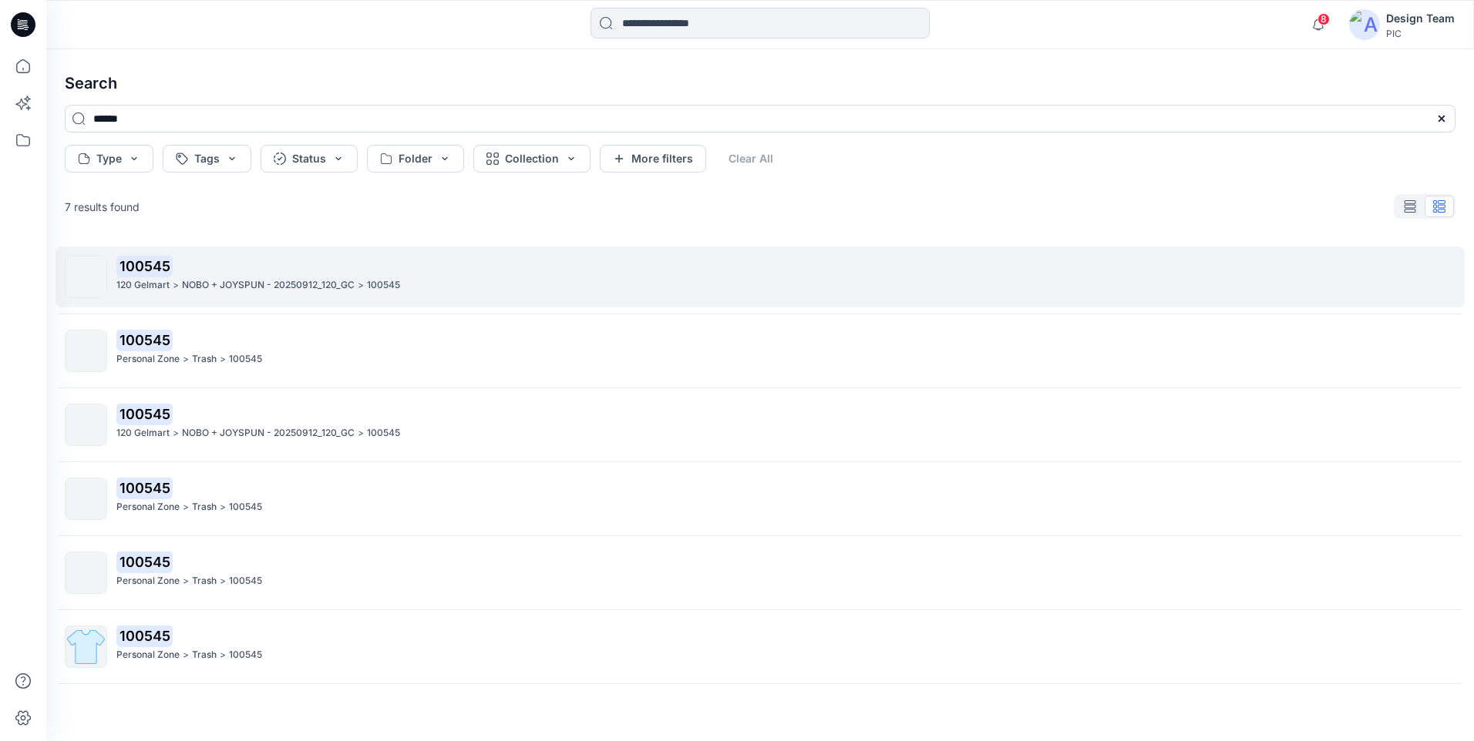
click at [274, 291] on p "NOBO + JOYSPUN - 20250912_120_GC" at bounding box center [268, 285] width 173 height 16
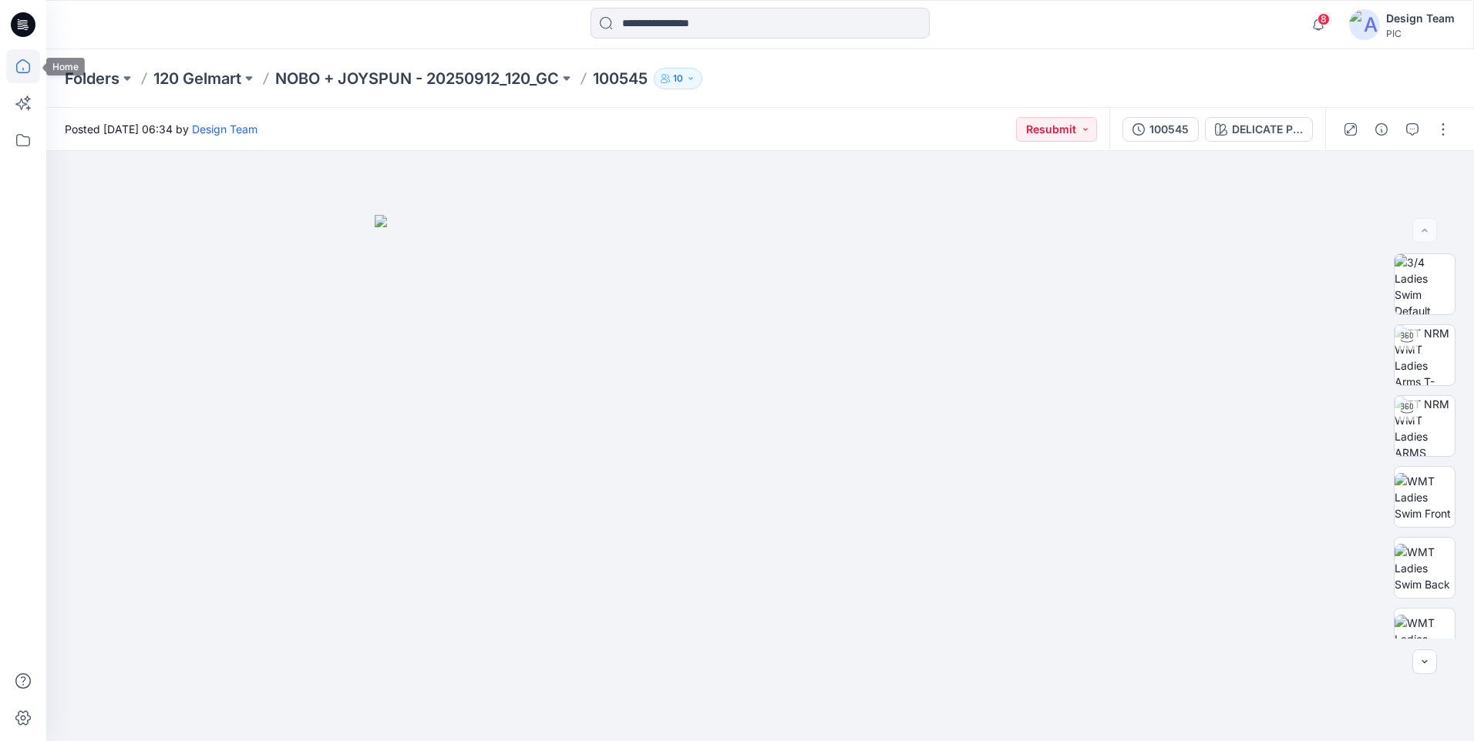
click at [18, 71] on icon at bounding box center [23, 66] width 34 height 34
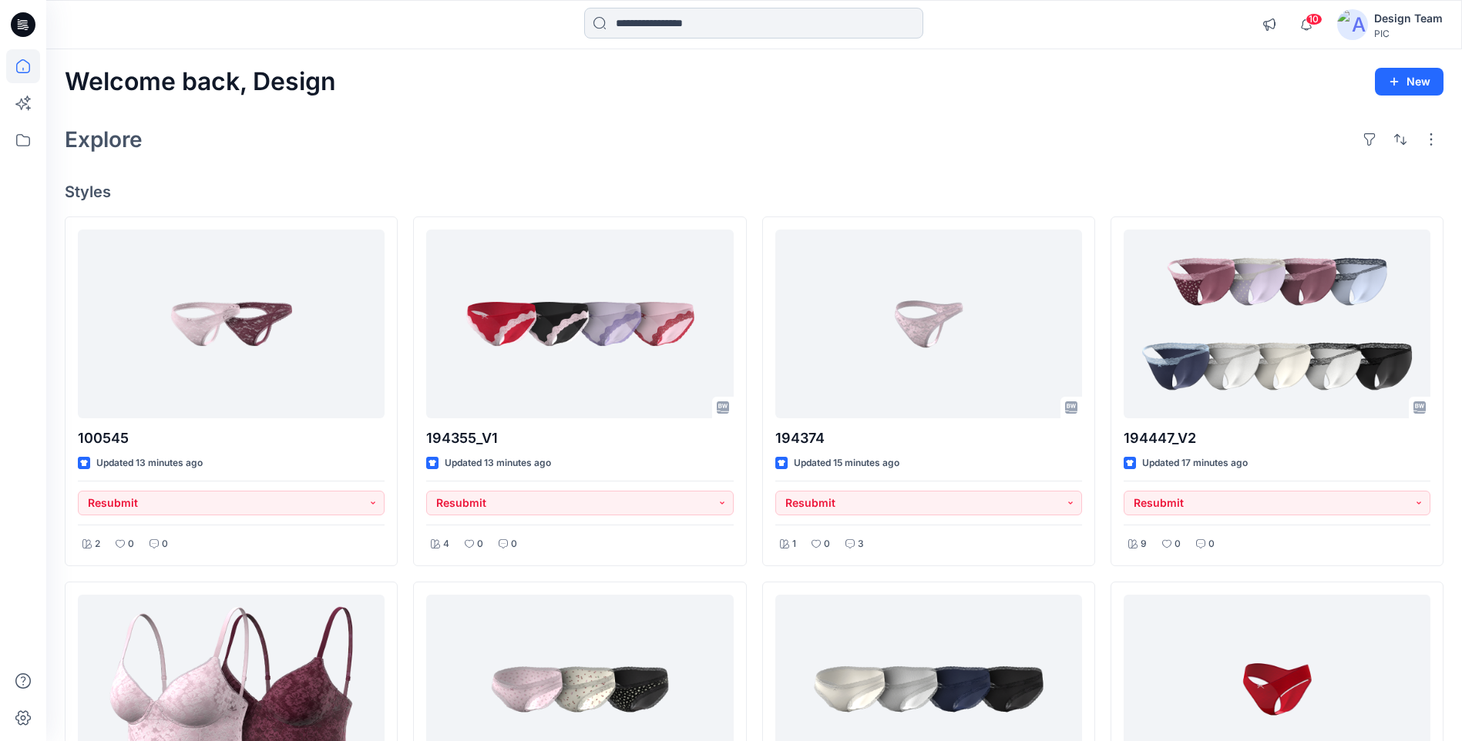
click at [740, 27] on input at bounding box center [753, 23] width 339 height 31
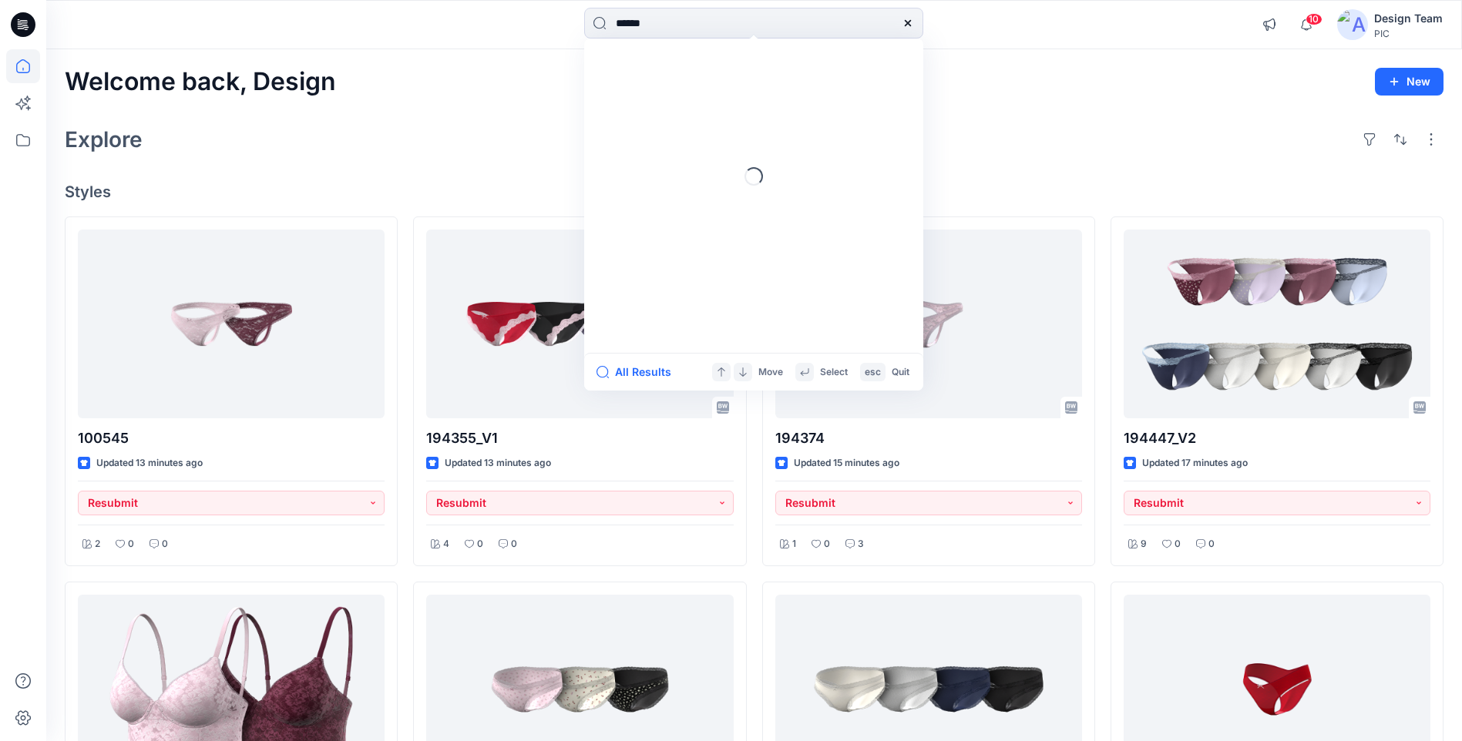
type input "******"
click at [482, 117] on div "Welcome back, Design New Explore Styles 100545 Updated 13 minutes ago Resubmit …" at bounding box center [754, 710] width 1416 height 1323
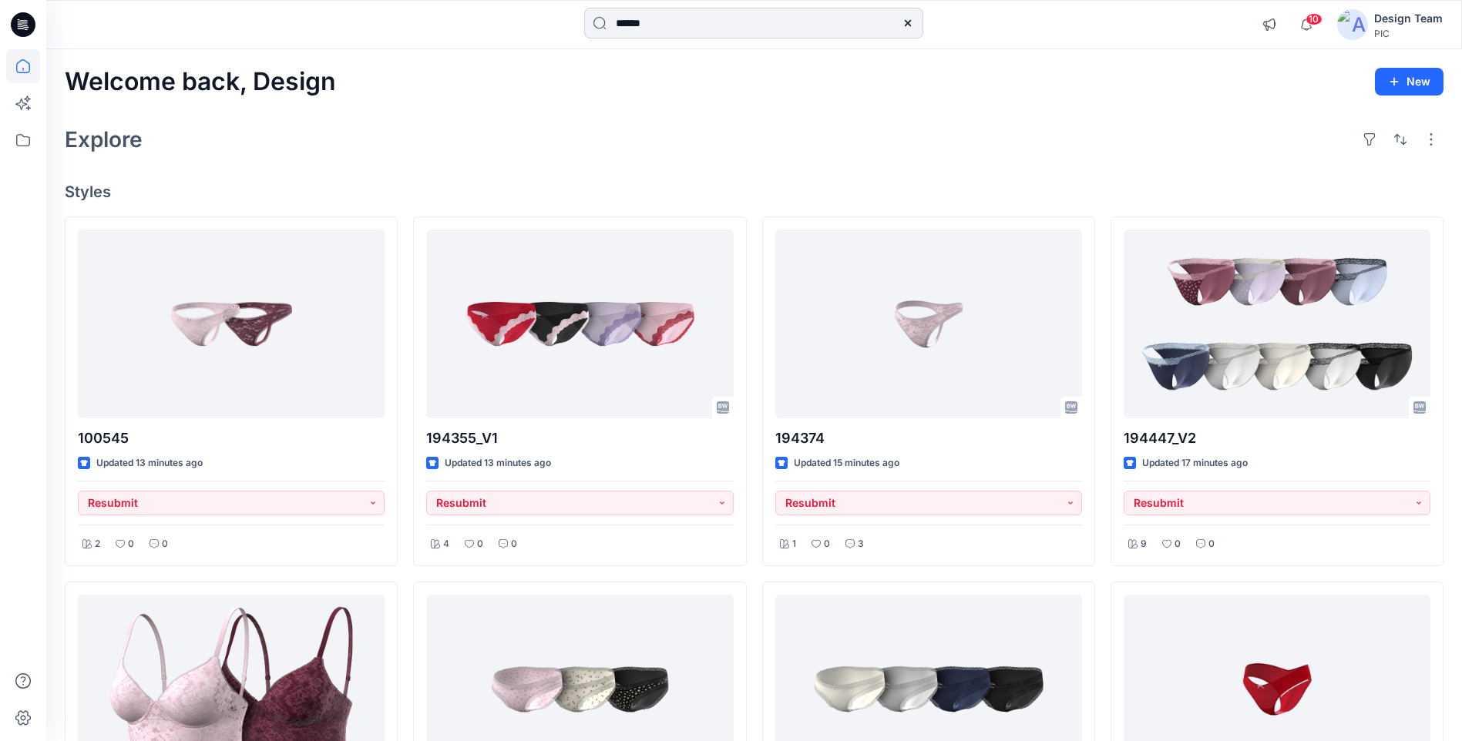
click at [679, 24] on input "******" at bounding box center [753, 23] width 339 height 31
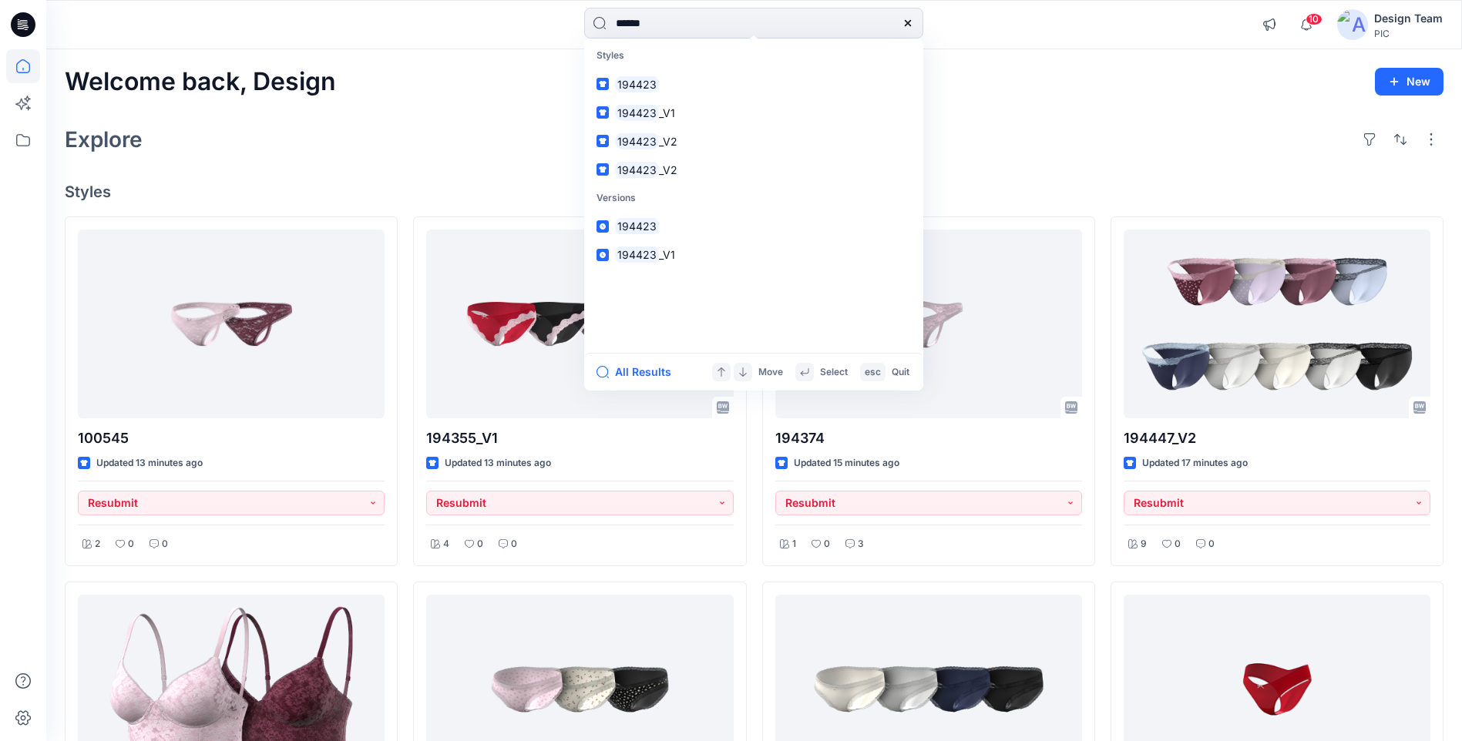
click at [637, 382] on div "All Results Move Select esc Quit" at bounding box center [753, 372] width 339 height 38
click at [637, 377] on button "All Results" at bounding box center [639, 372] width 85 height 18
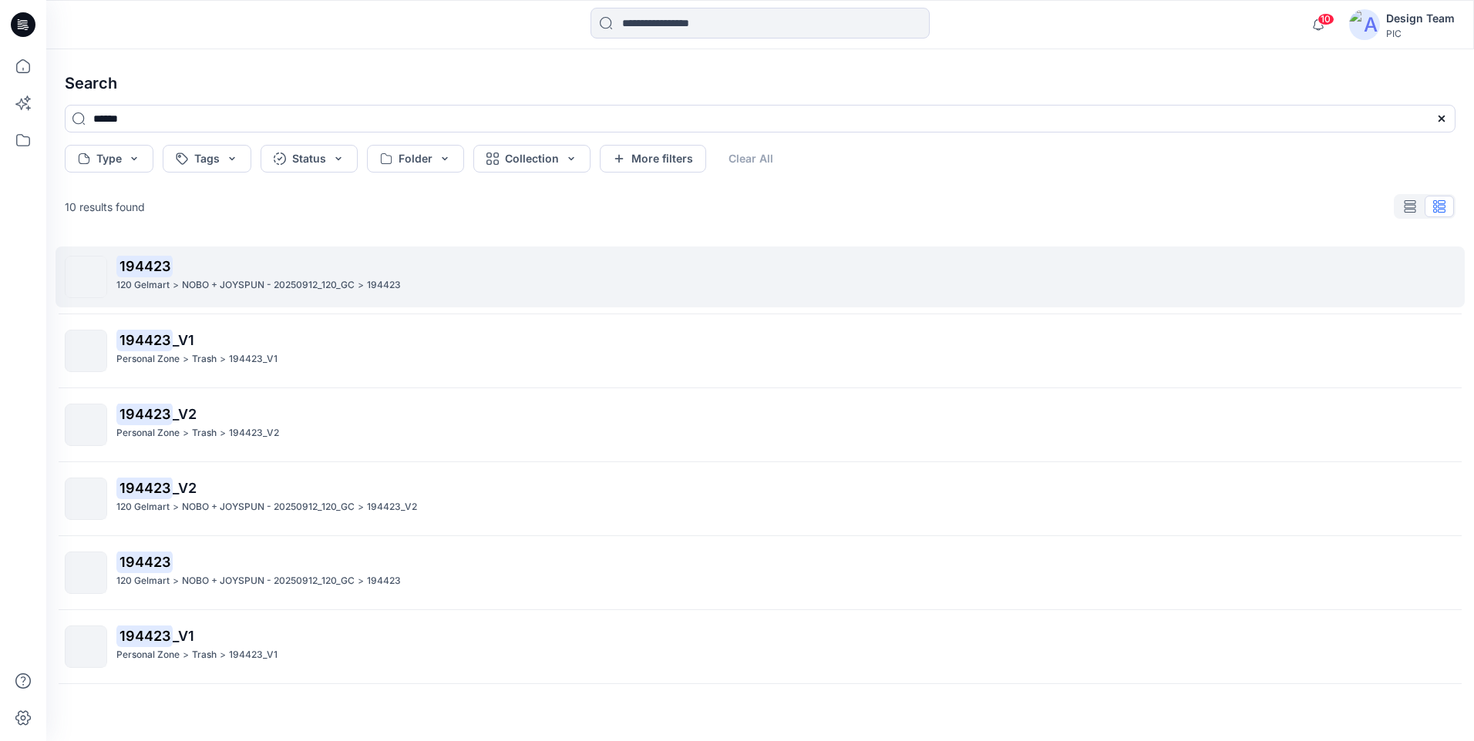
click at [156, 276] on mark "194423" at bounding box center [144, 266] width 56 height 22
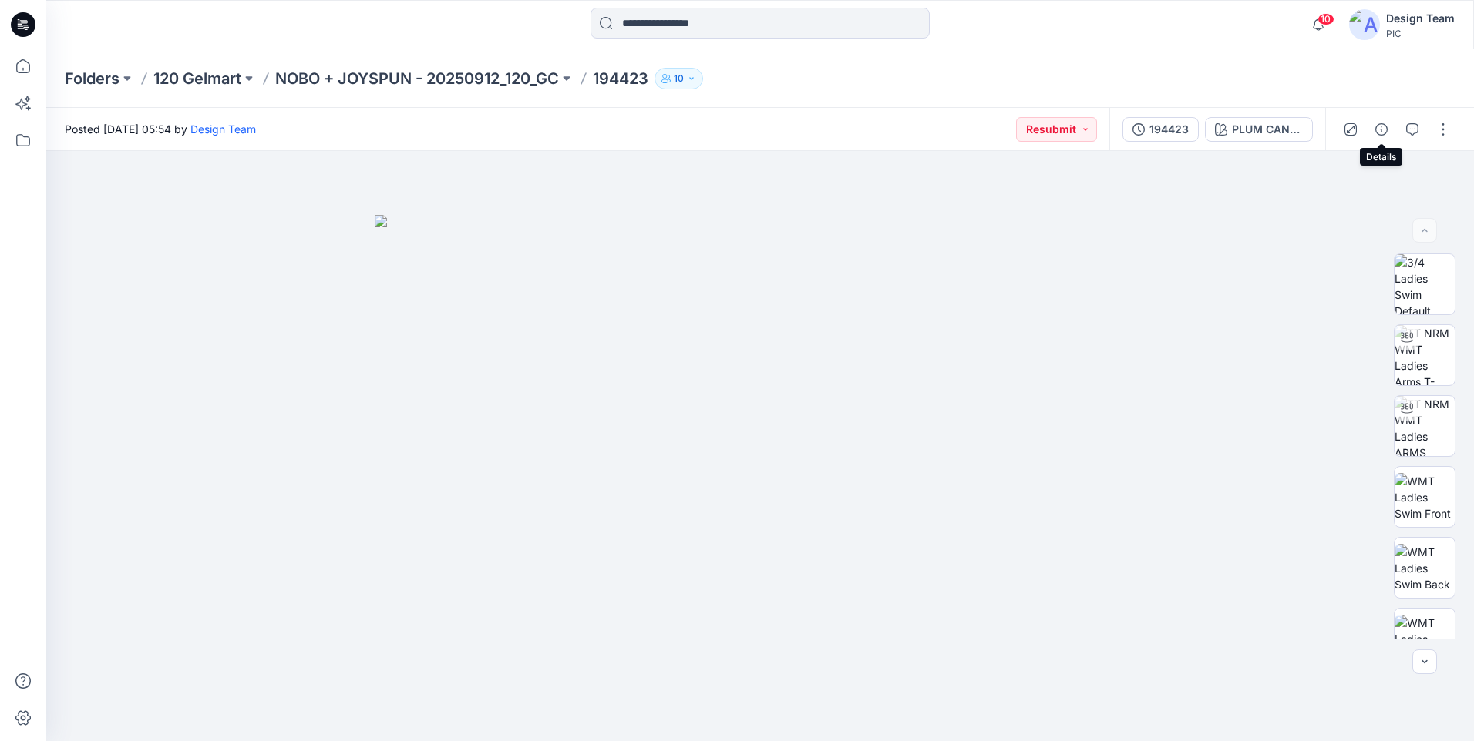
click at [1394, 124] on div at bounding box center [1396, 129] width 143 height 43
click at [1410, 132] on icon "button" at bounding box center [1412, 129] width 12 height 12
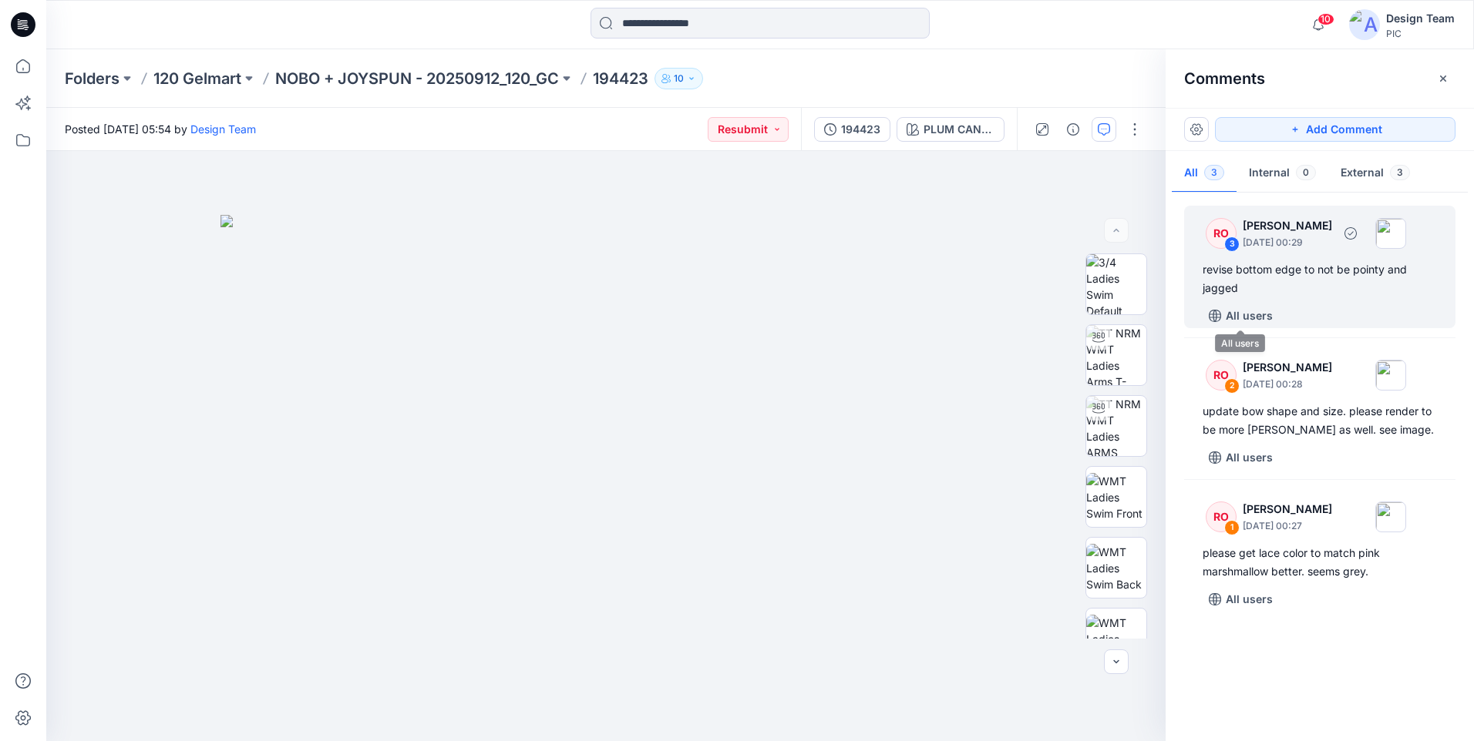
click at [1271, 282] on div "revise bottom edge to not be pointy and jagged" at bounding box center [1319, 279] width 234 height 37
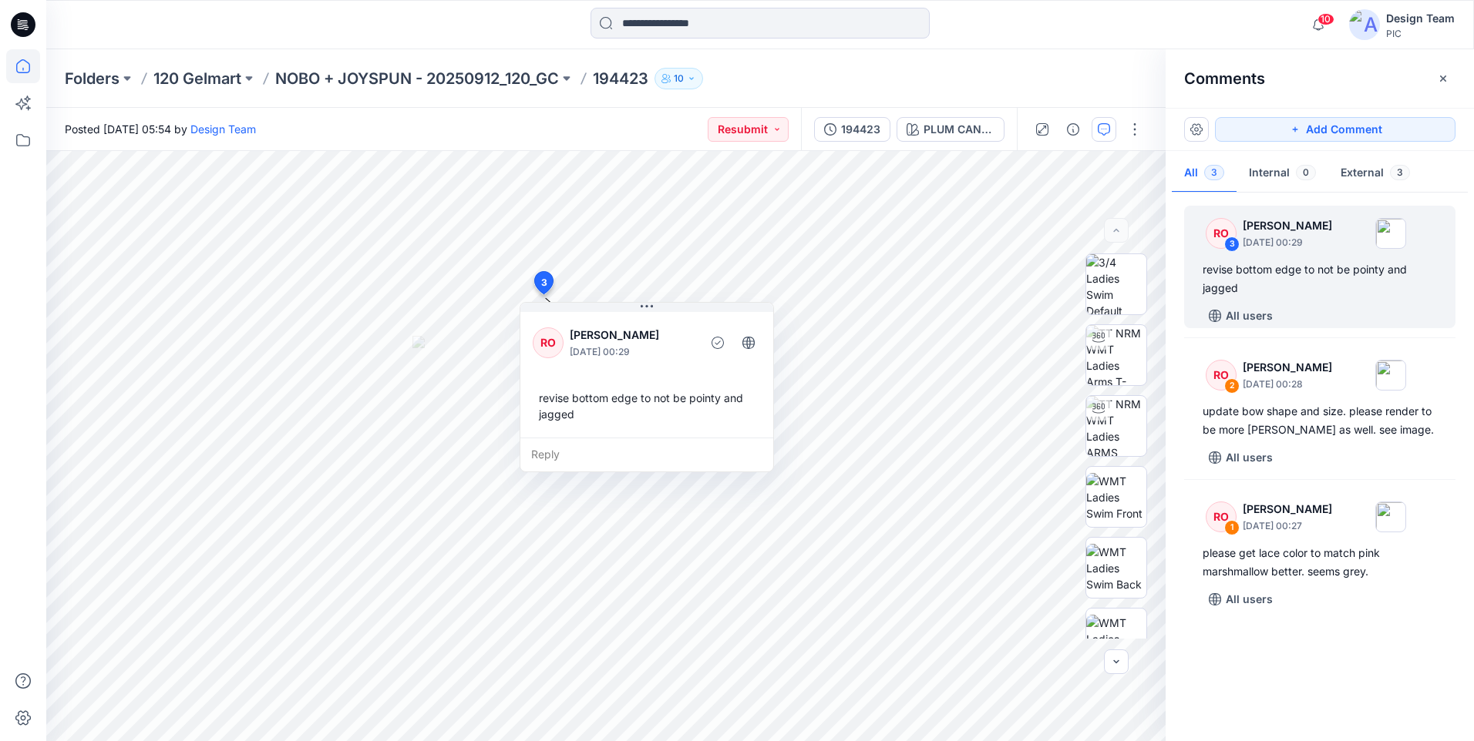
click at [34, 71] on icon at bounding box center [23, 66] width 34 height 34
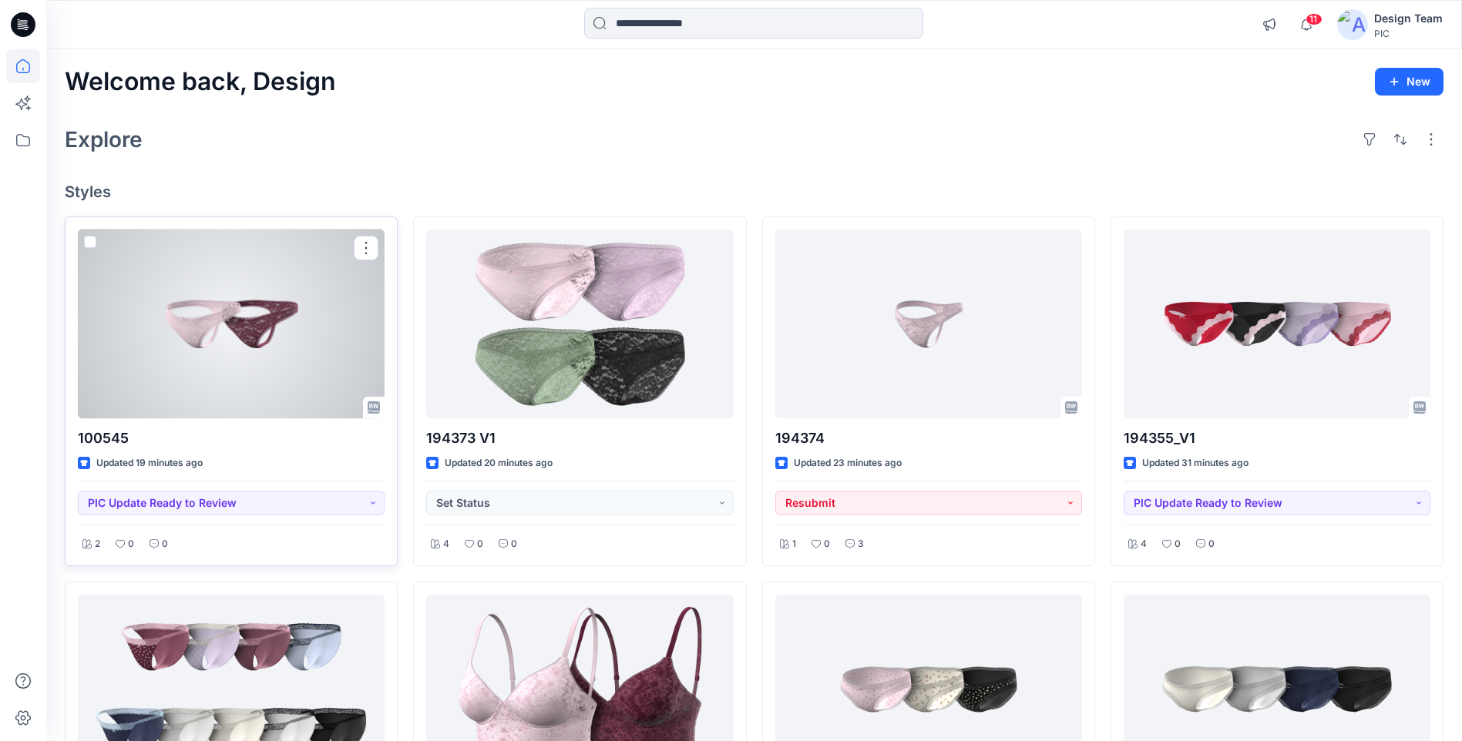
click at [275, 301] on div at bounding box center [231, 324] width 307 height 189
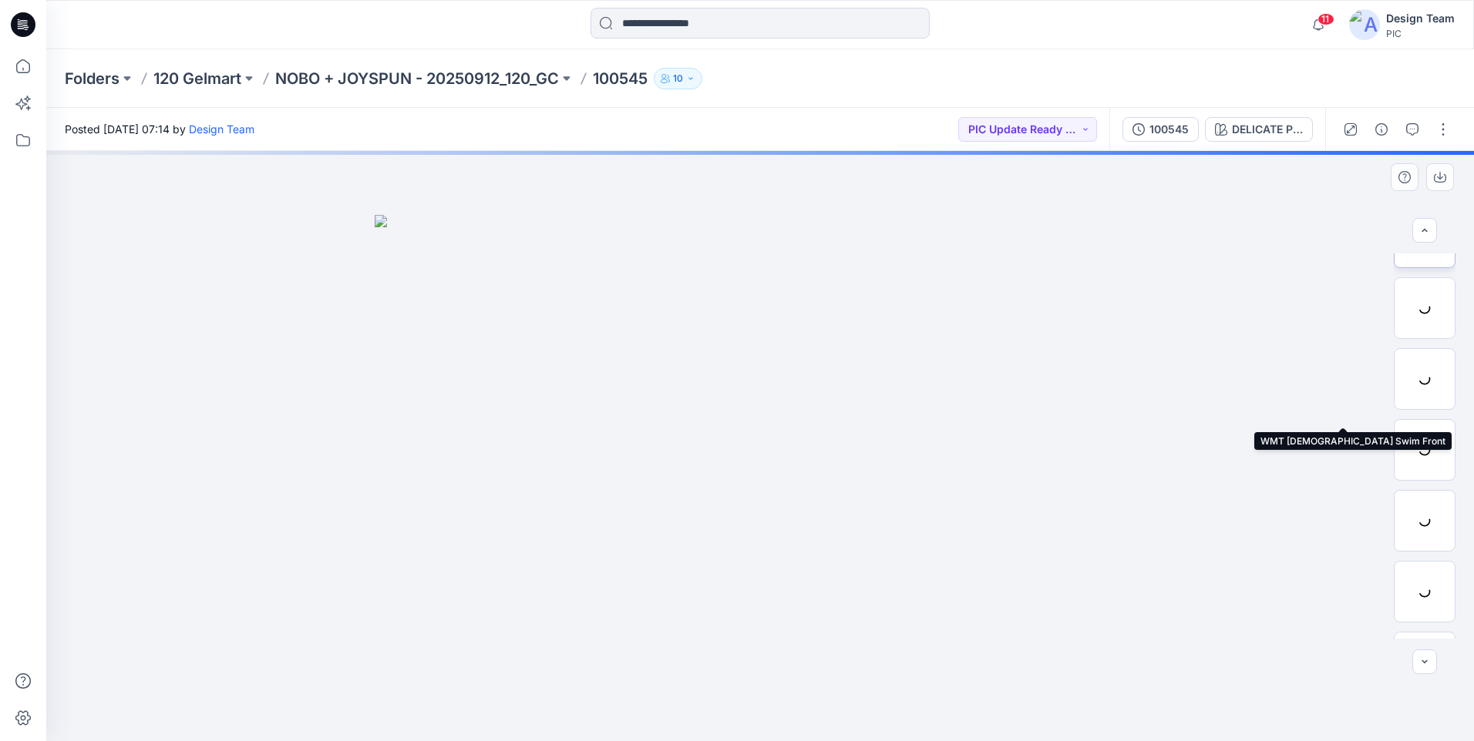
scroll to position [385, 0]
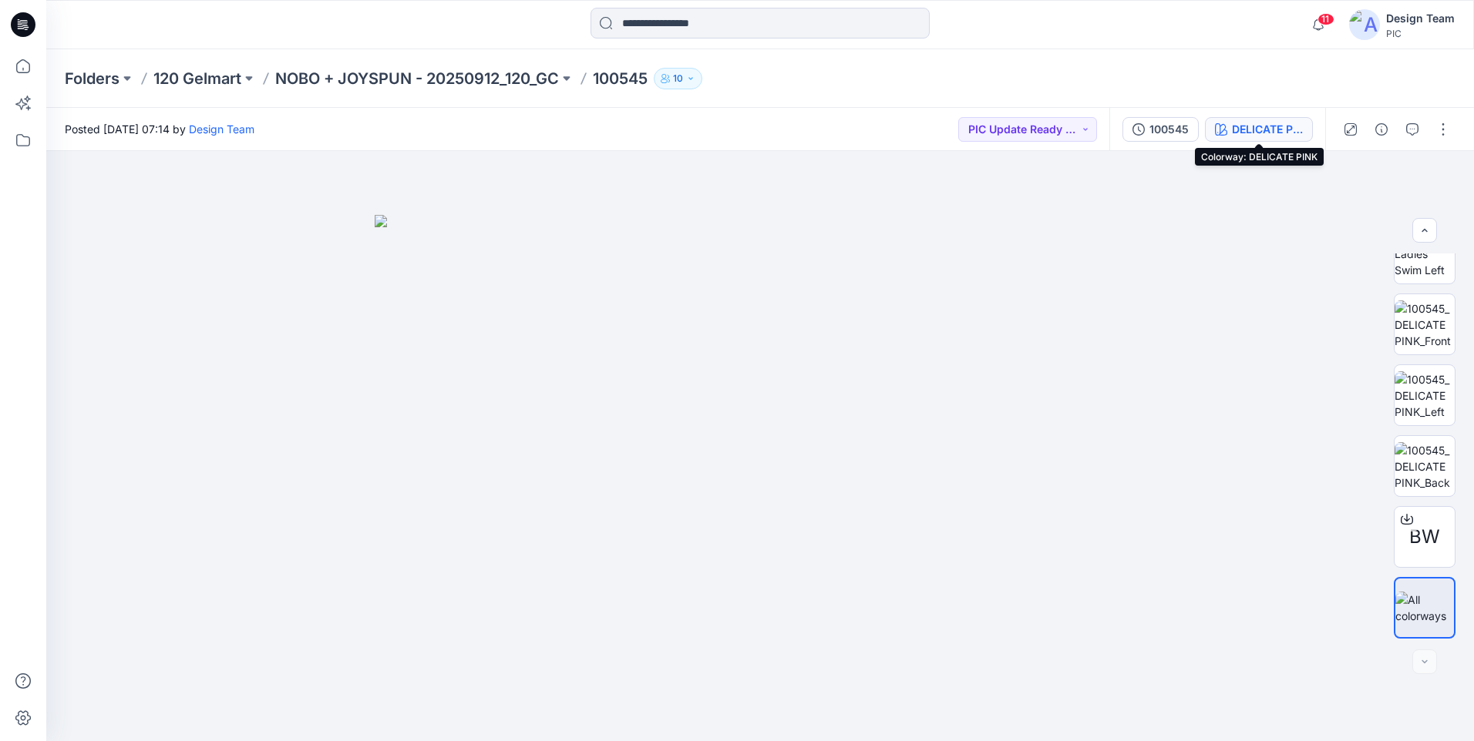
click at [1233, 129] on div "DELICATE PINK" at bounding box center [1267, 129] width 71 height 17
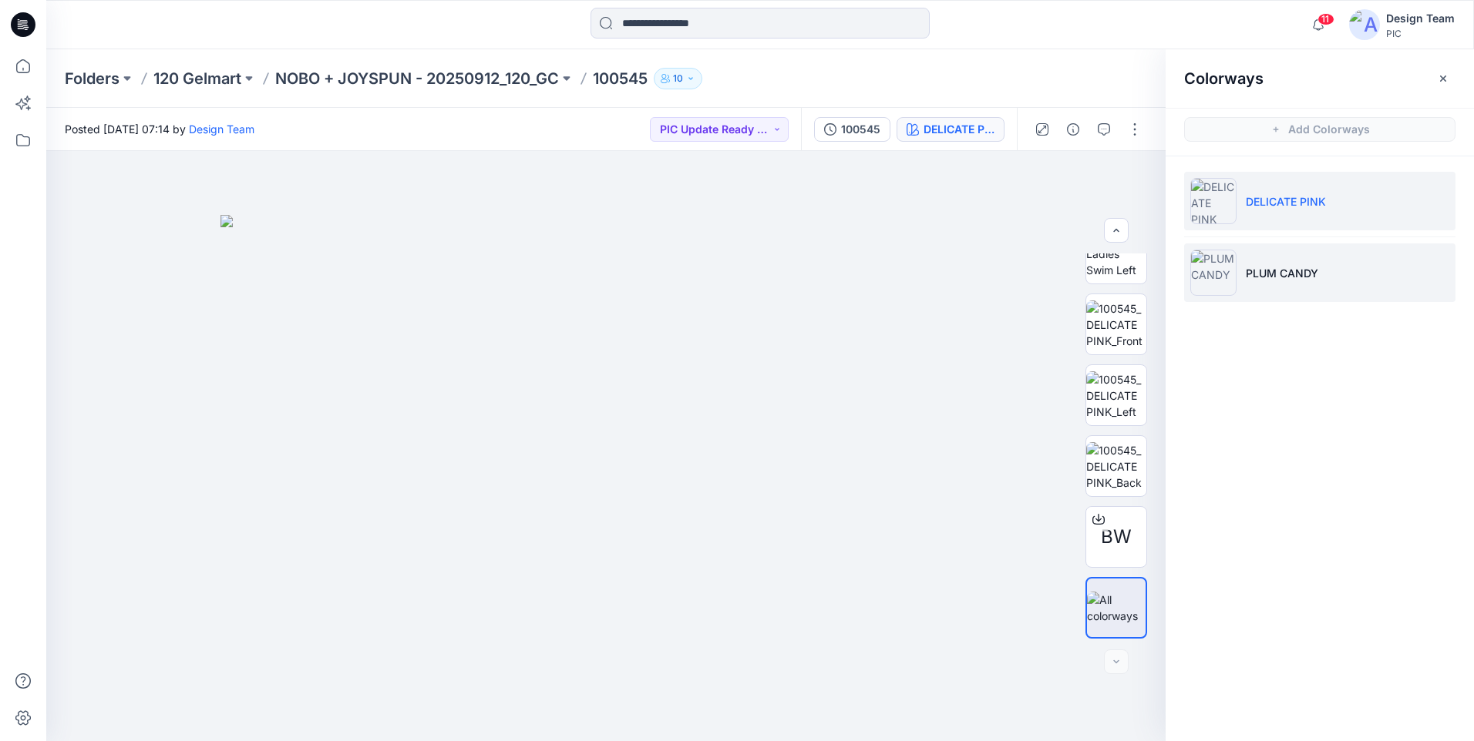
click at [1313, 289] on li "PLUM CANDY" at bounding box center [1319, 273] width 271 height 59
click at [1297, 286] on li "PLUM CANDY" at bounding box center [1319, 273] width 271 height 59
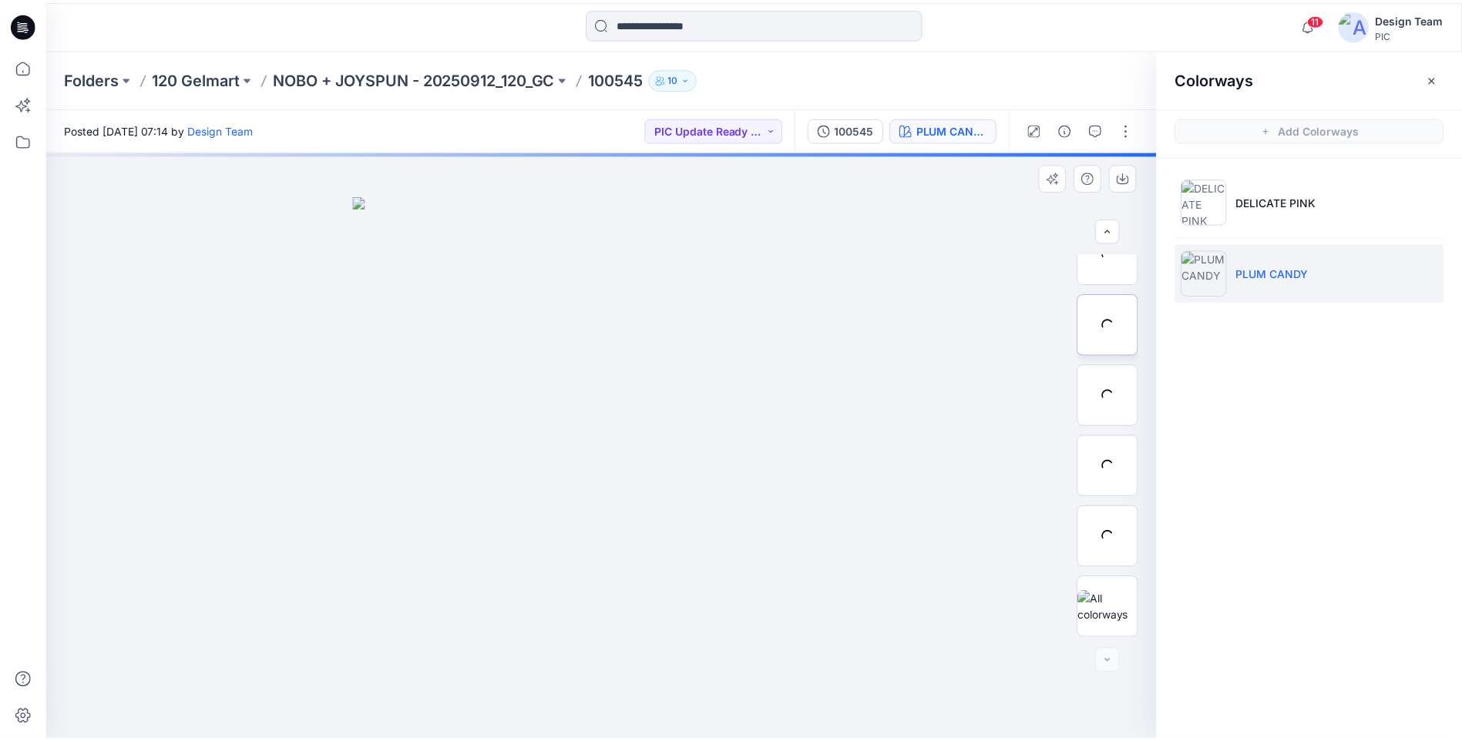
scroll to position [314, 0]
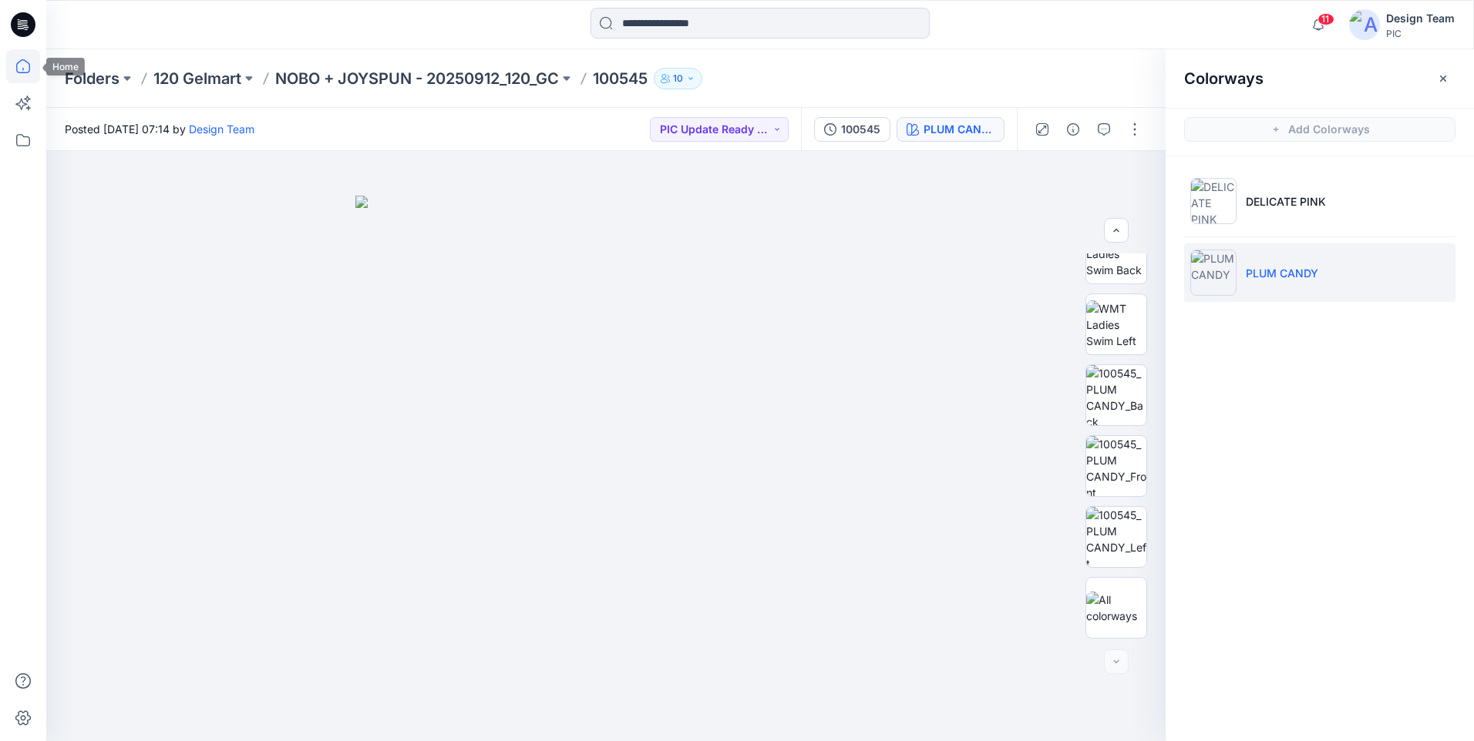
click at [18, 70] on icon at bounding box center [23, 66] width 34 height 34
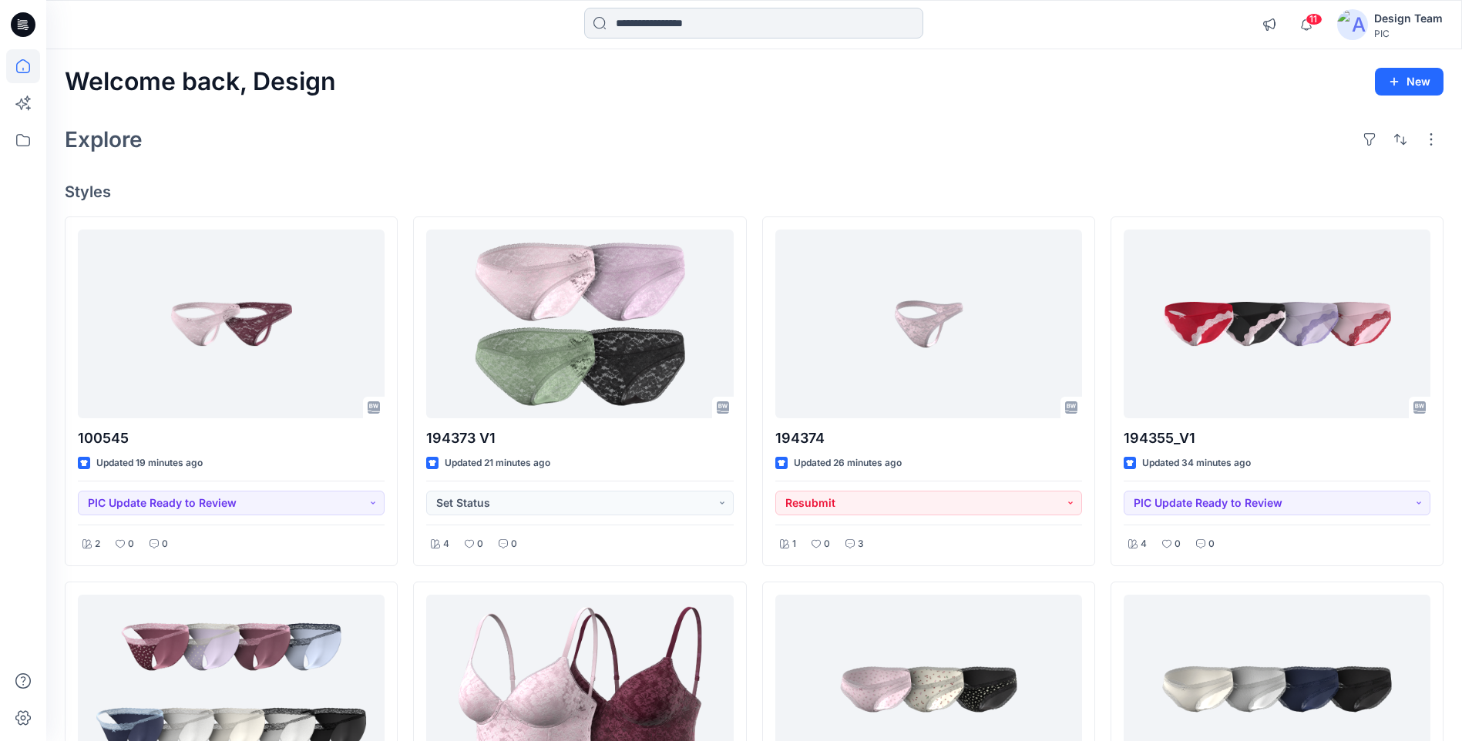
click at [649, 32] on input at bounding box center [753, 23] width 339 height 31
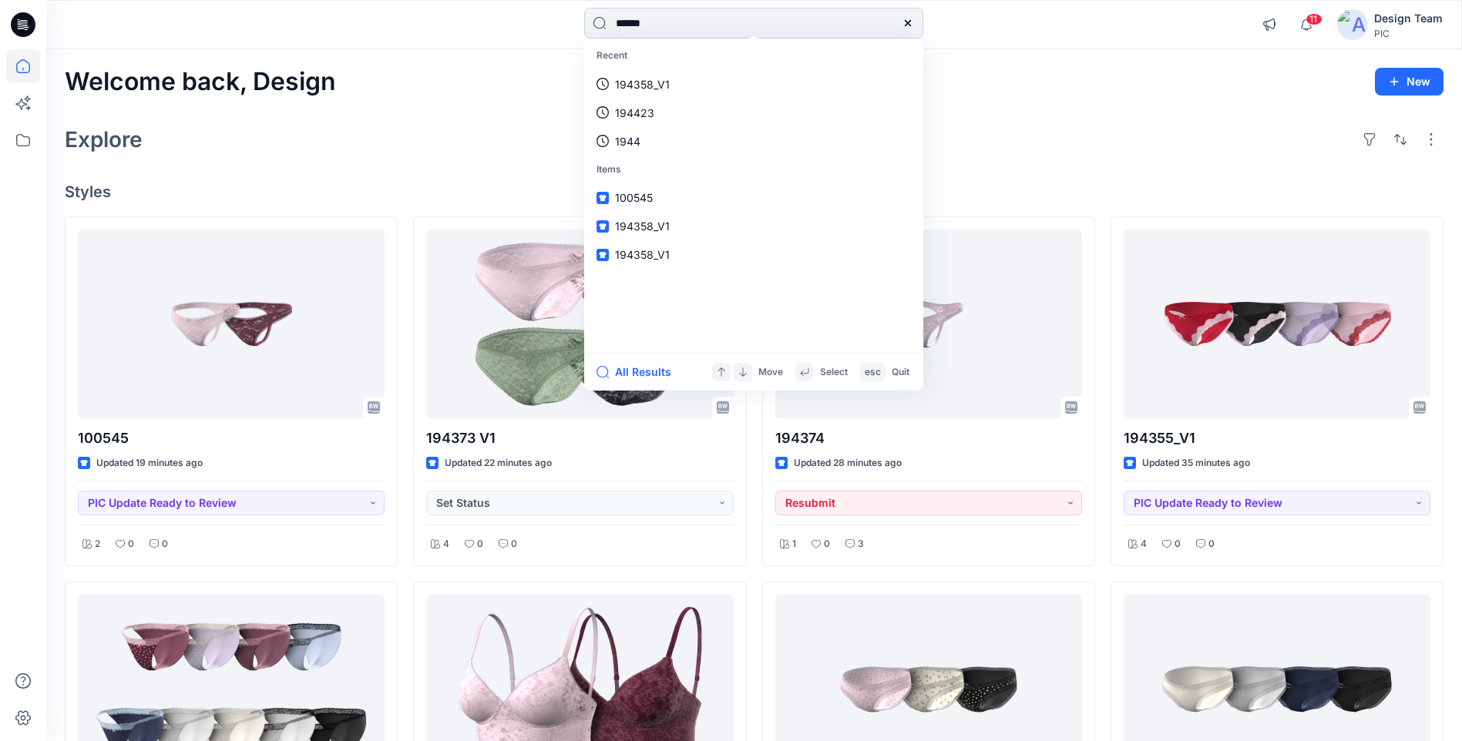
type input "******"
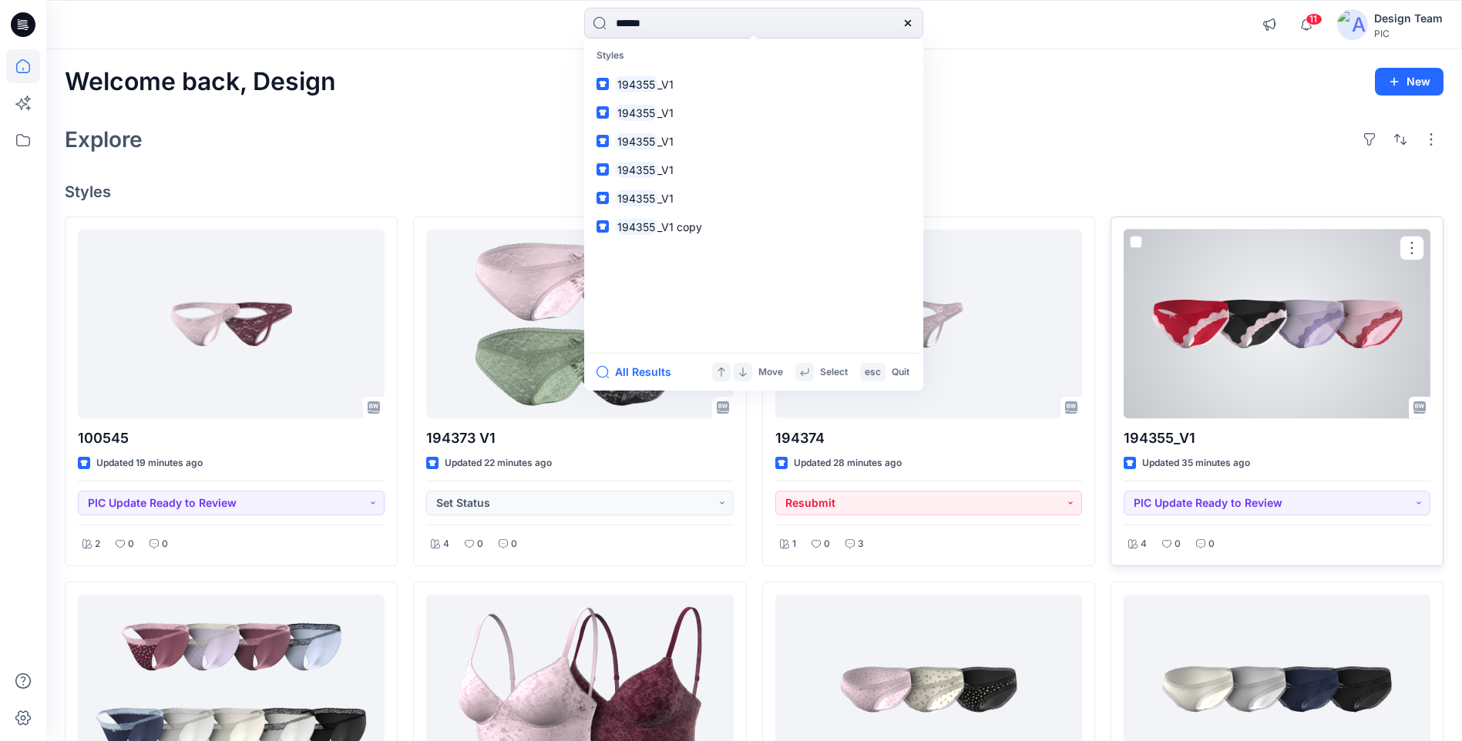
click at [1192, 375] on div at bounding box center [1277, 324] width 307 height 189
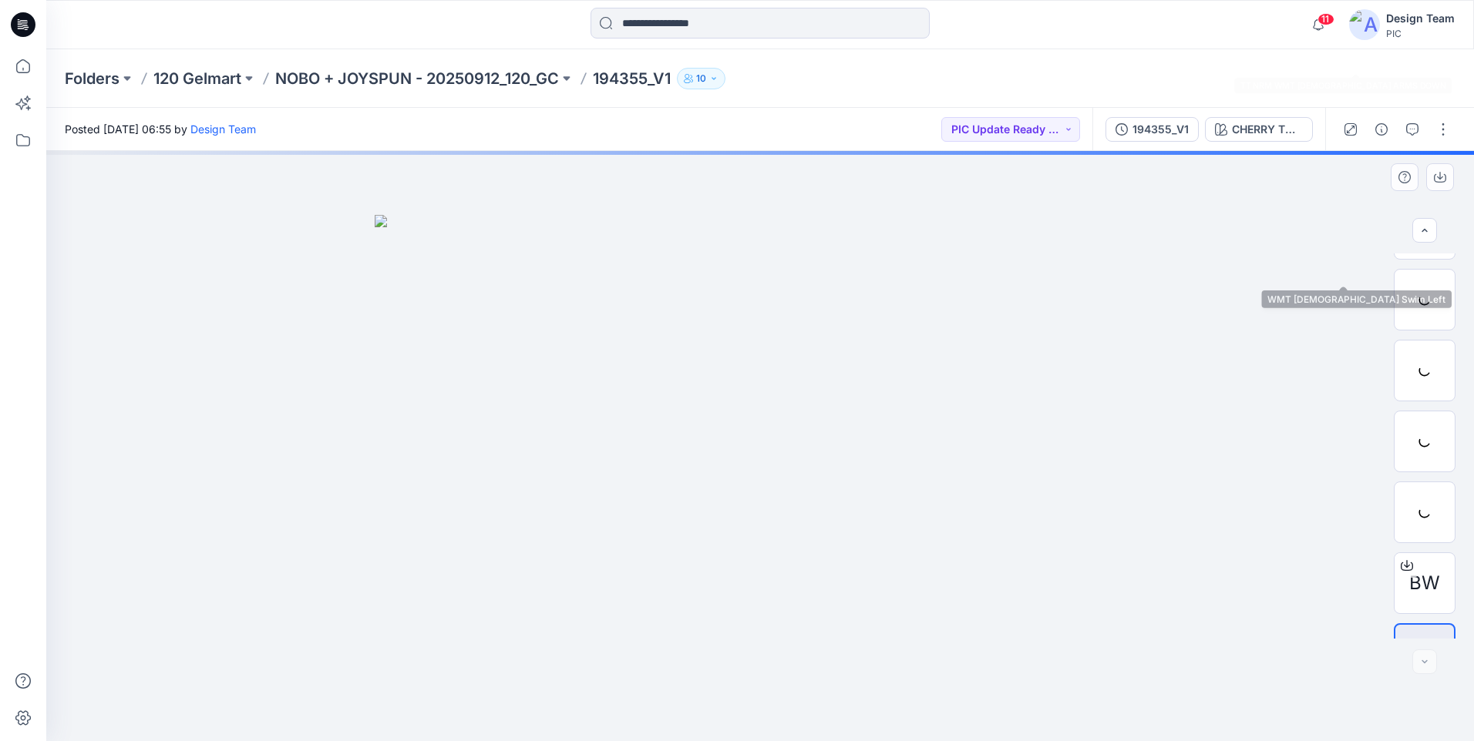
scroll to position [385, 0]
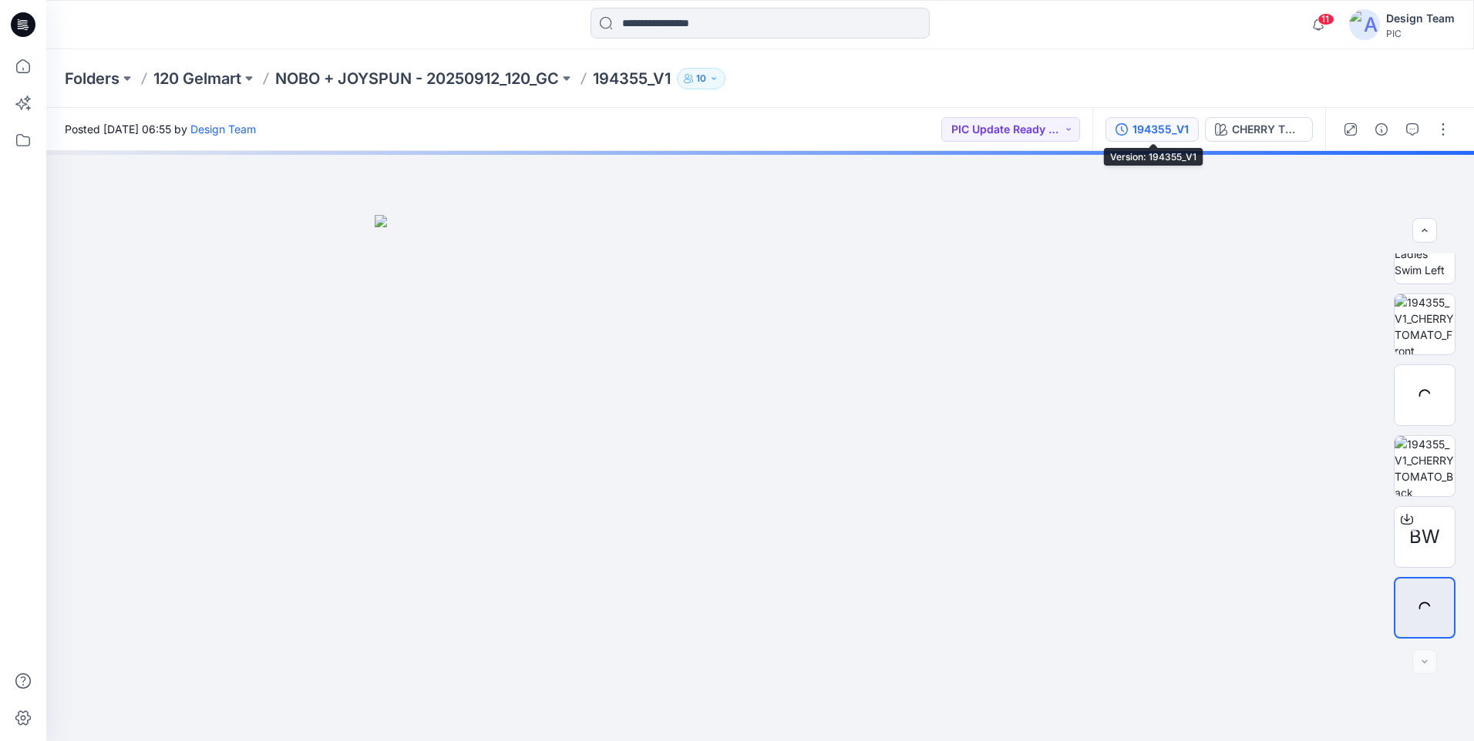
click at [1159, 134] on div "194355_V1" at bounding box center [1160, 129] width 56 height 17
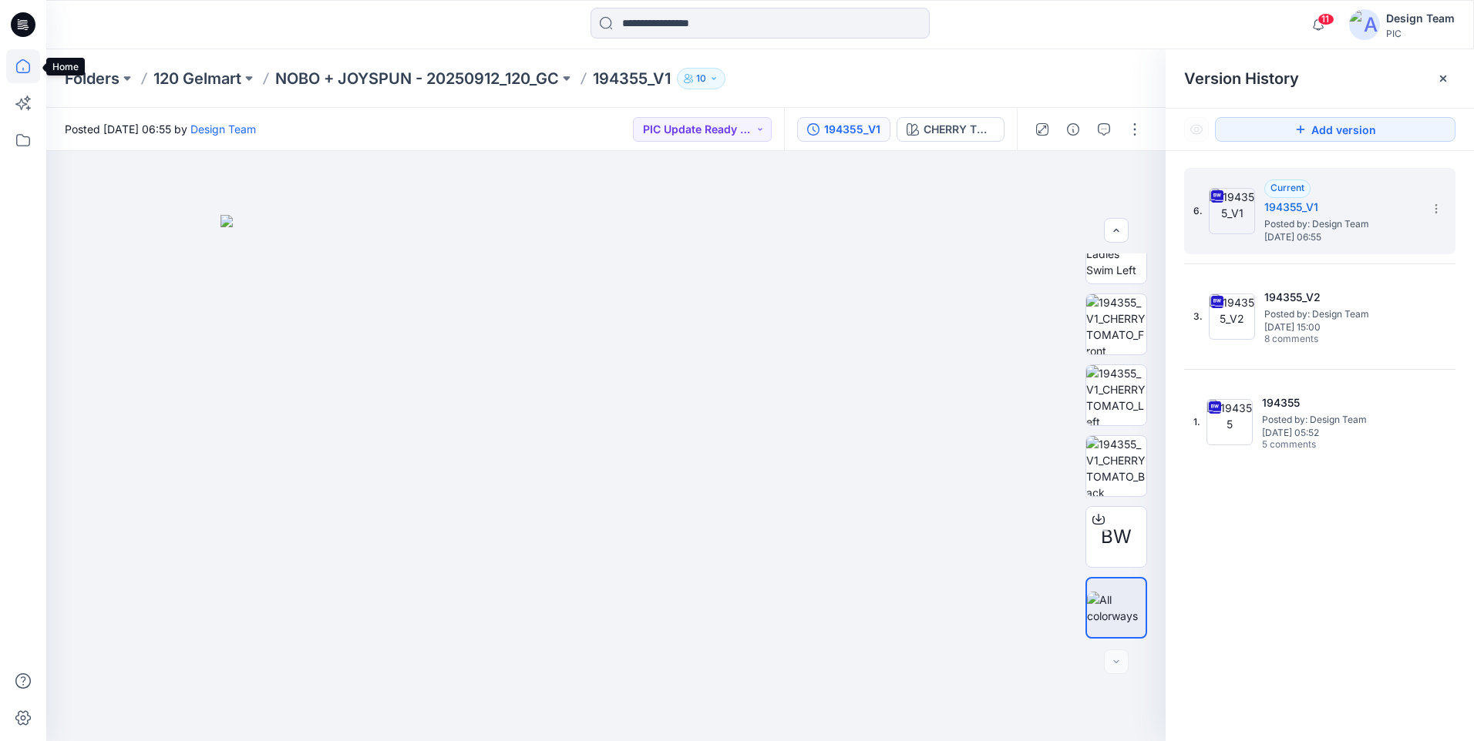
click at [23, 70] on icon at bounding box center [22, 69] width 1 height 3
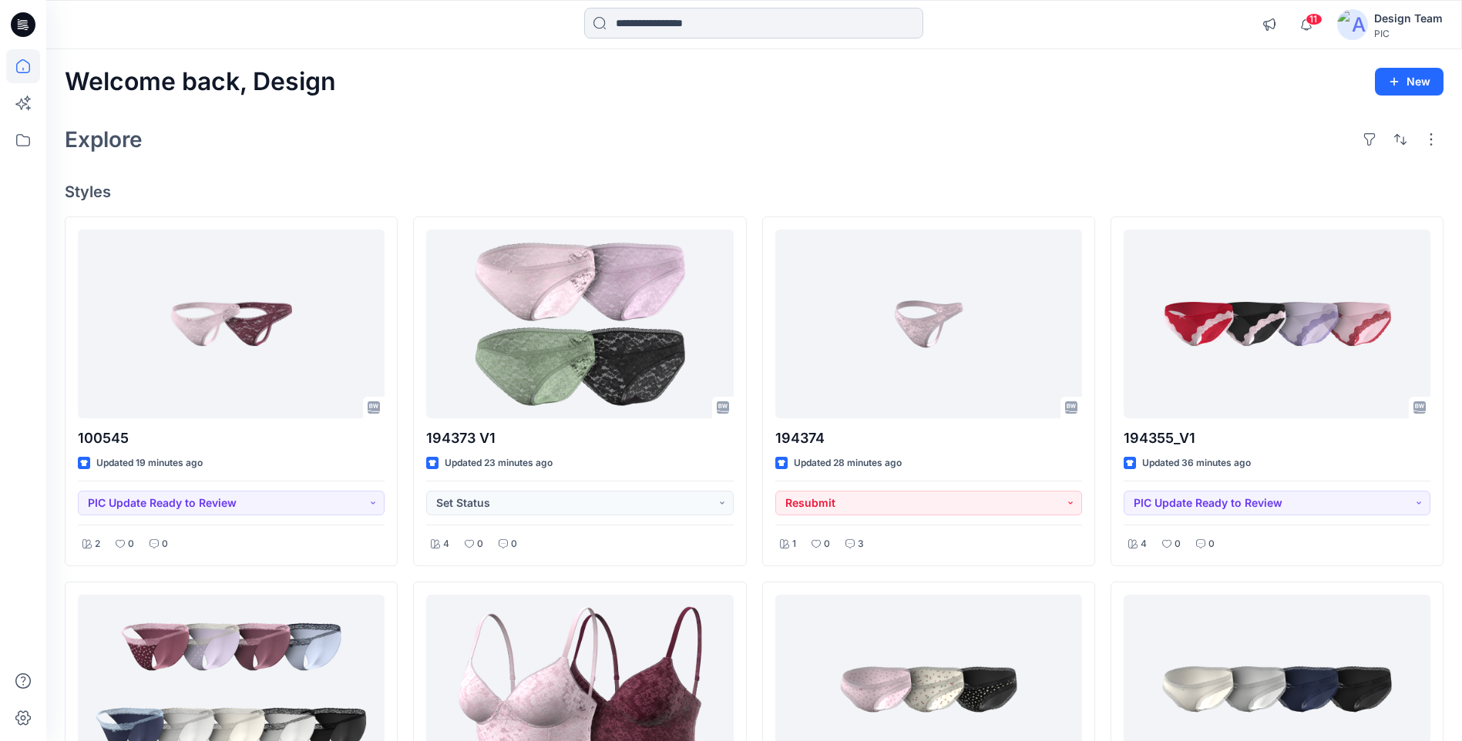
click at [657, 35] on input at bounding box center [753, 23] width 339 height 31
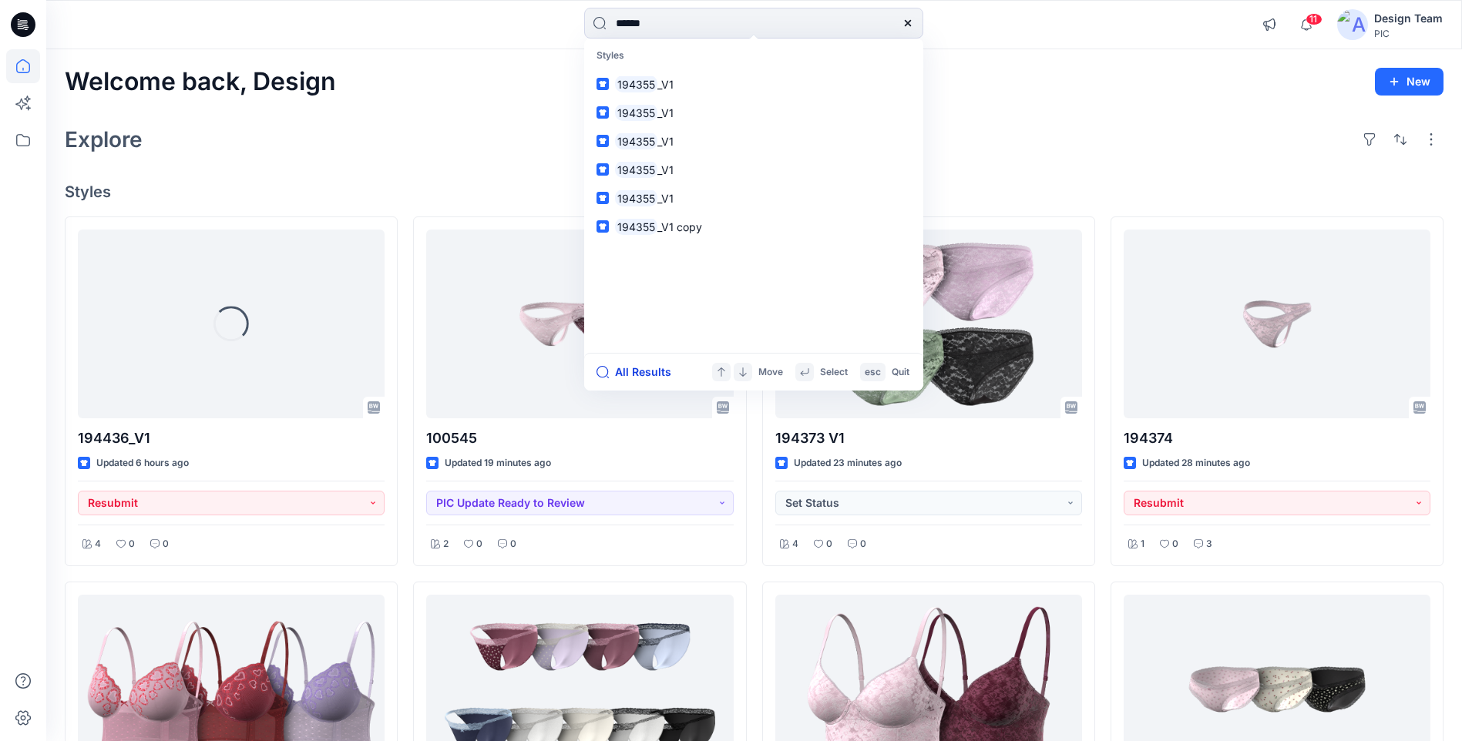
type input "******"
click at [650, 367] on button "All Results" at bounding box center [639, 372] width 85 height 18
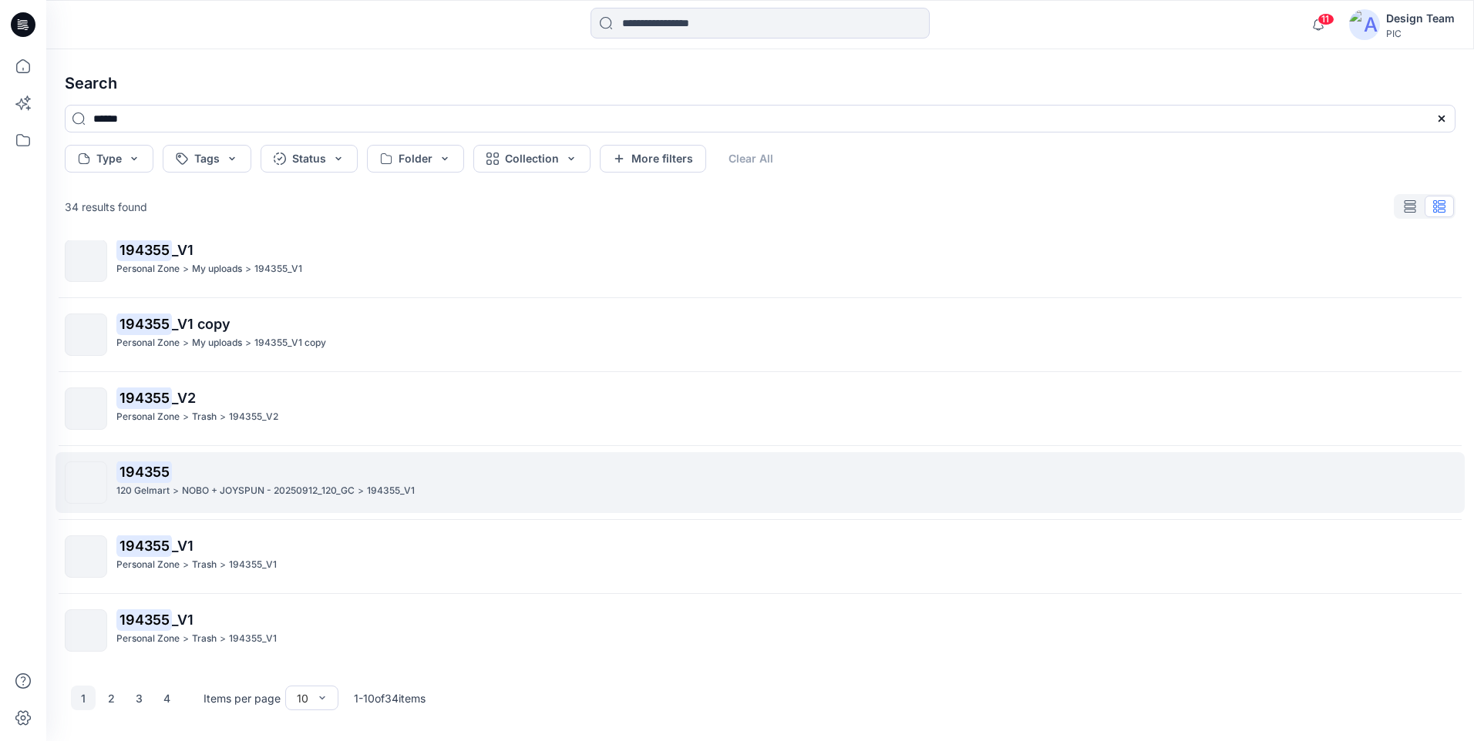
scroll to position [313, 0]
click at [253, 493] on p "NOBO + JOYSPUN - 20250912_120_GC" at bounding box center [268, 490] width 173 height 16
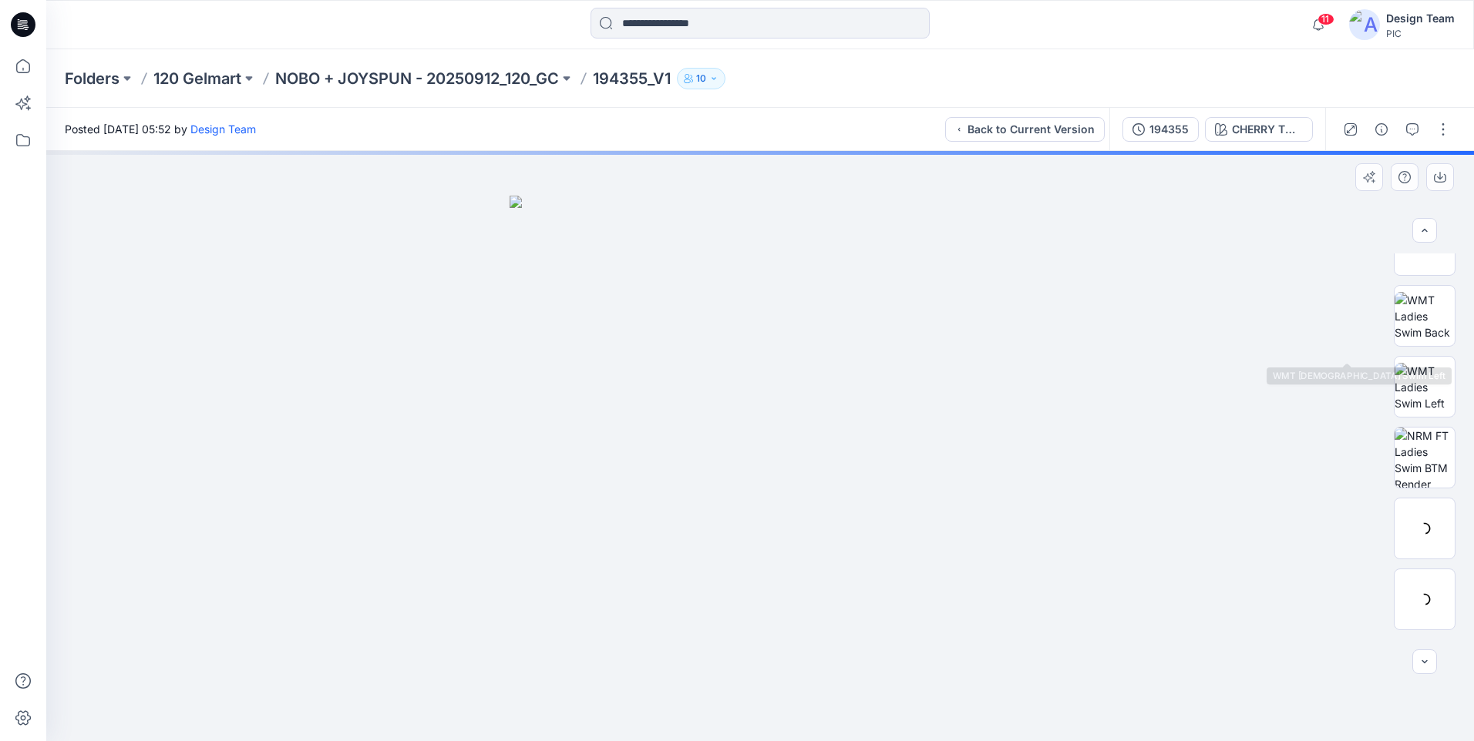
scroll to position [314, 0]
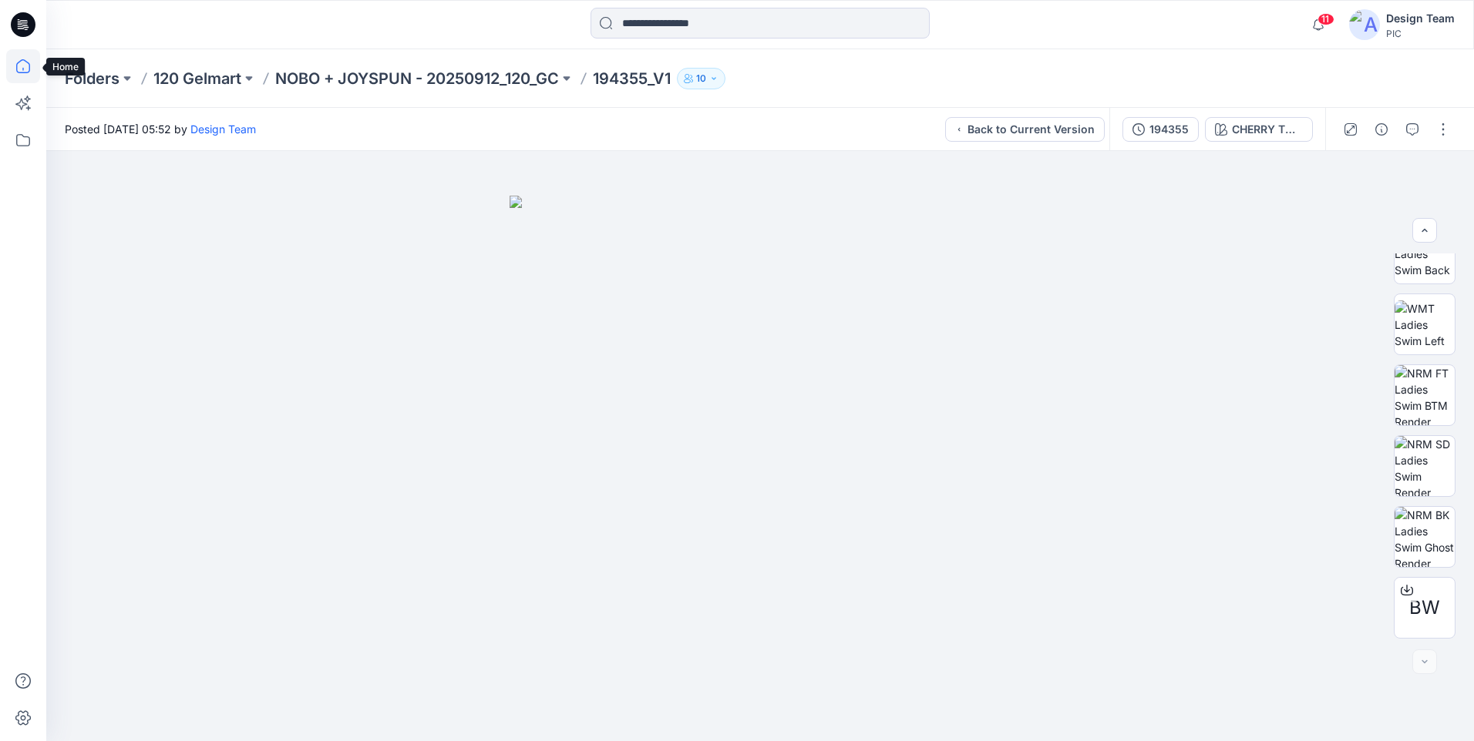
click at [18, 60] on icon at bounding box center [23, 66] width 34 height 34
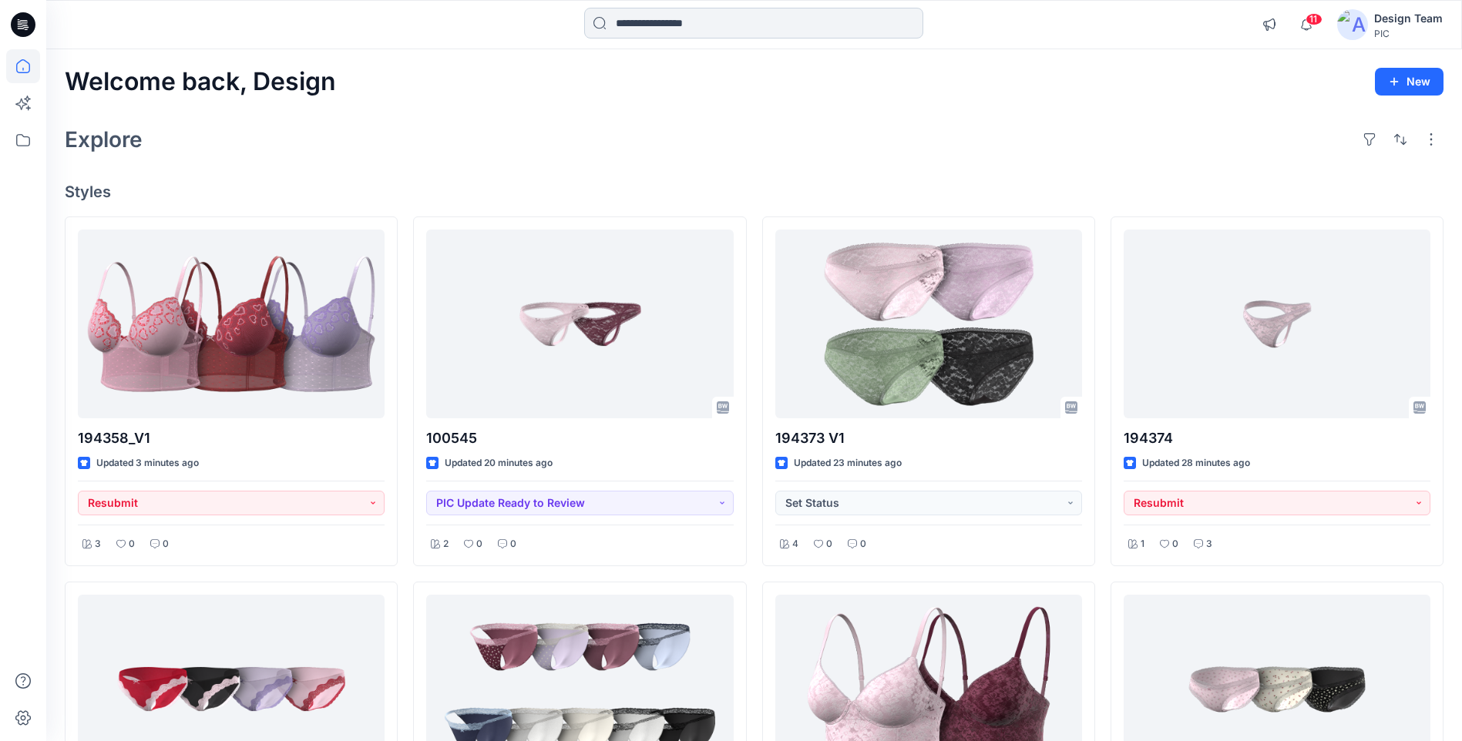
click at [636, 8] on input at bounding box center [753, 23] width 339 height 31
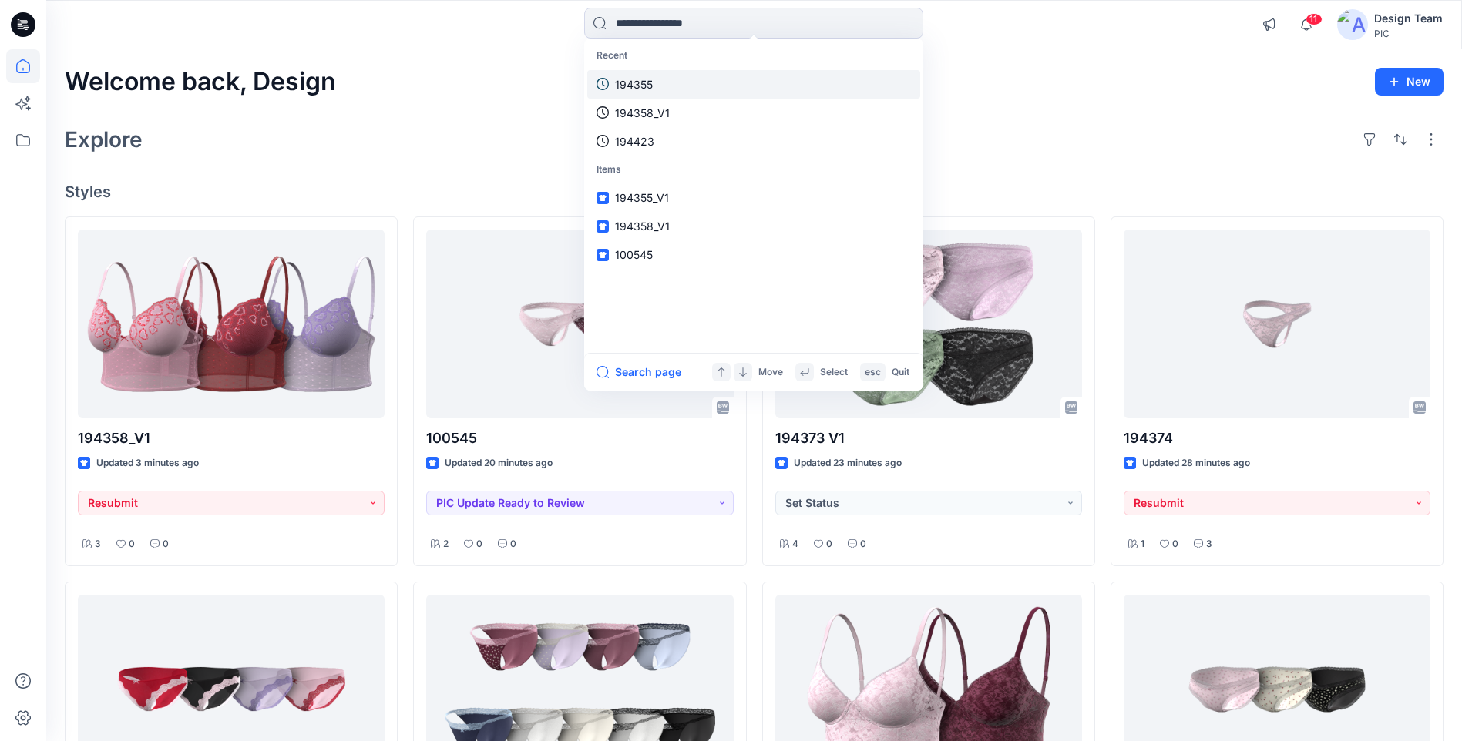
click at [644, 70] on link "194355" at bounding box center [753, 84] width 333 height 29
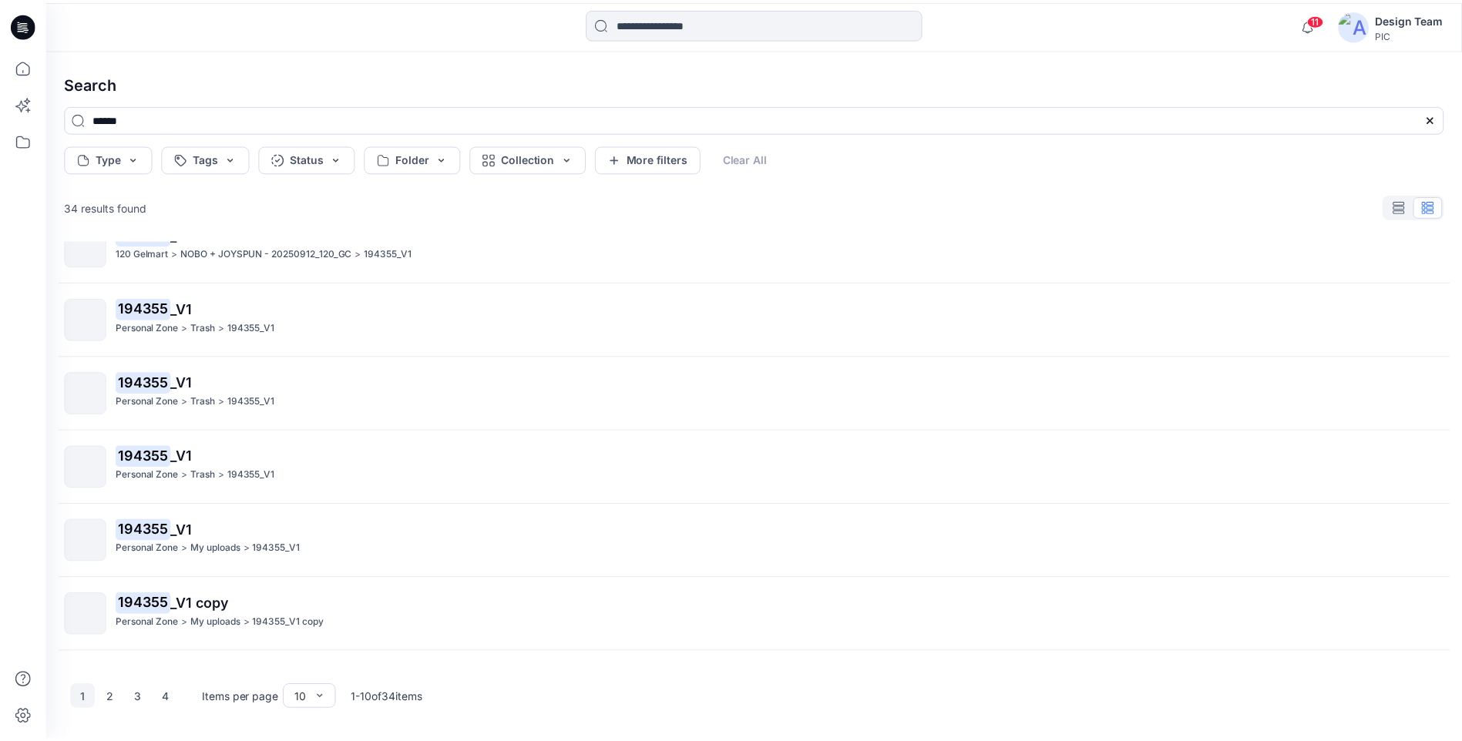
scroll to position [5, 0]
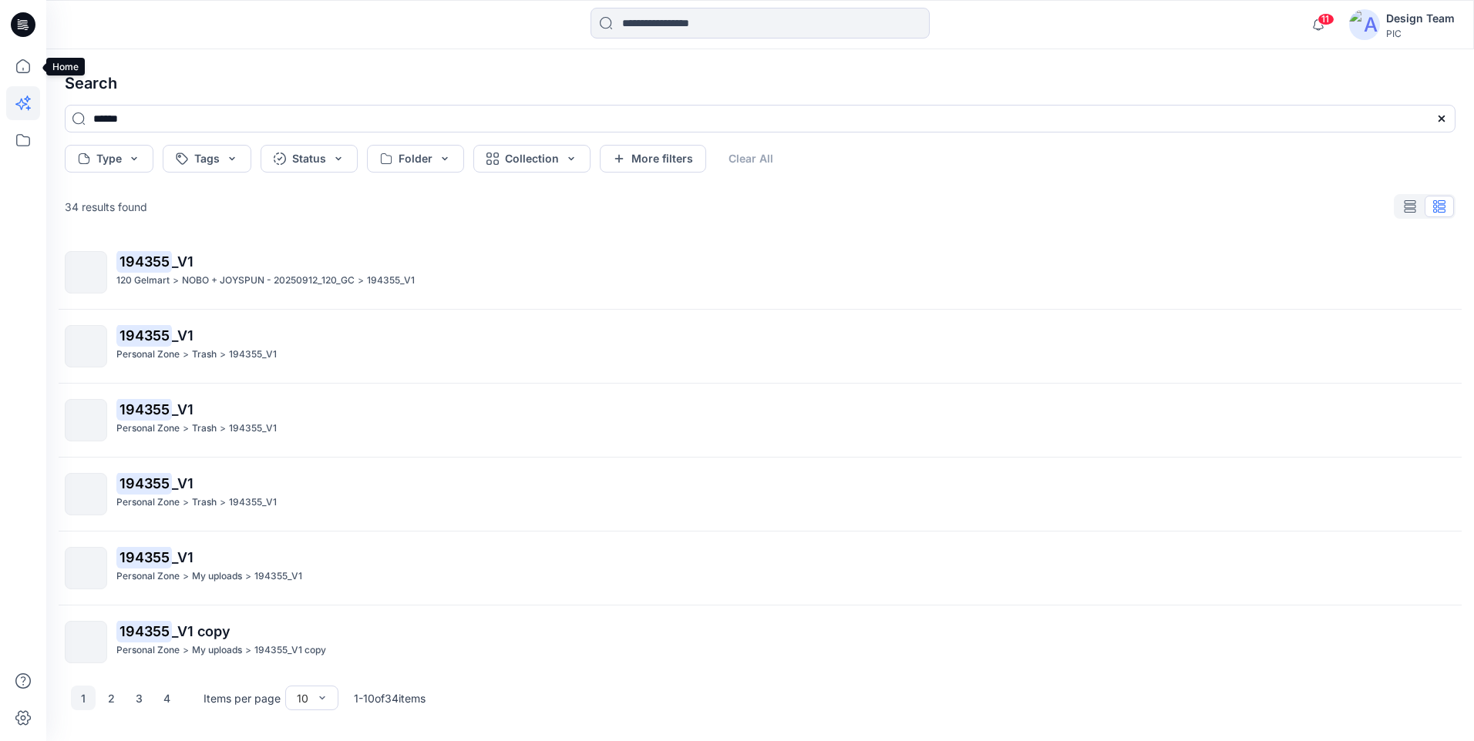
drag, startPoint x: 25, startPoint y: 71, endPoint x: 11, endPoint y: 98, distance: 30.3
click at [25, 71] on icon at bounding box center [23, 66] width 34 height 34
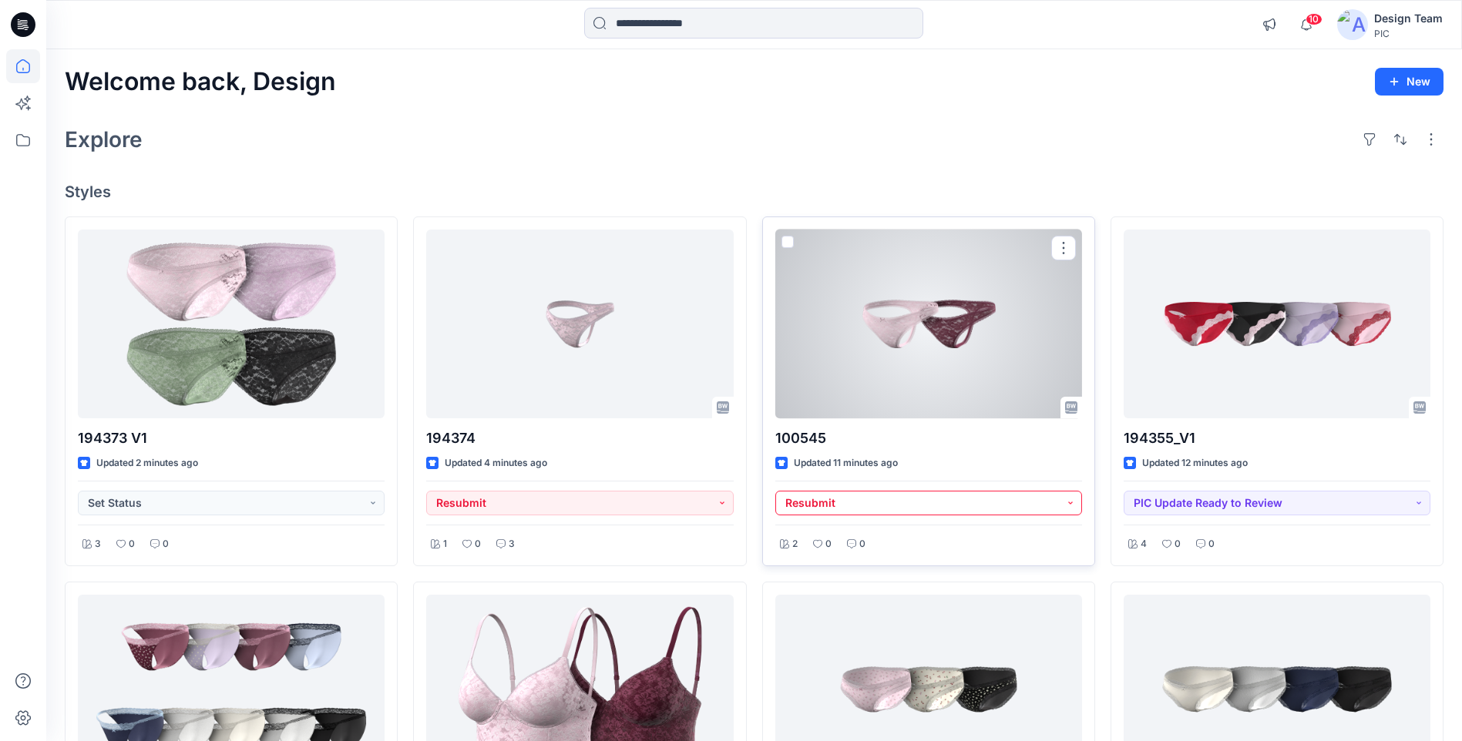
click at [990, 500] on button "Resubmit" at bounding box center [928, 503] width 307 height 25
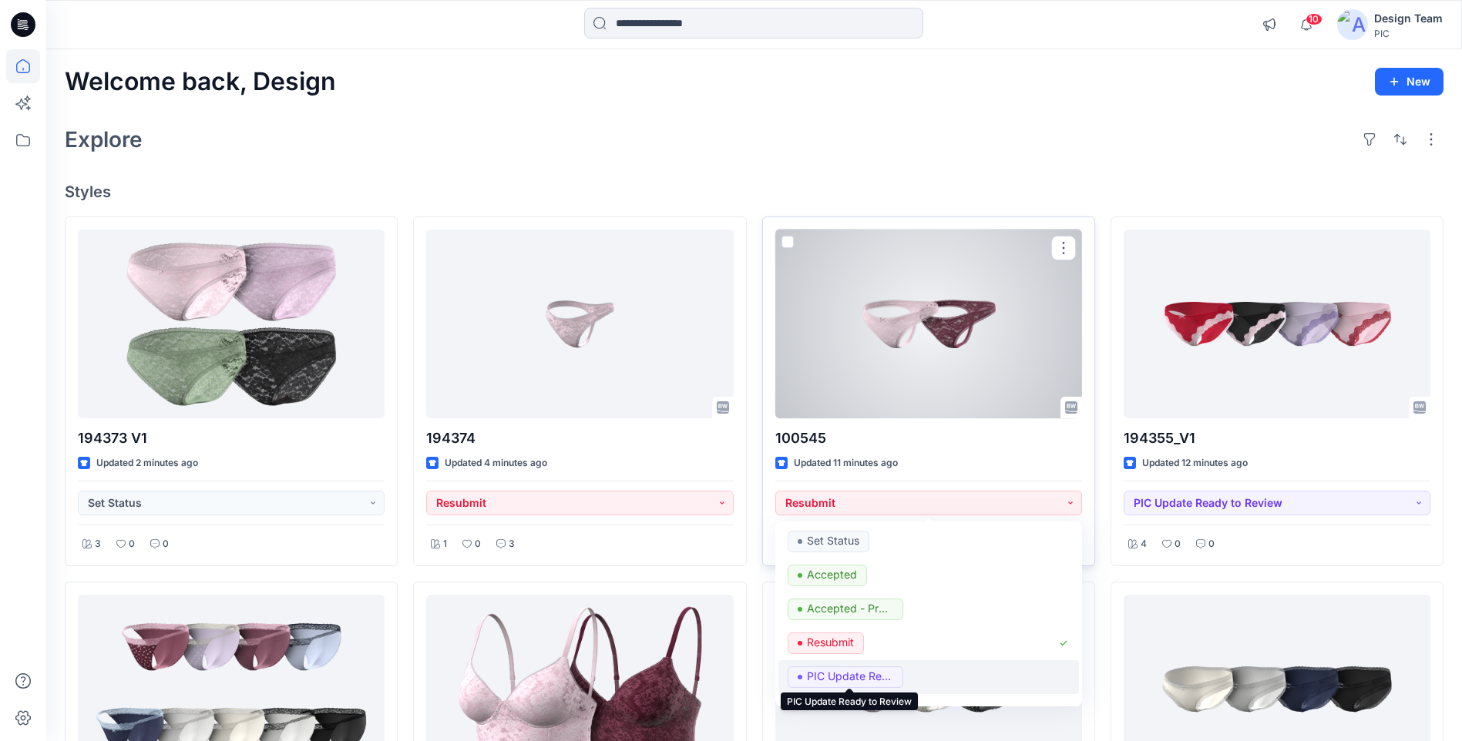
click at [888, 674] on p "PIC Update Ready to Review" at bounding box center [850, 677] width 86 height 20
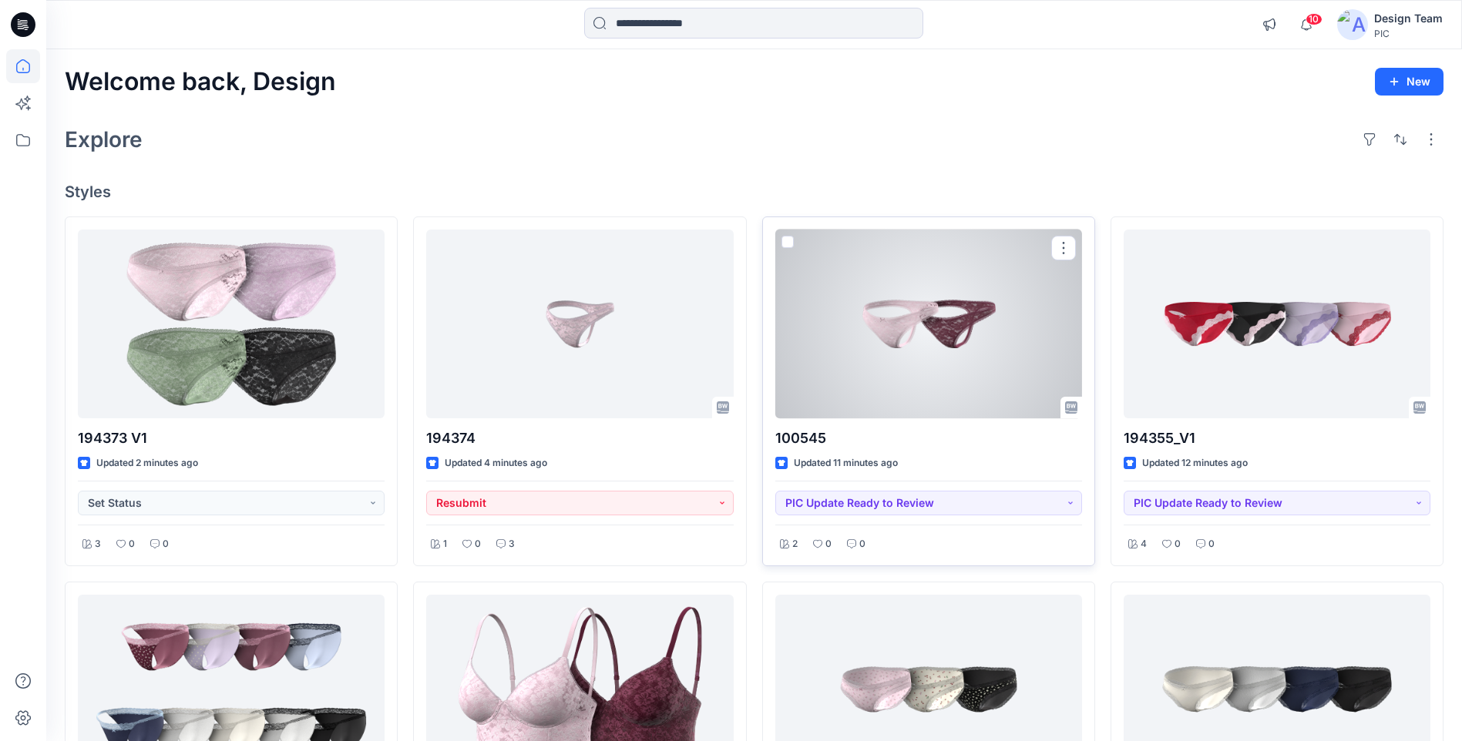
click at [990, 323] on div at bounding box center [928, 324] width 307 height 189
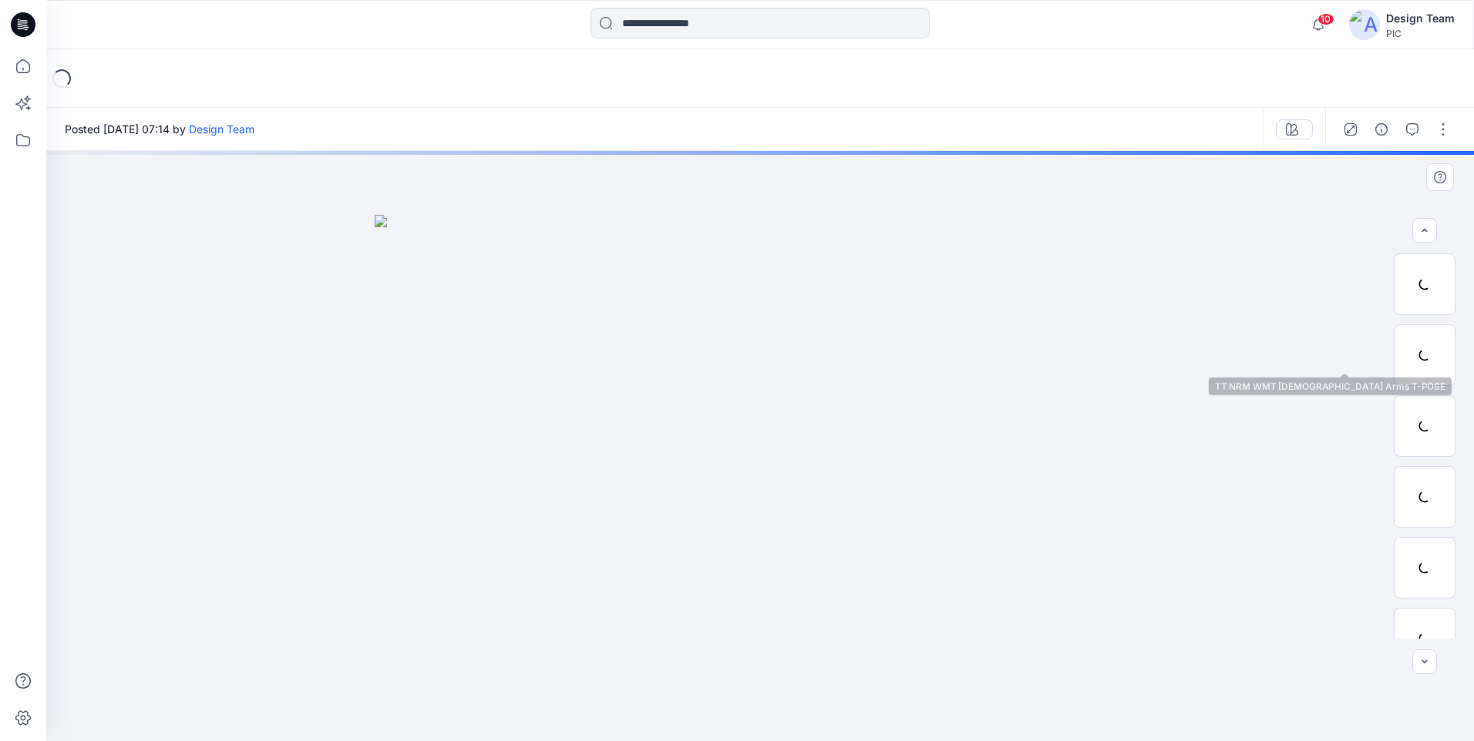
scroll to position [102, 0]
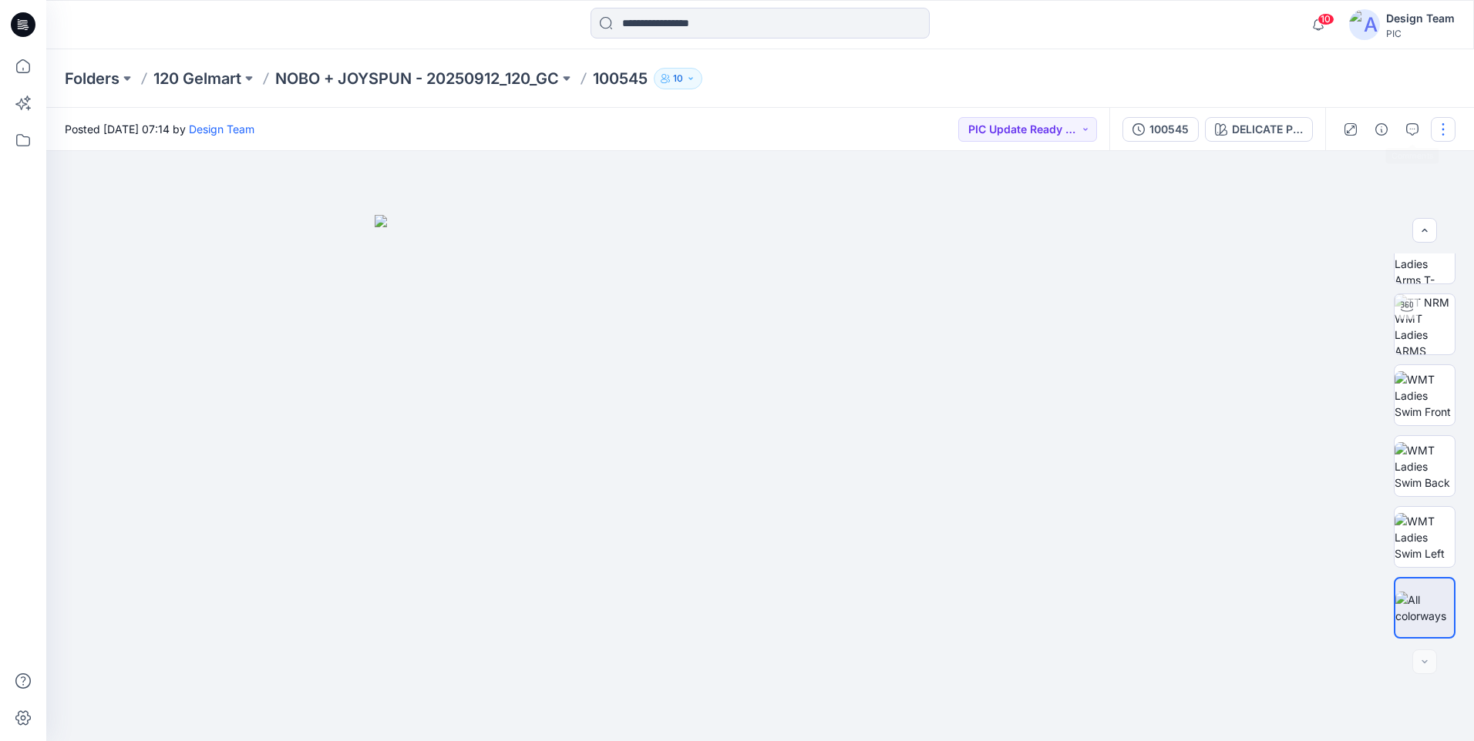
click at [1436, 126] on button "button" at bounding box center [1443, 129] width 25 height 25
click at [1380, 198] on button "Edit" at bounding box center [1378, 208] width 142 height 29
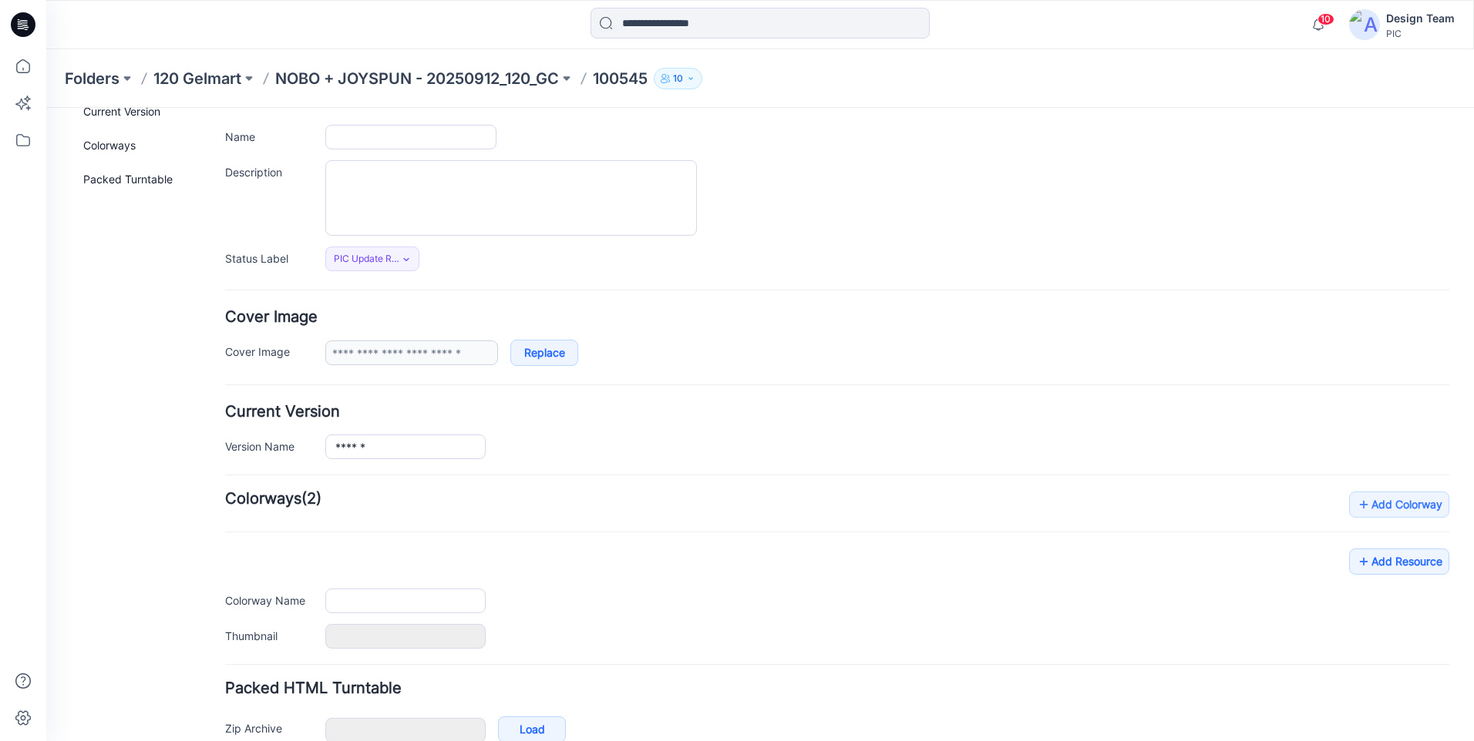
type input "******"
type input "**********"
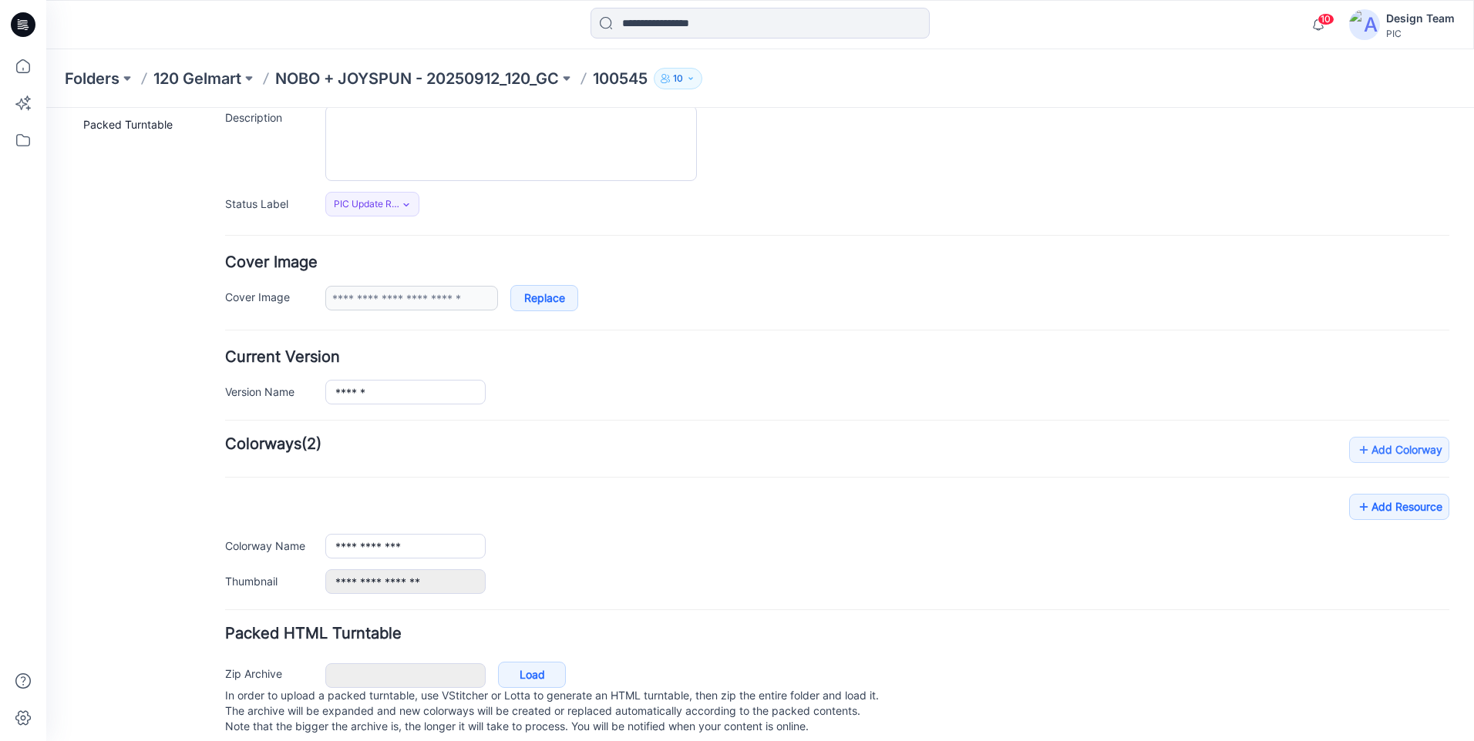
scroll to position [182, 0]
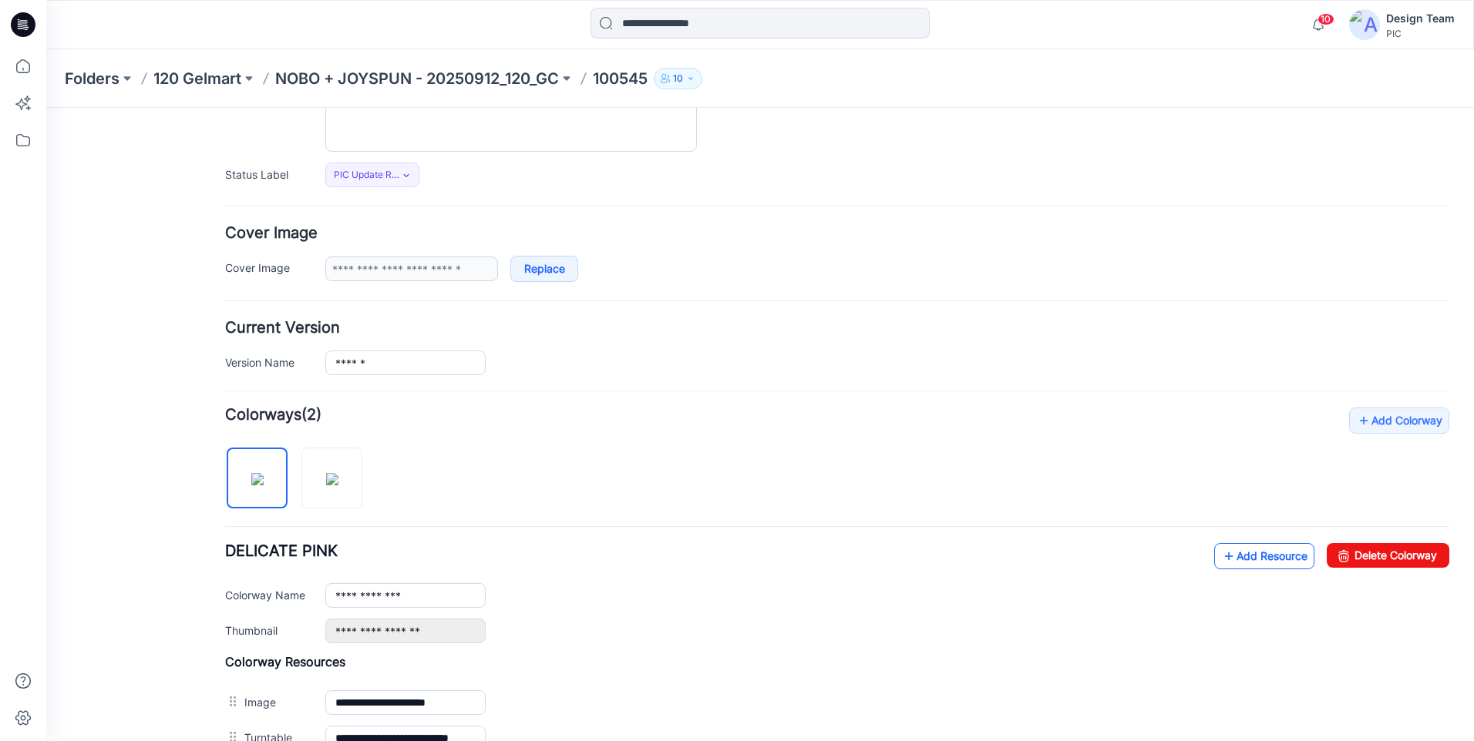
click at [1272, 546] on link "Add Resource" at bounding box center [1264, 556] width 100 height 26
click at [1271, 551] on link "Add Resource" at bounding box center [1264, 556] width 100 height 26
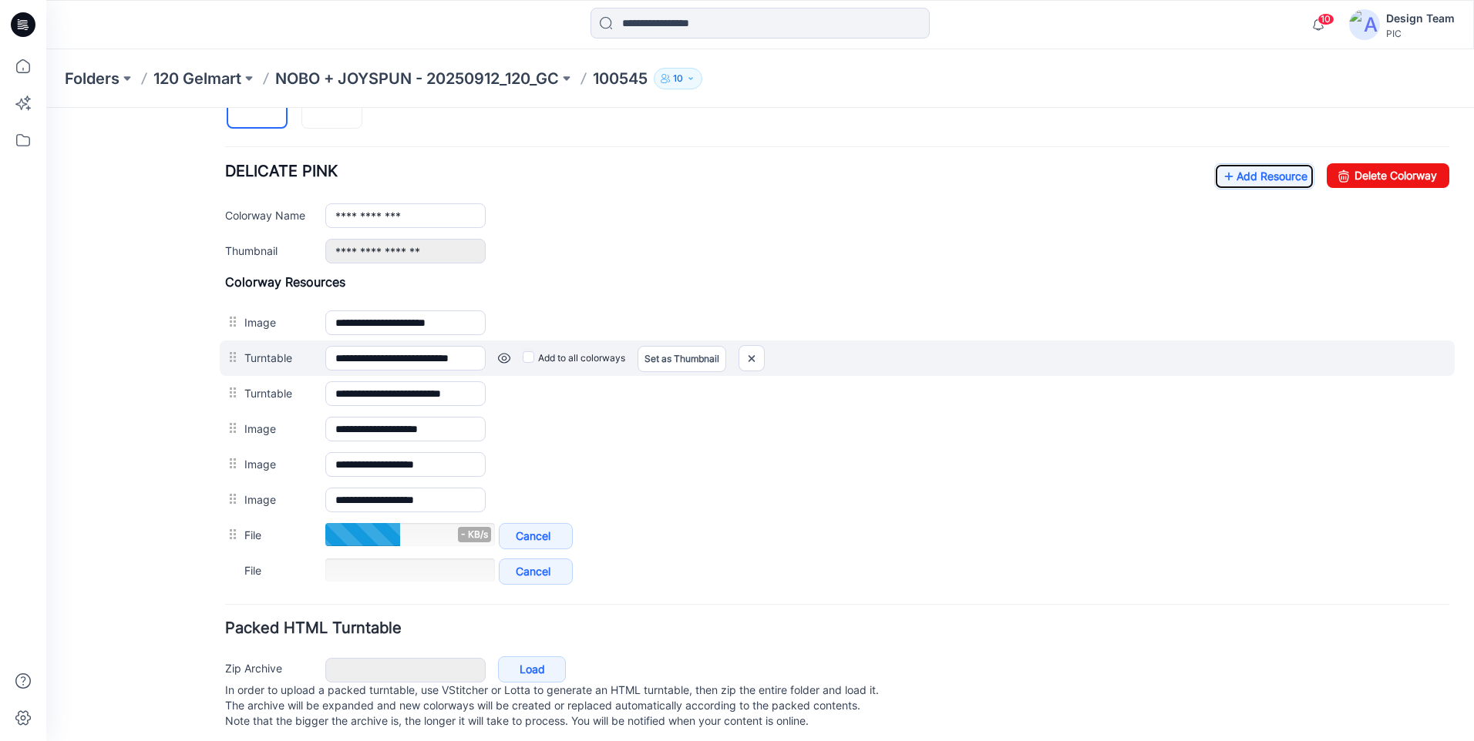
scroll to position [567, 0]
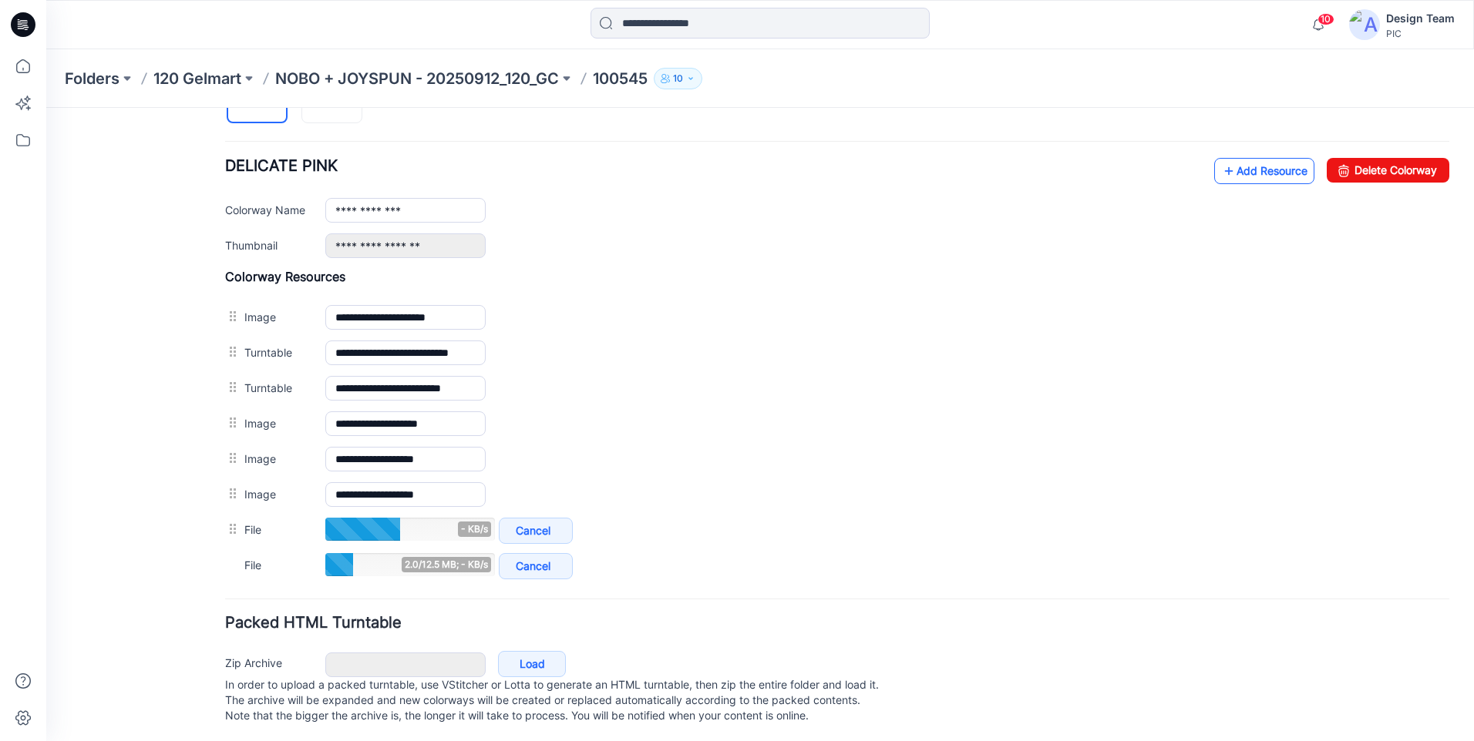
click at [1221, 183] on icon at bounding box center [1228, 171] width 15 height 25
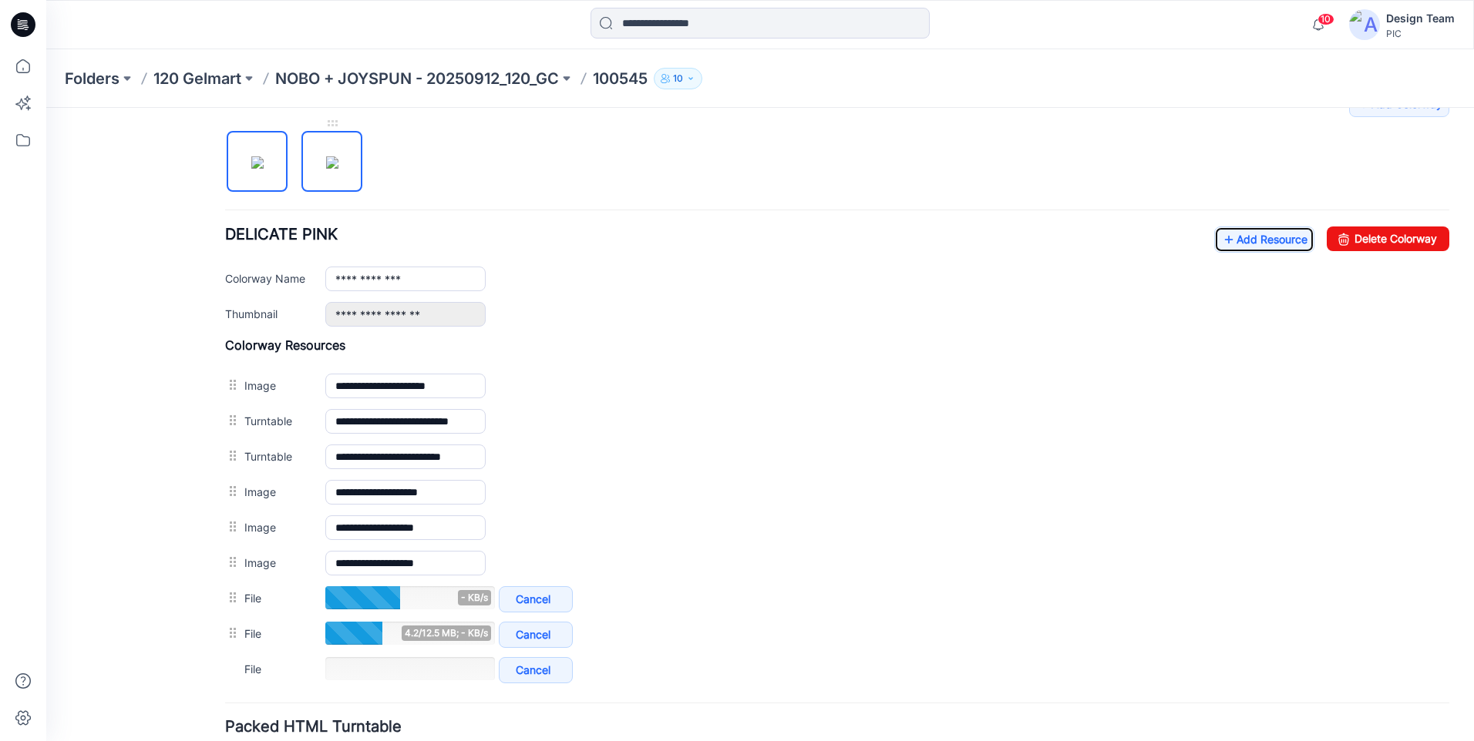
scroll to position [413, 0]
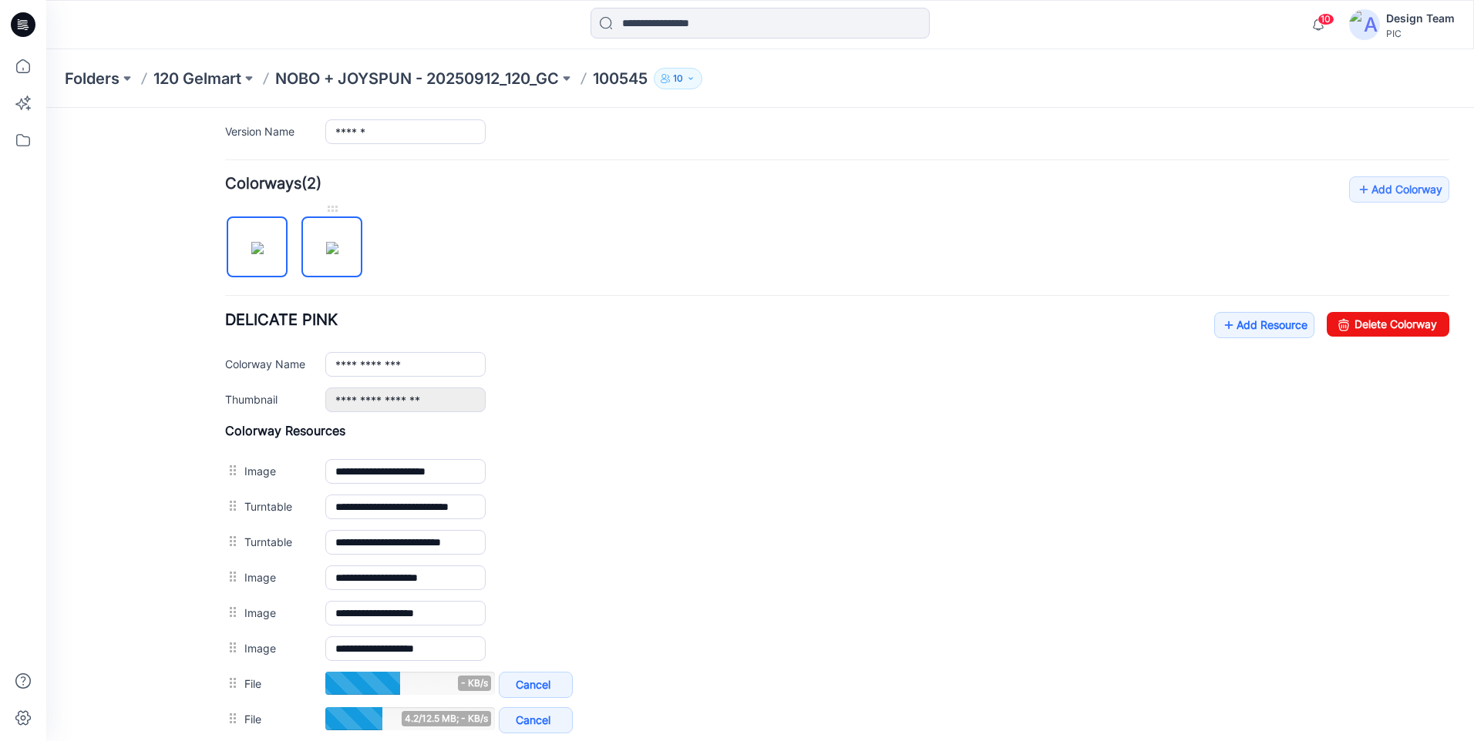
click at [326, 243] on img at bounding box center [332, 248] width 12 height 12
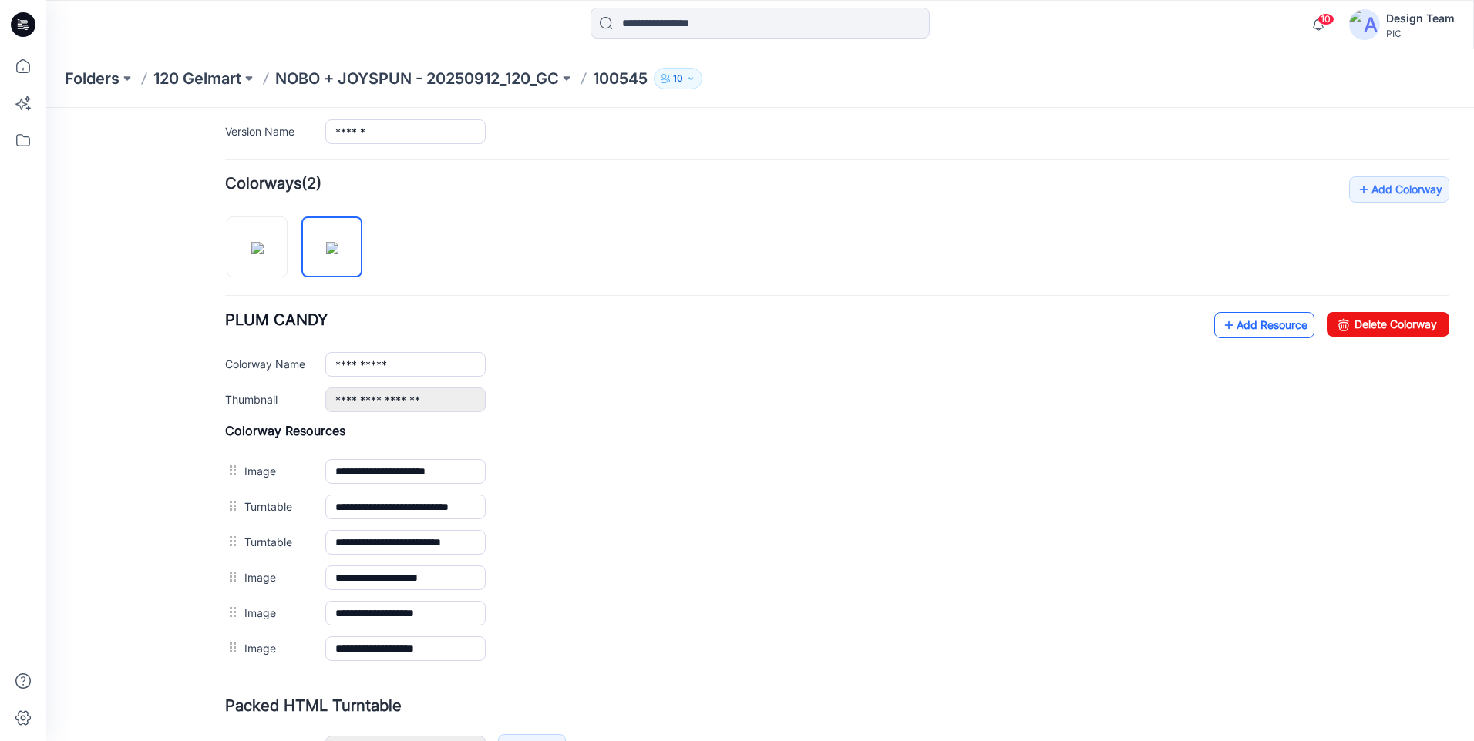
click at [1228, 327] on link "Add Resource" at bounding box center [1264, 325] width 100 height 26
click at [1227, 327] on link "Add Resource" at bounding box center [1264, 325] width 100 height 26
click at [1221, 328] on icon at bounding box center [1228, 325] width 15 height 25
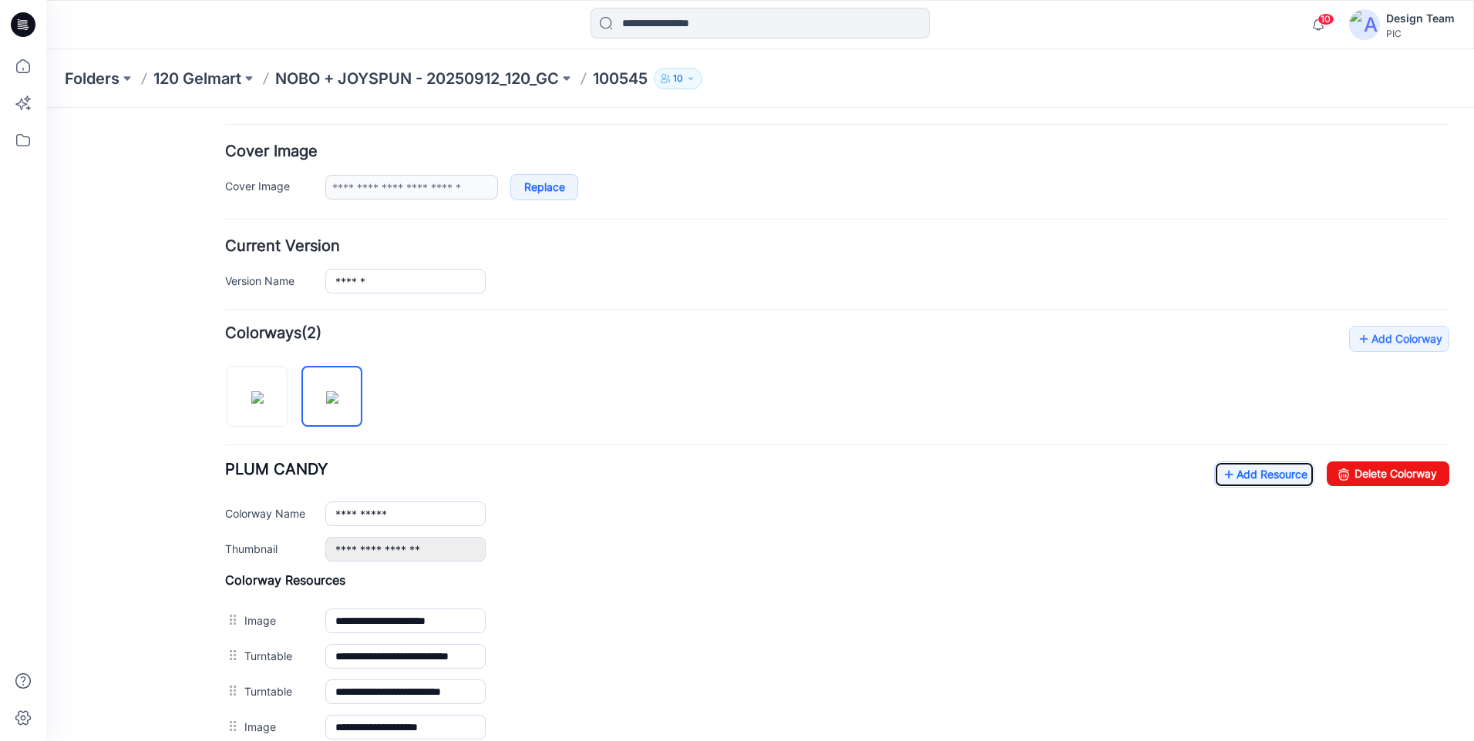
scroll to position [236, 0]
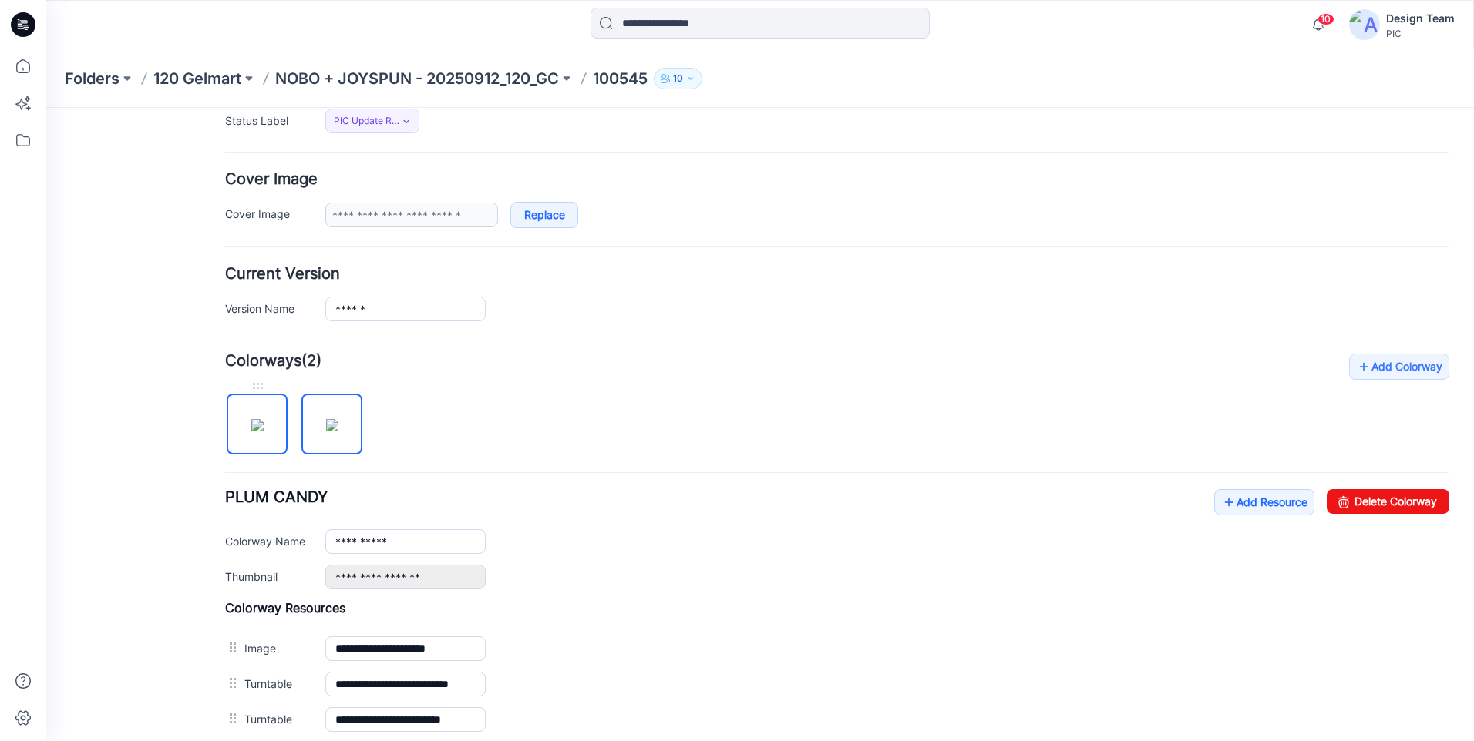
click at [264, 419] on img at bounding box center [257, 425] width 12 height 12
type input "**********"
click at [1283, 499] on link "Add Resource" at bounding box center [1264, 502] width 100 height 26
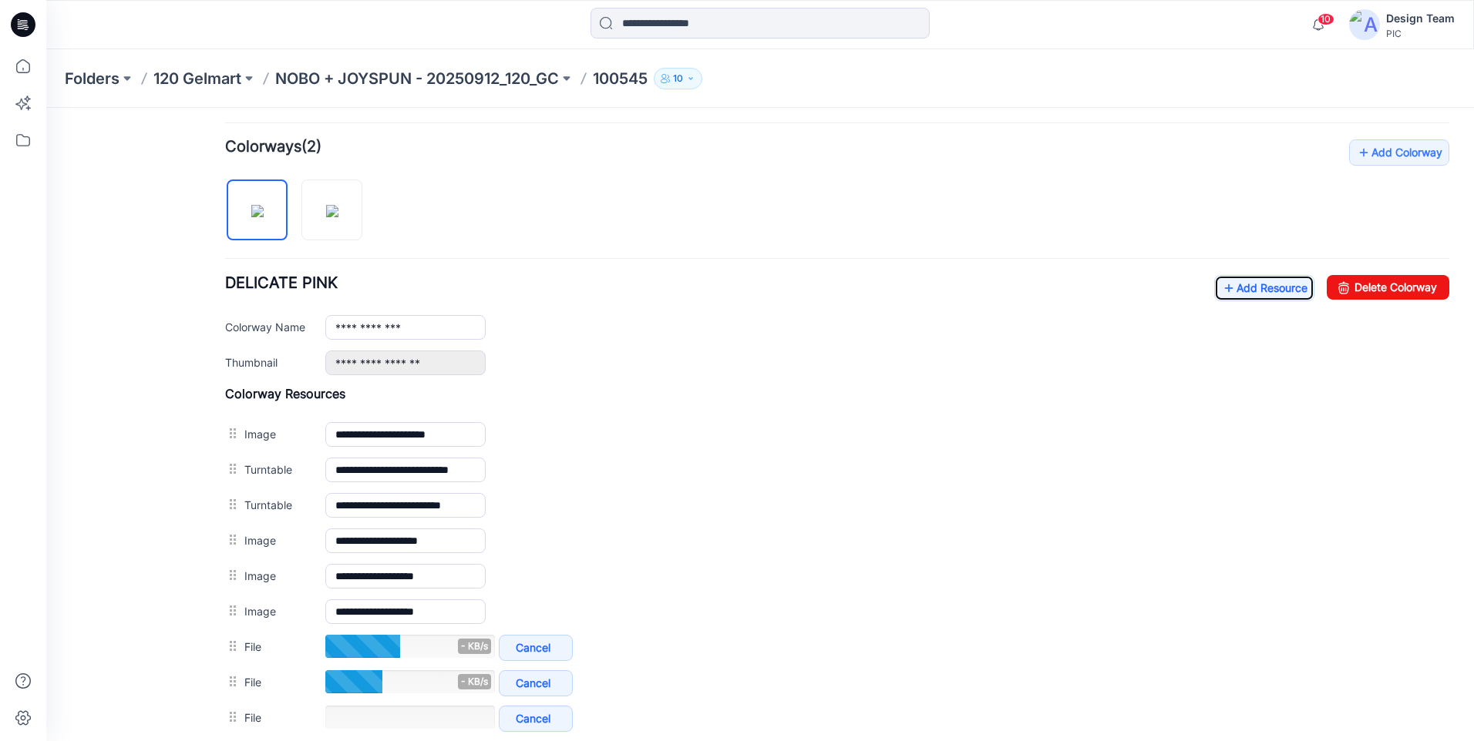
scroll to position [621, 0]
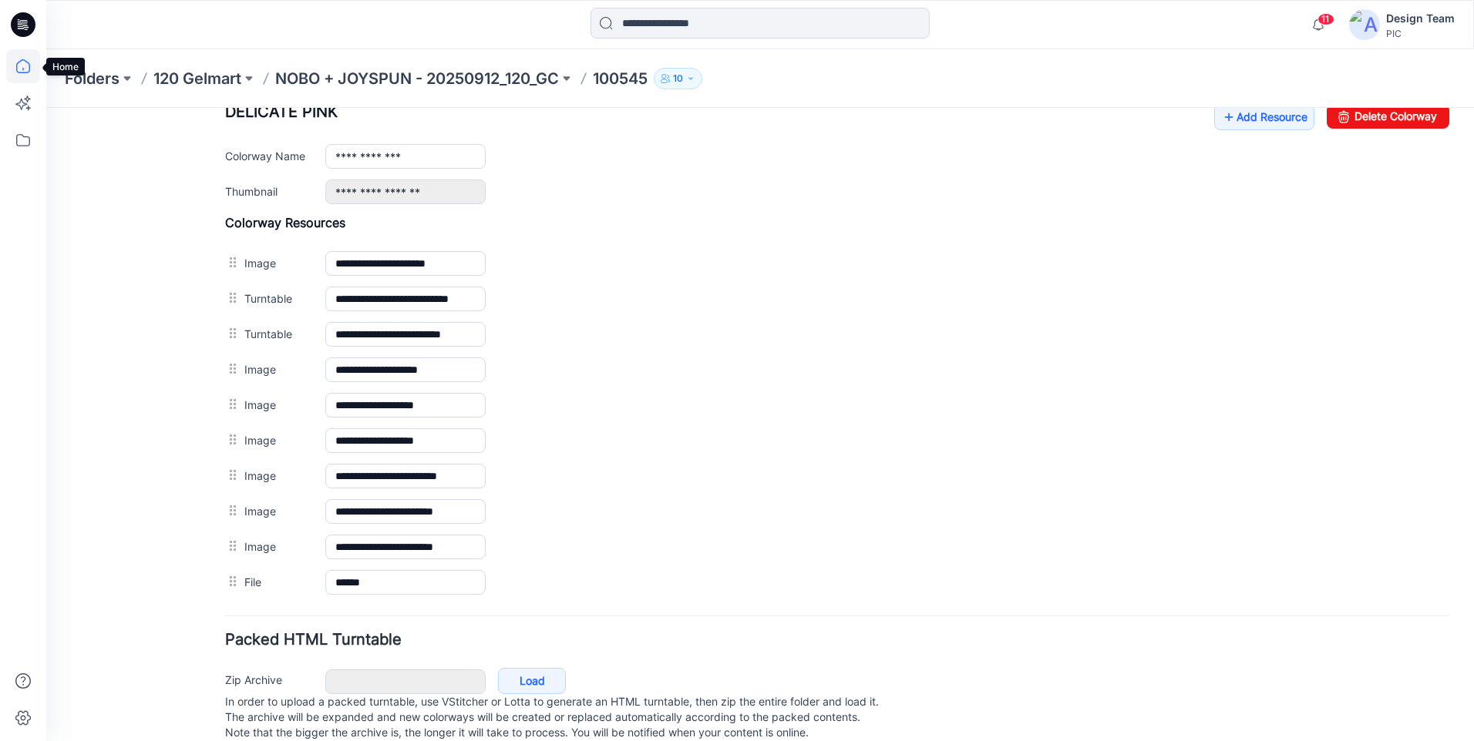
click at [19, 70] on icon at bounding box center [23, 66] width 34 height 34
